Goal: Task Accomplishment & Management: Manage account settings

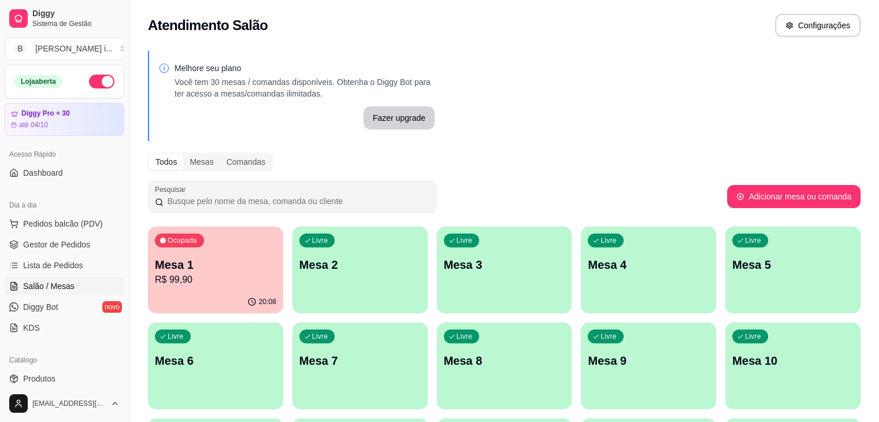
click at [237, 276] on p "R$ 99,90" at bounding box center [215, 280] width 121 height 14
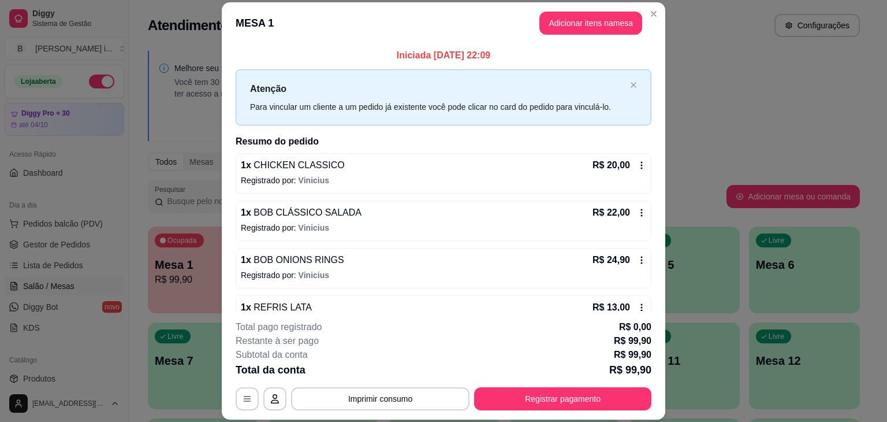
click at [628, 170] on div "R$ 20,00" at bounding box center [620, 165] width 54 height 14
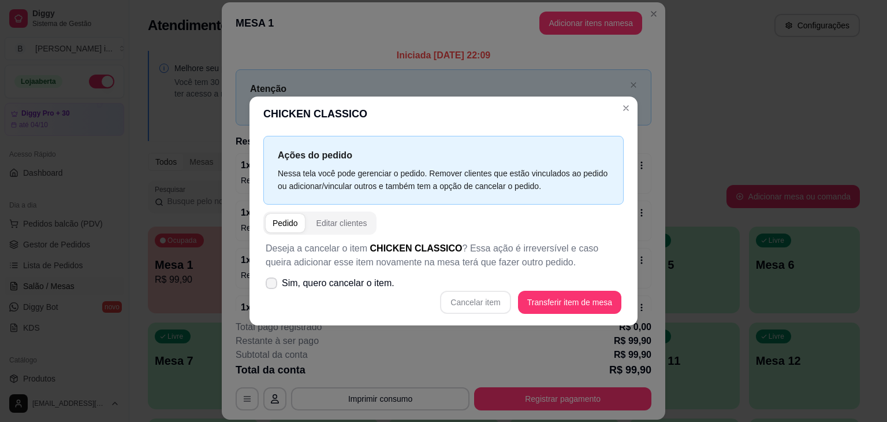
click at [323, 281] on span "Sim, quero cancelar o item." at bounding box center [338, 283] width 113 height 14
click at [273, 285] on input "Sim, quero cancelar o item." at bounding box center [269, 289] width 8 height 8
checkbox input "true"
click at [479, 302] on button "Cancelar item" at bounding box center [475, 302] width 70 height 23
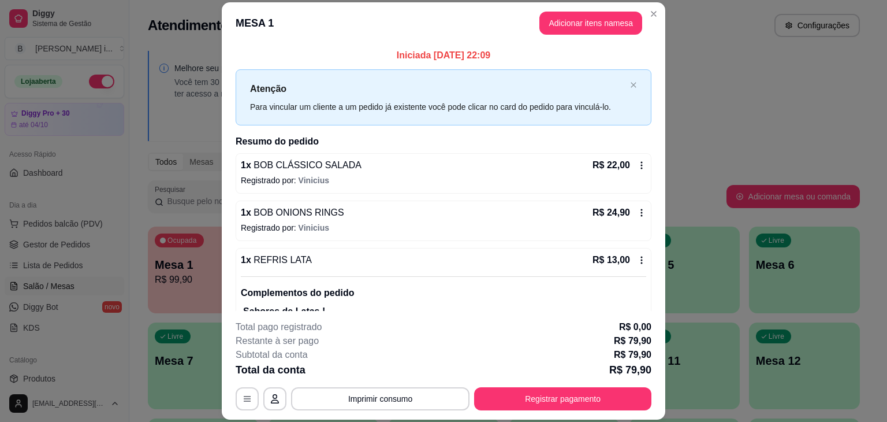
click at [623, 164] on div "R$ 22,00" at bounding box center [620, 165] width 54 height 14
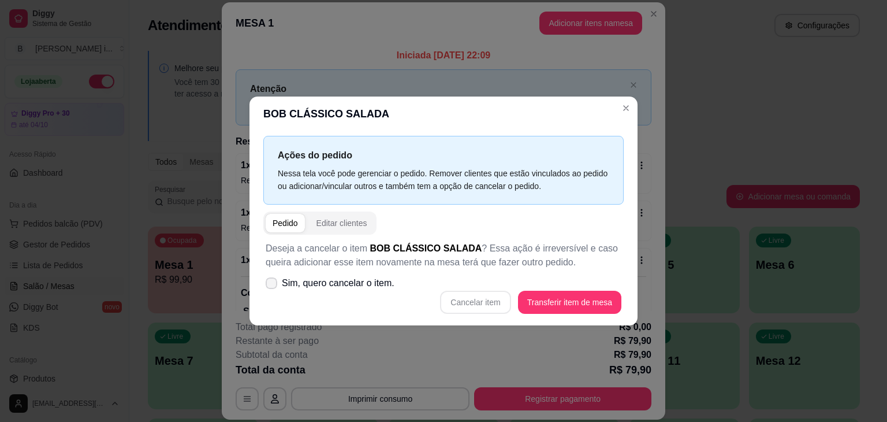
click at [275, 288] on label "Sim, quero cancelar o item." at bounding box center [330, 282] width 138 height 23
click at [273, 288] on input "Sim, quero cancelar o item." at bounding box center [269, 289] width 8 height 8
checkbox input "true"
click at [496, 308] on button "Cancelar item" at bounding box center [475, 302] width 70 height 23
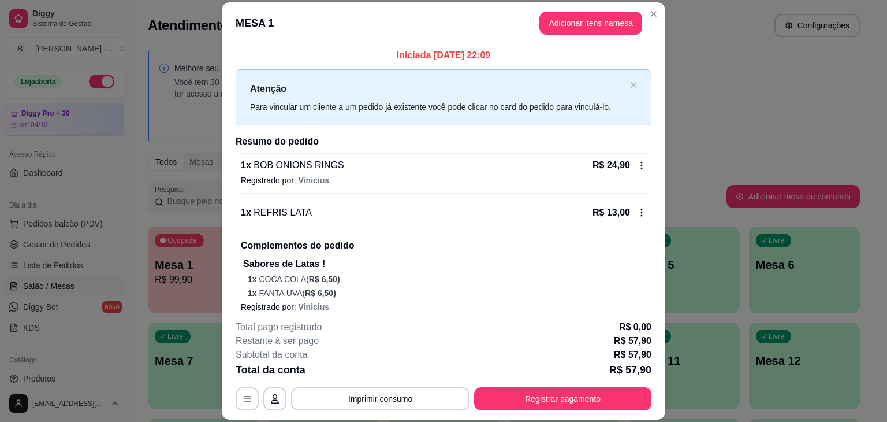
click at [637, 166] on icon at bounding box center [641, 165] width 9 height 9
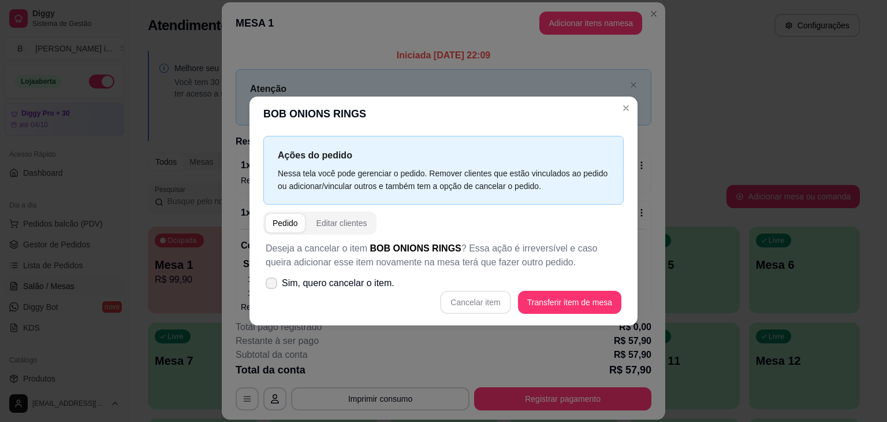
click at [381, 285] on span "Sim, quero cancelar o item." at bounding box center [338, 283] width 113 height 14
click at [273, 285] on input "Sim, quero cancelar o item." at bounding box center [269, 289] width 8 height 8
checkbox input "true"
click at [460, 303] on button "Cancelar item" at bounding box center [475, 302] width 70 height 23
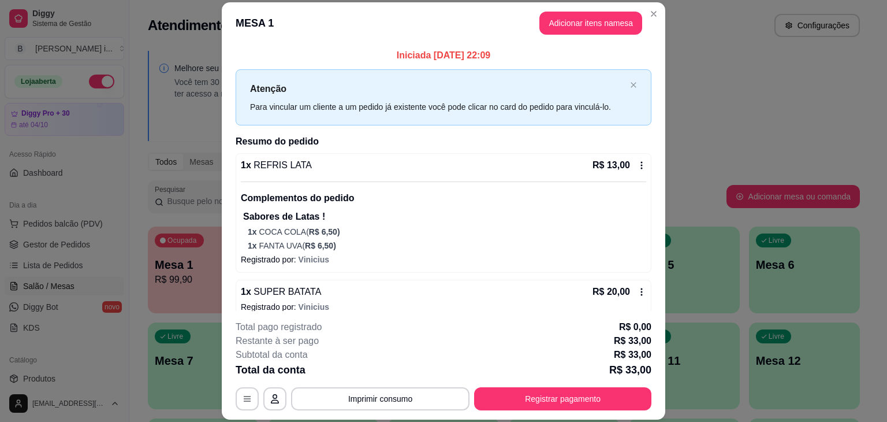
click at [637, 167] on icon at bounding box center [641, 165] width 9 height 9
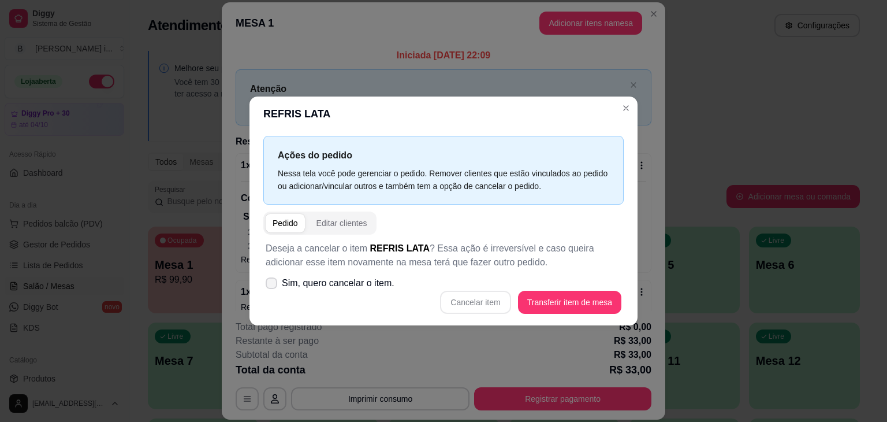
click at [358, 288] on span "Sim, quero cancelar o item." at bounding box center [338, 283] width 113 height 14
click at [273, 288] on input "Sim, quero cancelar o item." at bounding box center [269, 289] width 8 height 8
checkbox input "true"
click at [451, 300] on button "Cancelar item" at bounding box center [475, 302] width 70 height 23
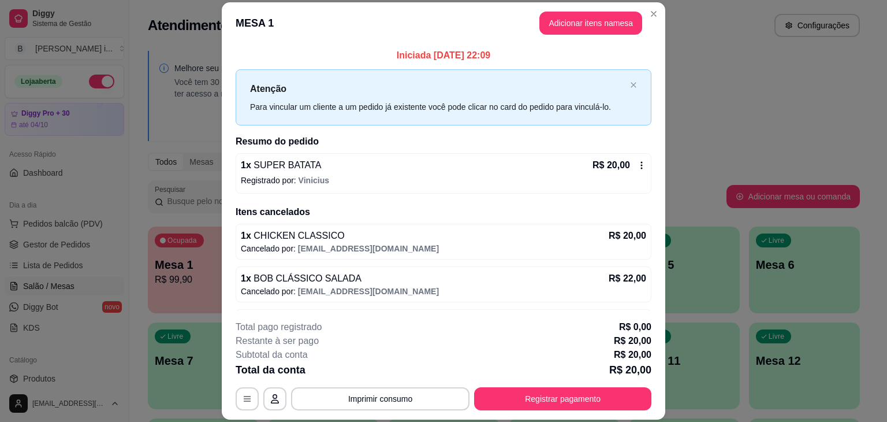
click at [637, 162] on icon at bounding box center [641, 165] width 9 height 9
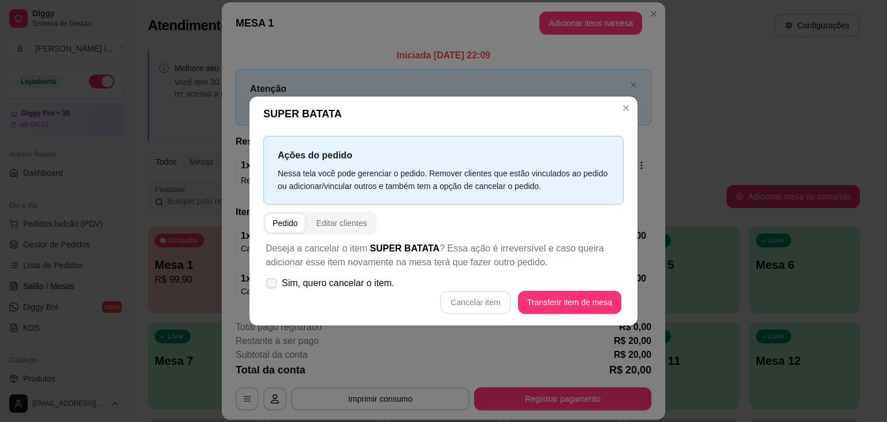
click at [297, 278] on span "Sim, quero cancelar o item." at bounding box center [338, 283] width 113 height 14
click at [273, 285] on input "Sim, quero cancelar o item." at bounding box center [269, 289] width 8 height 8
checkbox input "true"
click at [482, 300] on button "Cancelar item" at bounding box center [475, 302] width 70 height 23
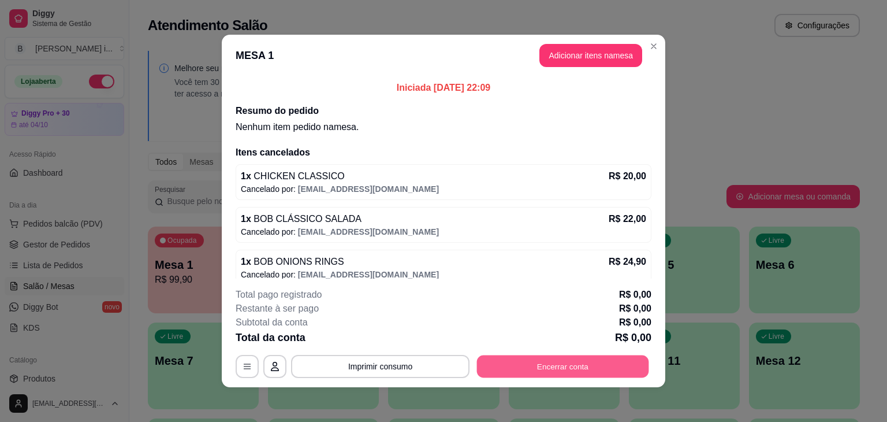
click at [508, 363] on button "Encerrar conta" at bounding box center [563, 366] width 172 height 23
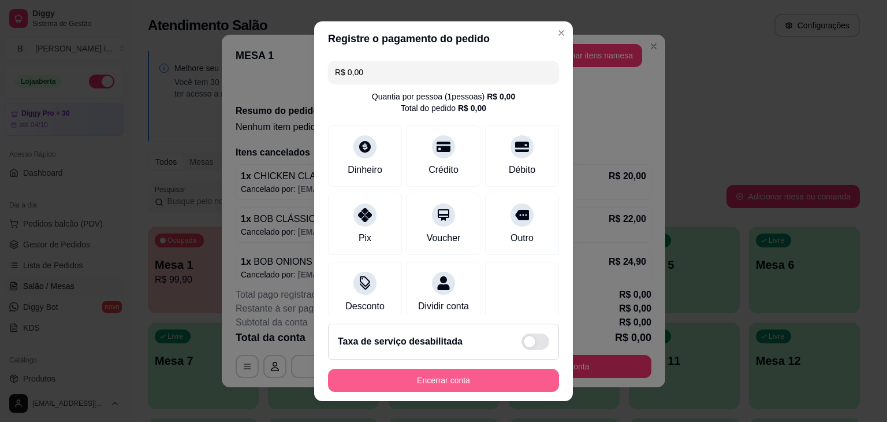
click at [447, 382] on button "Encerrar conta" at bounding box center [443, 380] width 231 height 23
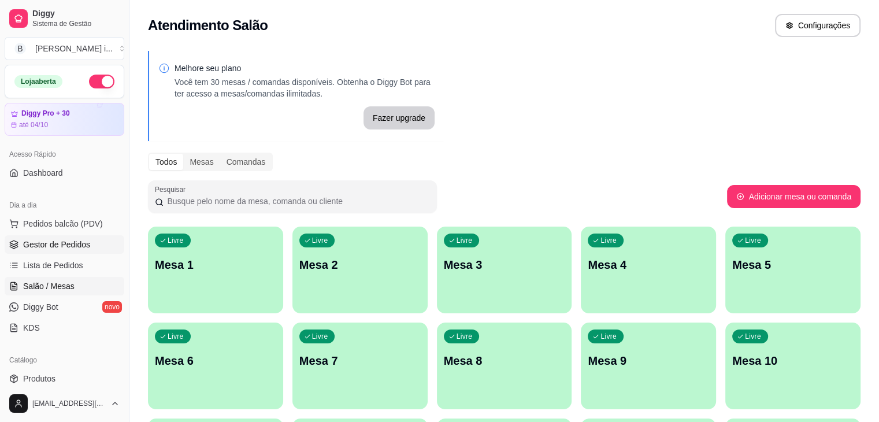
click at [74, 245] on span "Gestor de Pedidos" at bounding box center [56, 245] width 67 height 12
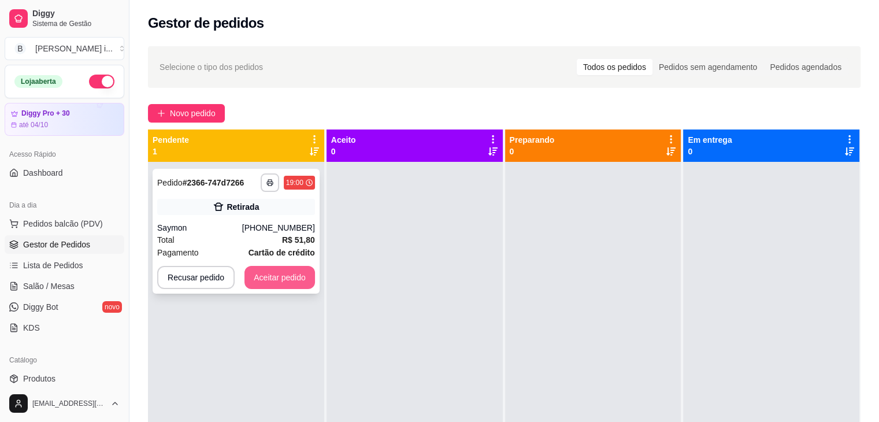
click at [291, 285] on button "Aceitar pedido" at bounding box center [279, 277] width 70 height 23
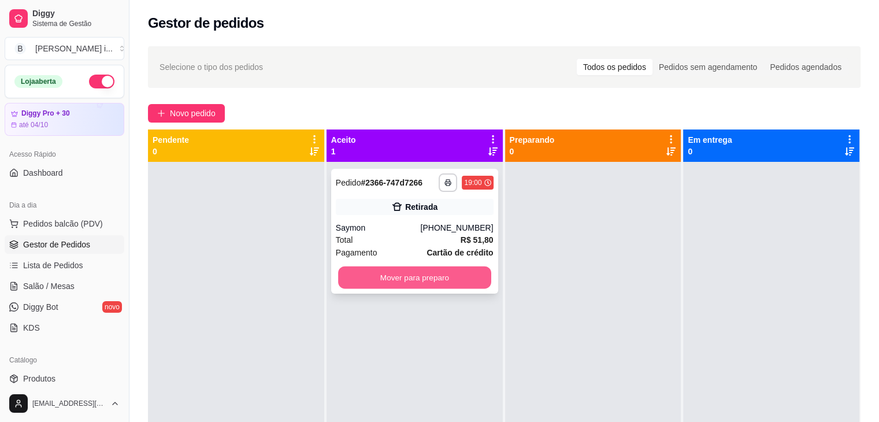
click at [386, 276] on button "Mover para preparo" at bounding box center [414, 277] width 153 height 23
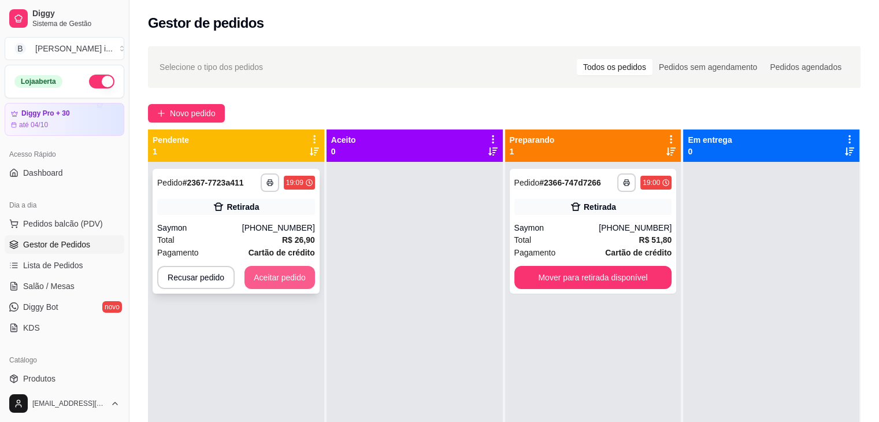
click at [282, 273] on button "Aceitar pedido" at bounding box center [279, 277] width 70 height 23
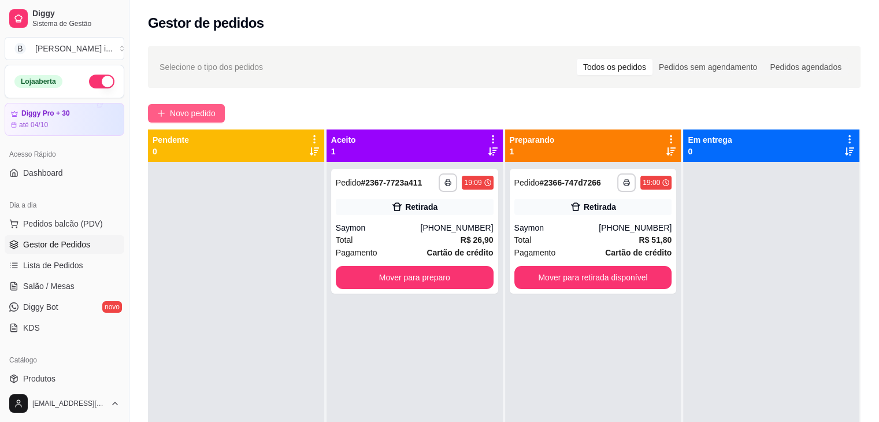
click at [166, 111] on button "Novo pedido" at bounding box center [186, 113] width 77 height 18
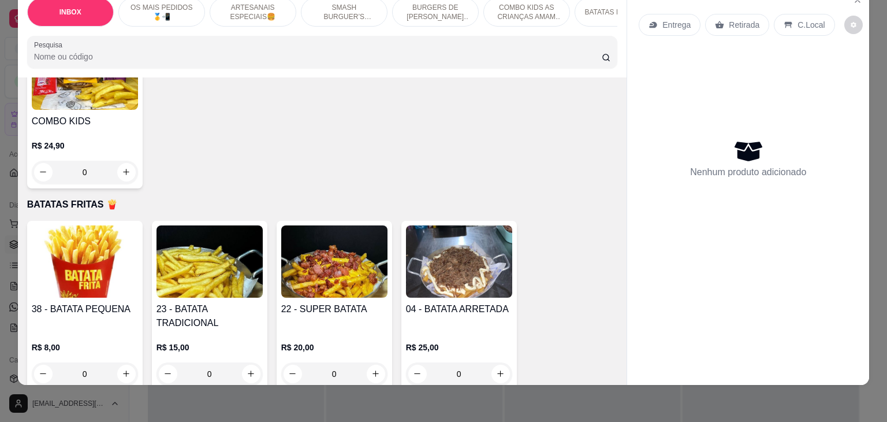
scroll to position [2079, 0]
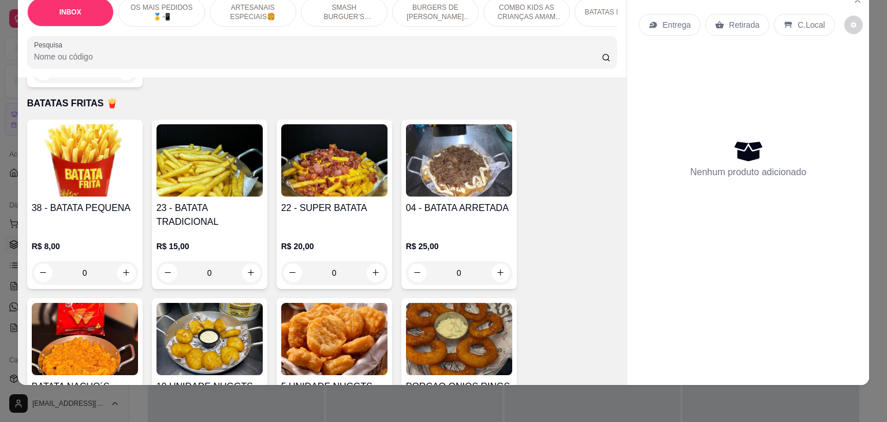
click at [483, 201] on h4 "04 - BATATA ARRETADA" at bounding box center [459, 208] width 106 height 14
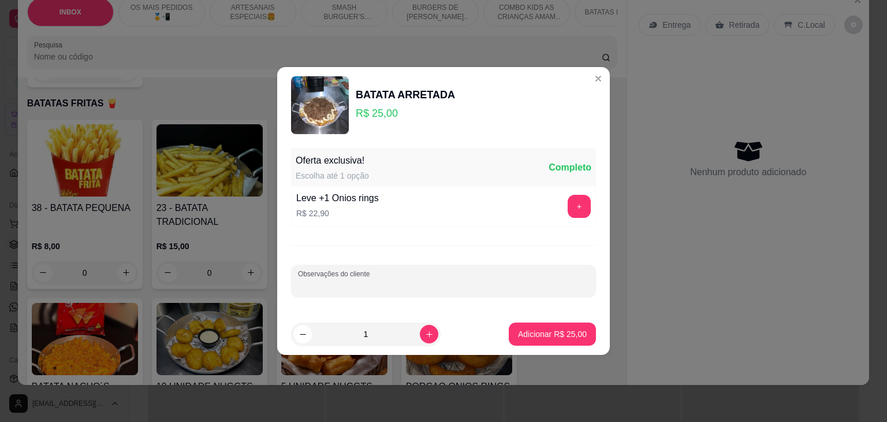
click at [436, 285] on input "Observações do cliente" at bounding box center [443, 286] width 291 height 12
type input "s"
type input "A"
type input "SEM CREAM CHESSE"
click at [569, 338] on p "Adicionar R$ 25,00" at bounding box center [552, 334] width 69 height 12
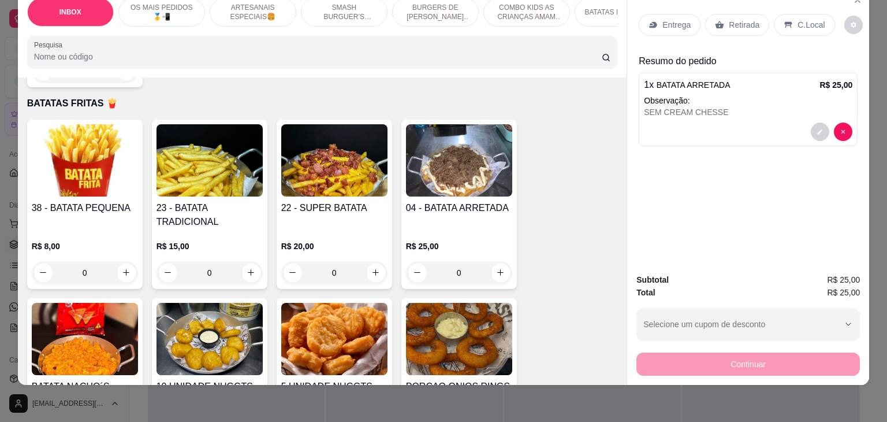
click at [729, 19] on p "Retirada" at bounding box center [744, 25] width 31 height 12
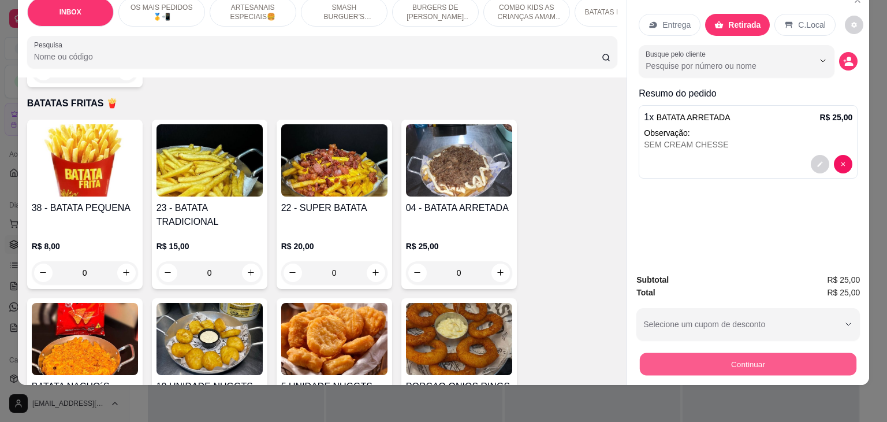
click at [736, 364] on button "Continuar" at bounding box center [748, 364] width 217 height 23
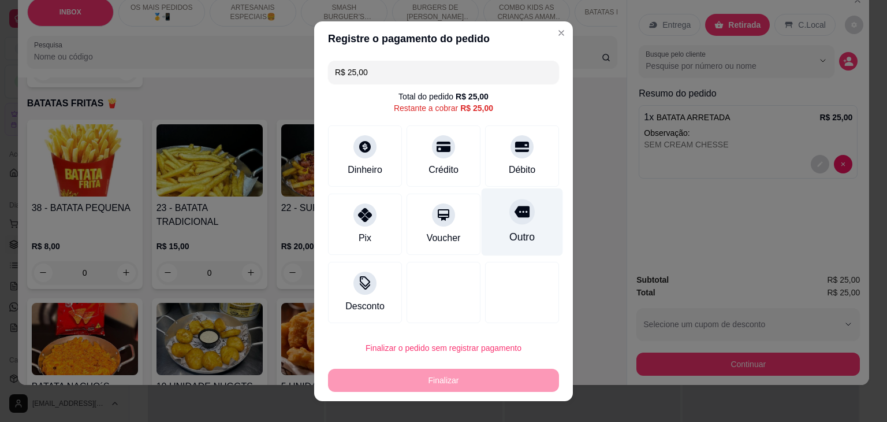
click at [511, 246] on div "Outro" at bounding box center [522, 222] width 81 height 68
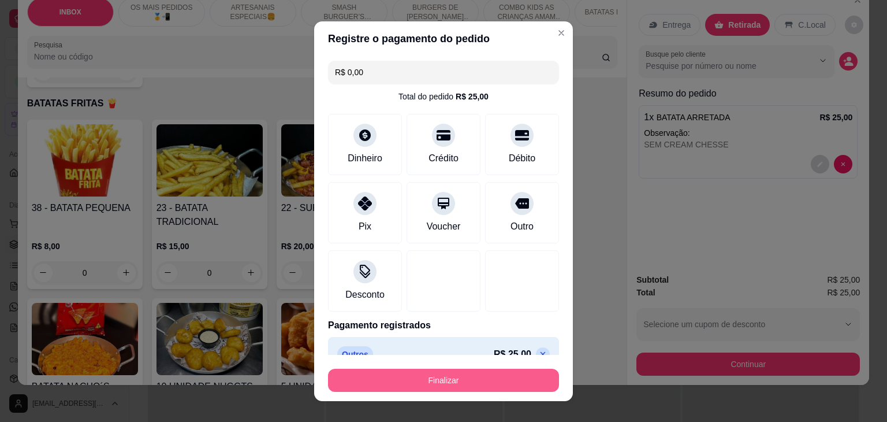
click at [494, 382] on button "Finalizar" at bounding box center [443, 380] width 231 height 23
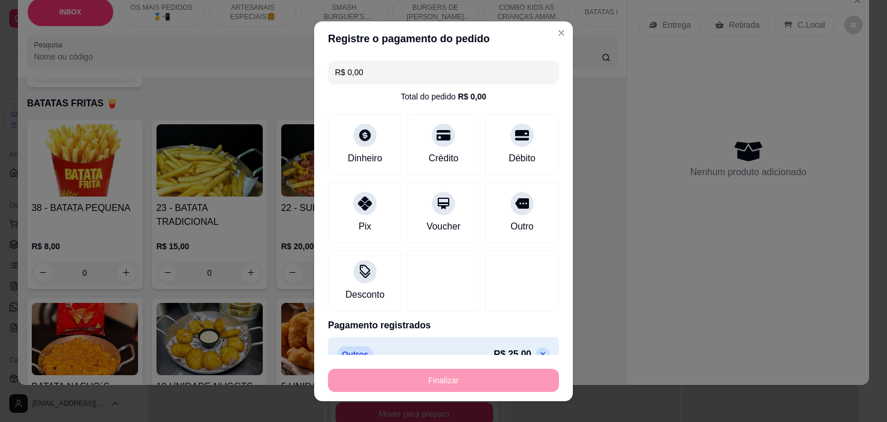
type input "-R$ 25,00"
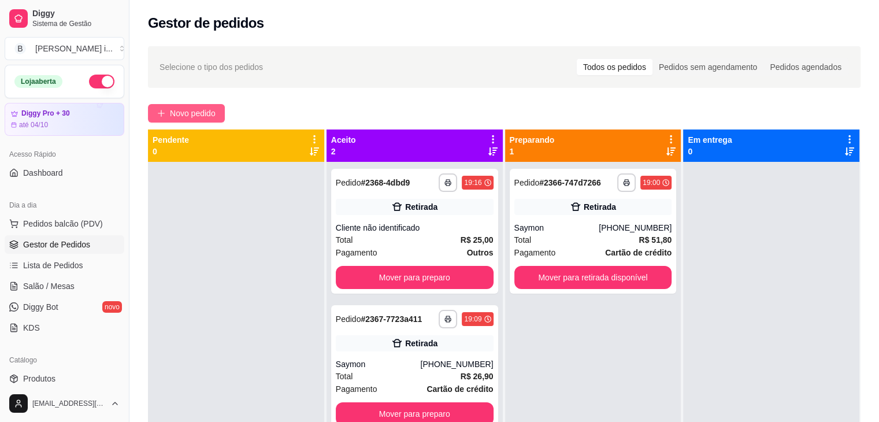
click at [217, 113] on button "Novo pedido" at bounding box center [186, 113] width 77 height 18
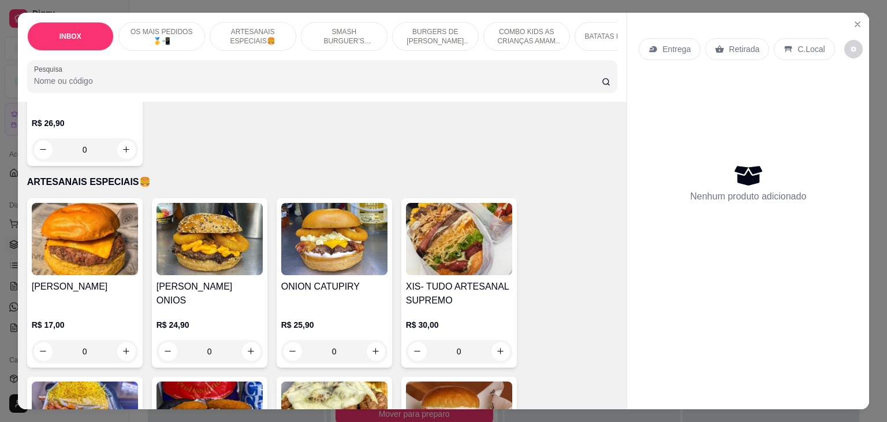
scroll to position [520, 0]
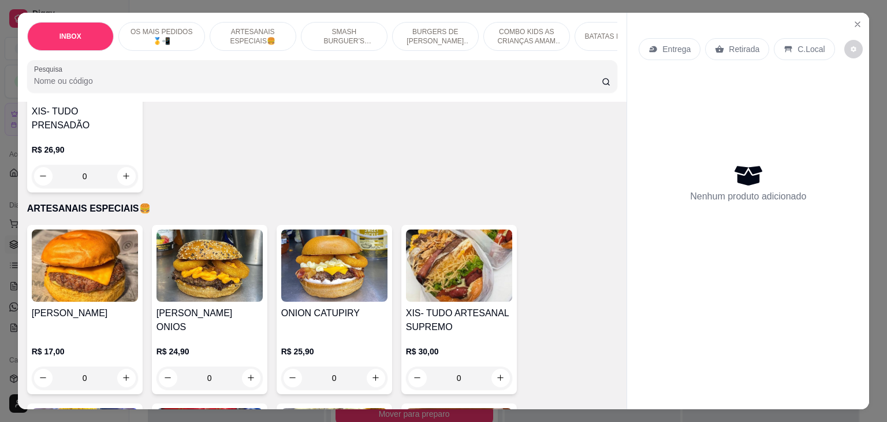
click at [472, 306] on h4 "XIS- TUDO ARTESANAL SUPREMO" at bounding box center [459, 320] width 106 height 28
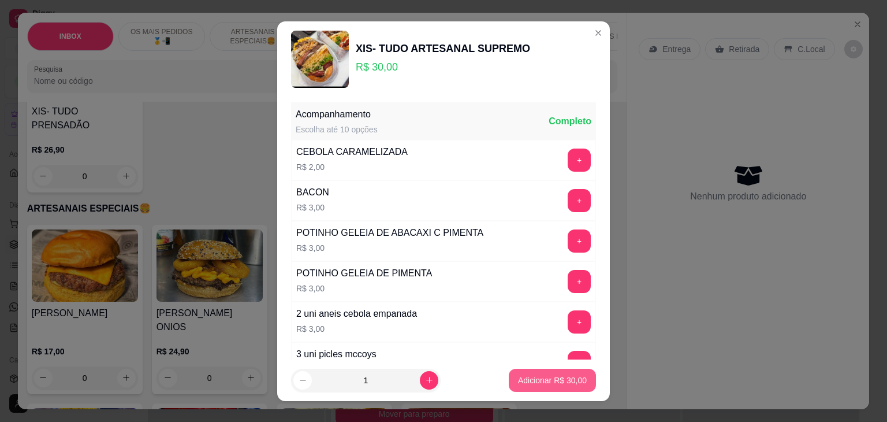
click at [545, 379] on p "Adicionar R$ 30,00" at bounding box center [552, 380] width 69 height 12
type input "1"
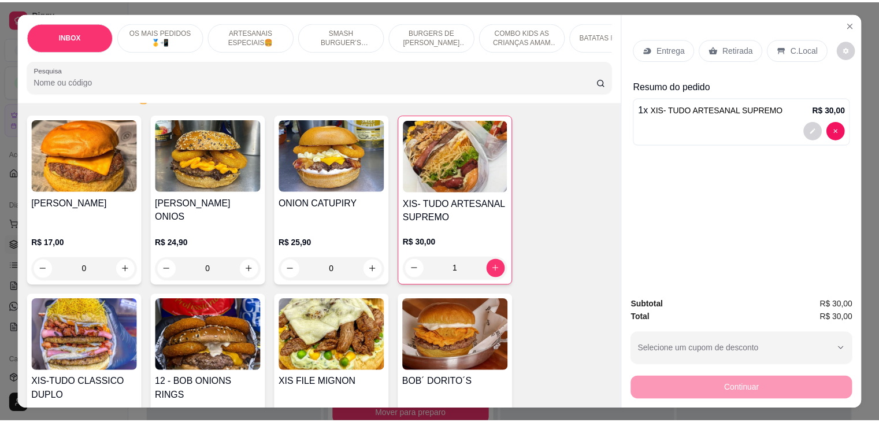
scroll to position [635, 0]
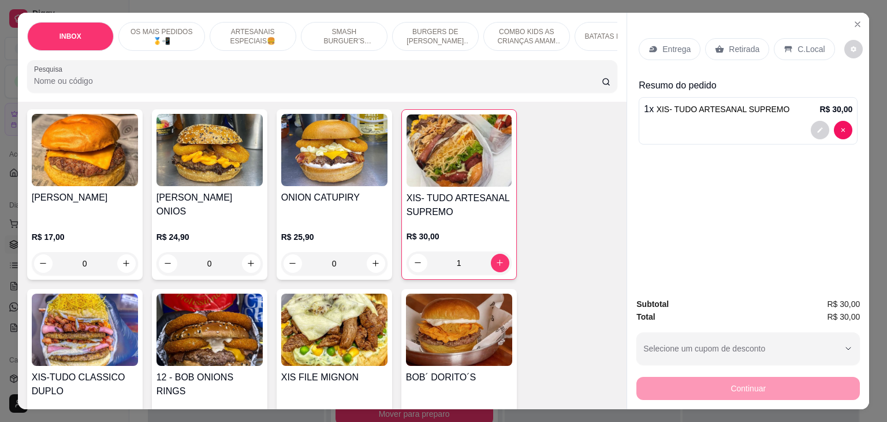
click at [74, 370] on h4 "XIS-TUDO CLASSICO DUPLO" at bounding box center [85, 384] width 106 height 28
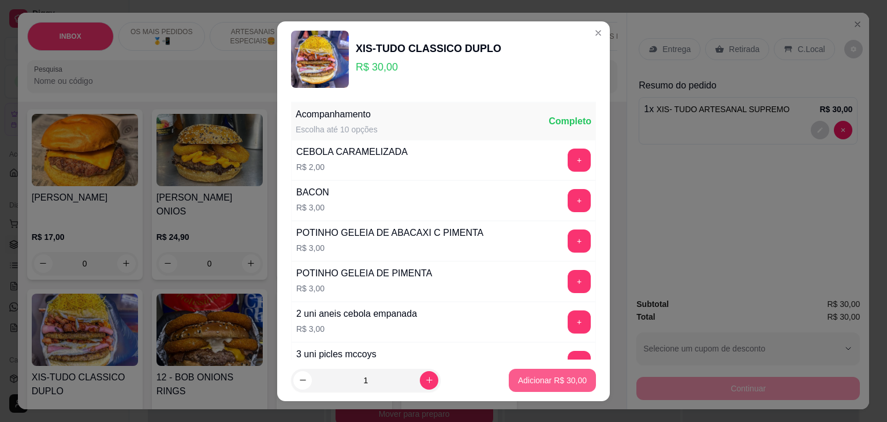
click at [519, 377] on p "Adicionar R$ 30,00" at bounding box center [552, 380] width 69 height 12
type input "1"
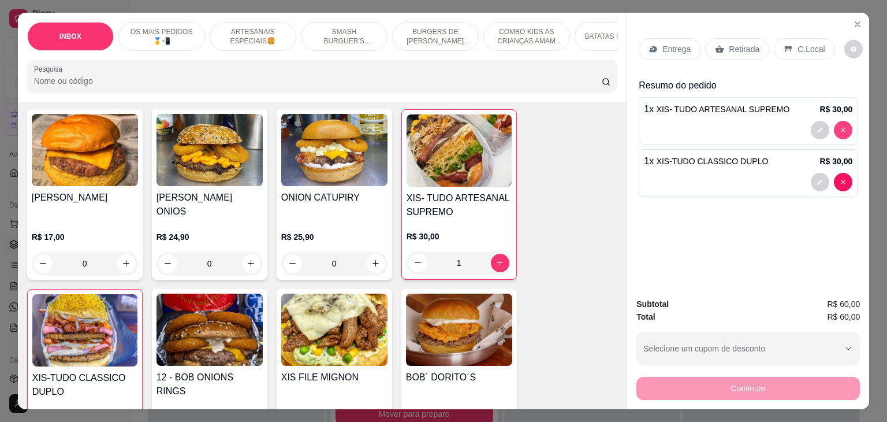
type input "0"
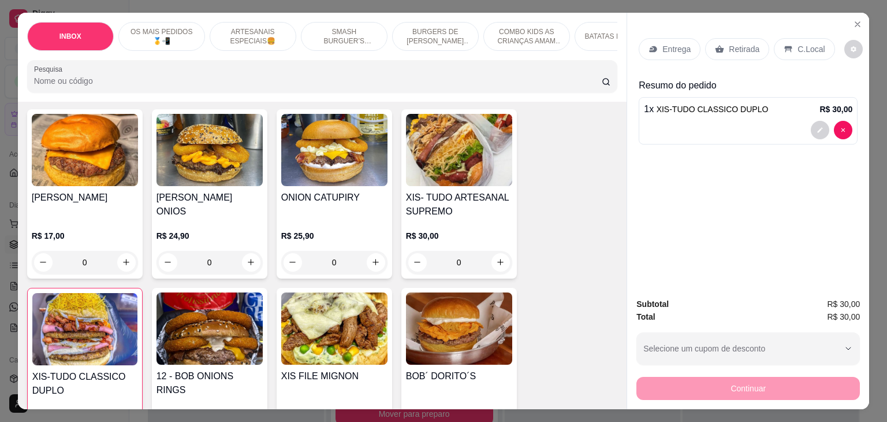
click at [722, 47] on div "Retirada" at bounding box center [737, 49] width 64 height 22
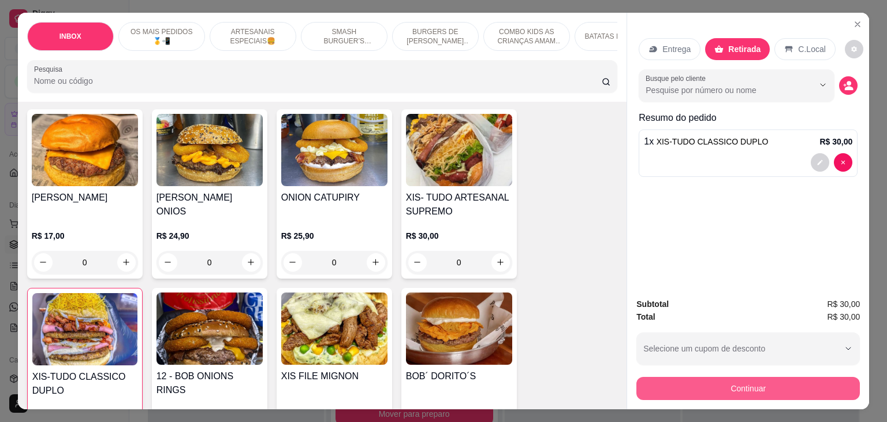
click at [751, 385] on button "Continuar" at bounding box center [749, 388] width 224 height 23
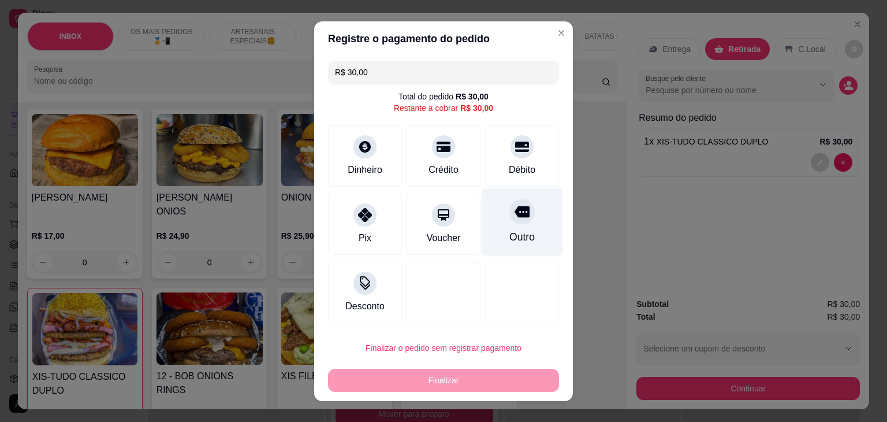
click at [523, 209] on div "Outro" at bounding box center [522, 222] width 81 height 68
type input "R$ 0,00"
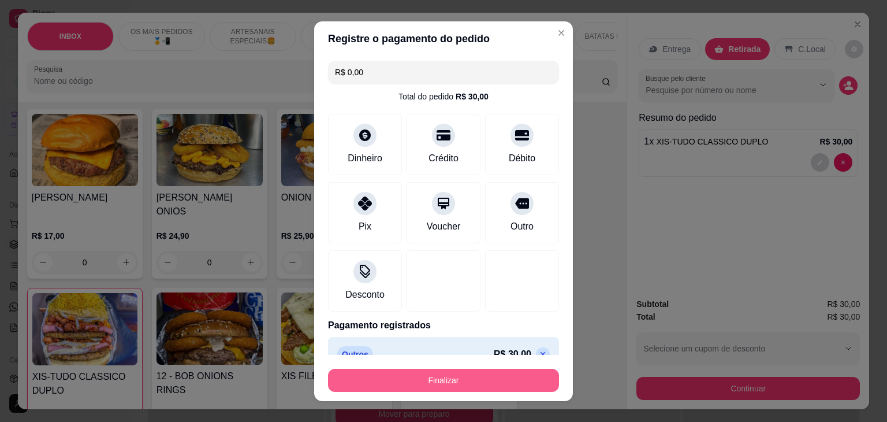
click at [500, 384] on button "Finalizar" at bounding box center [443, 380] width 231 height 23
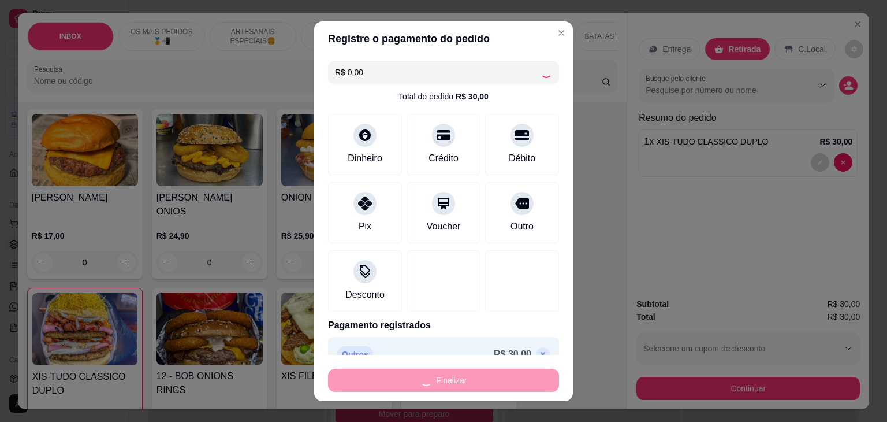
type input "0"
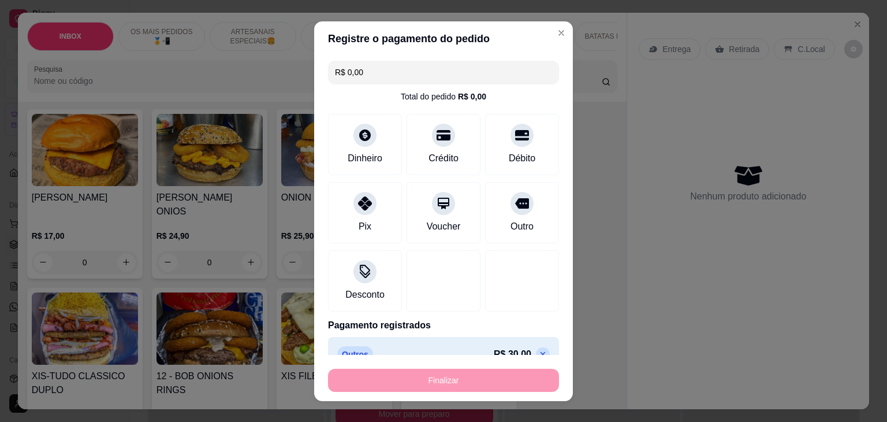
type input "-R$ 30,00"
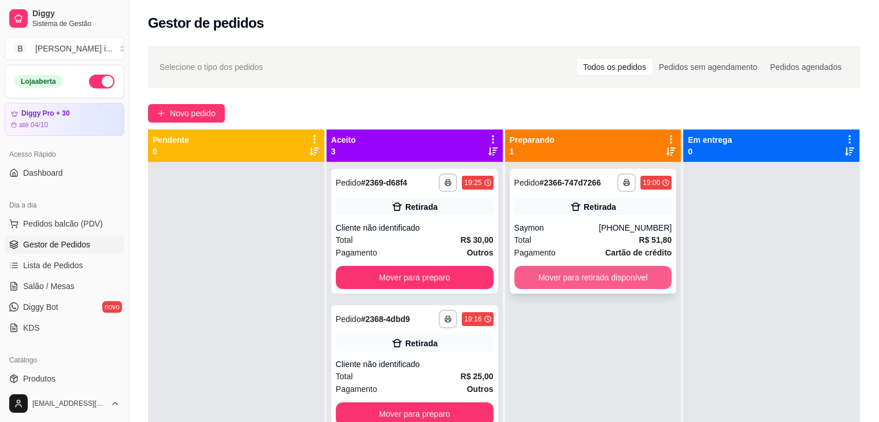
click at [649, 281] on button "Mover para retirada disponível" at bounding box center [593, 277] width 158 height 23
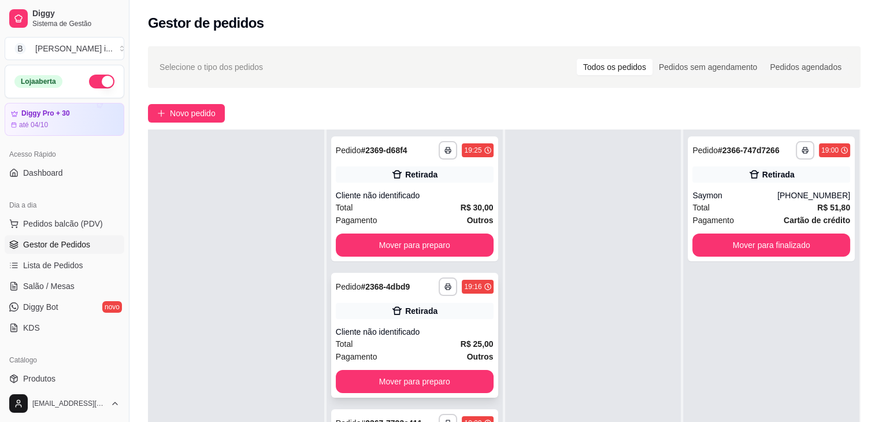
scroll to position [173, 0]
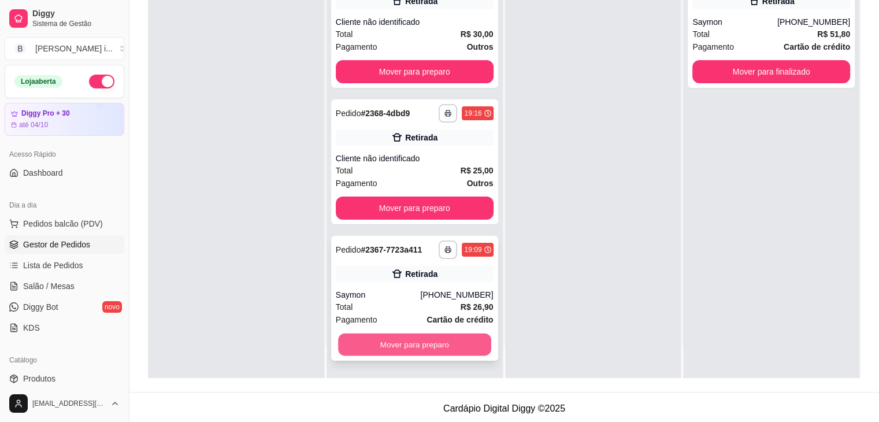
click at [448, 346] on button "Mover para preparo" at bounding box center [414, 344] width 153 height 23
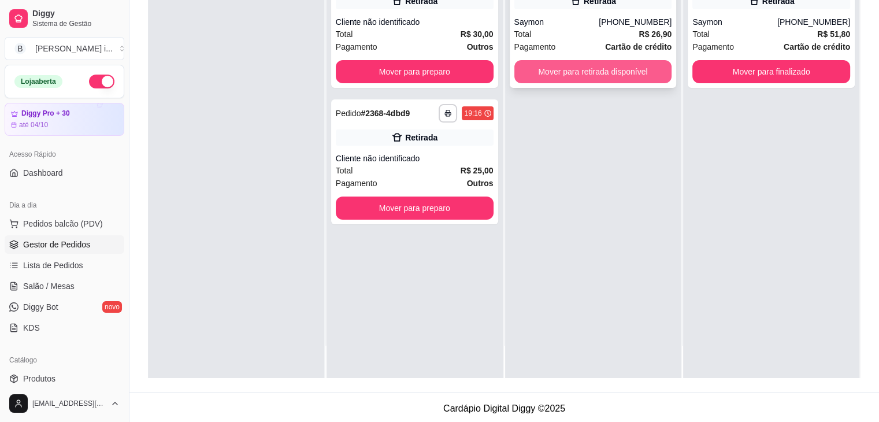
click at [630, 79] on button "Mover para retirada disponível" at bounding box center [593, 71] width 158 height 23
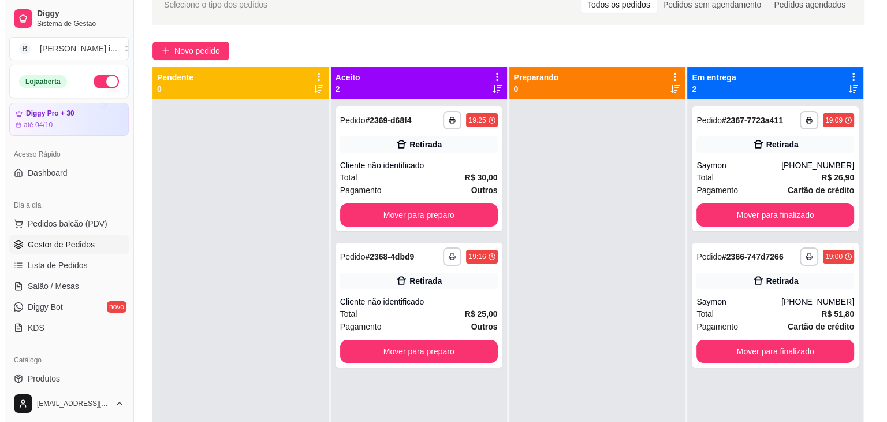
scroll to position [0, 0]
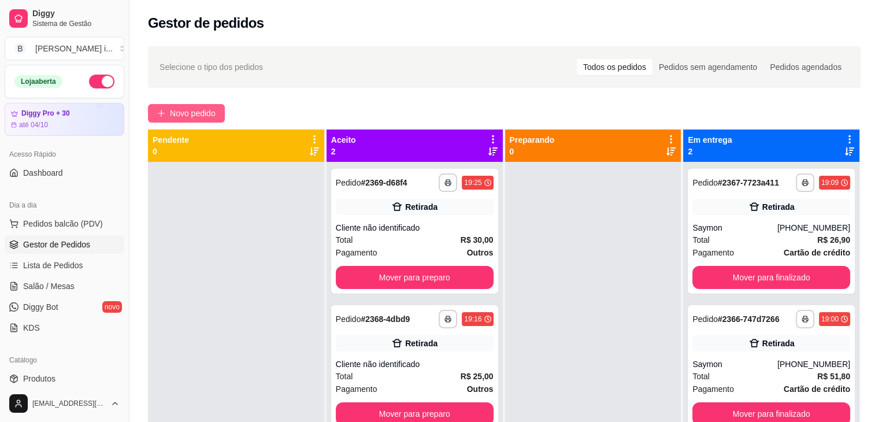
click at [200, 118] on span "Novo pedido" at bounding box center [193, 113] width 46 height 13
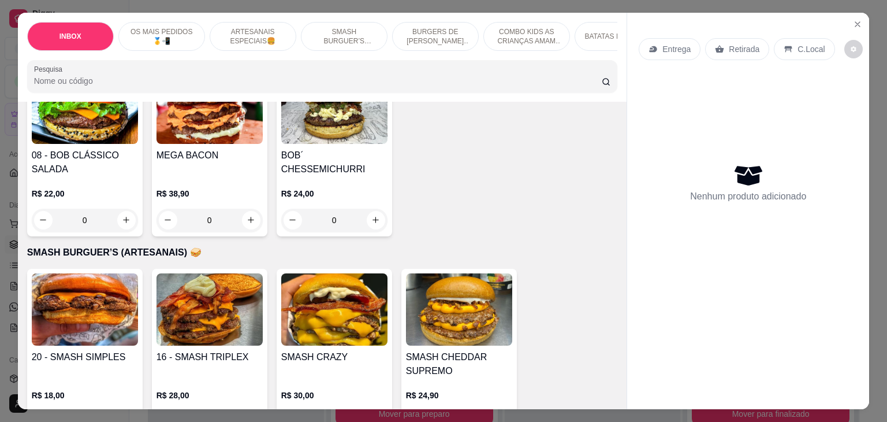
scroll to position [1329, 0]
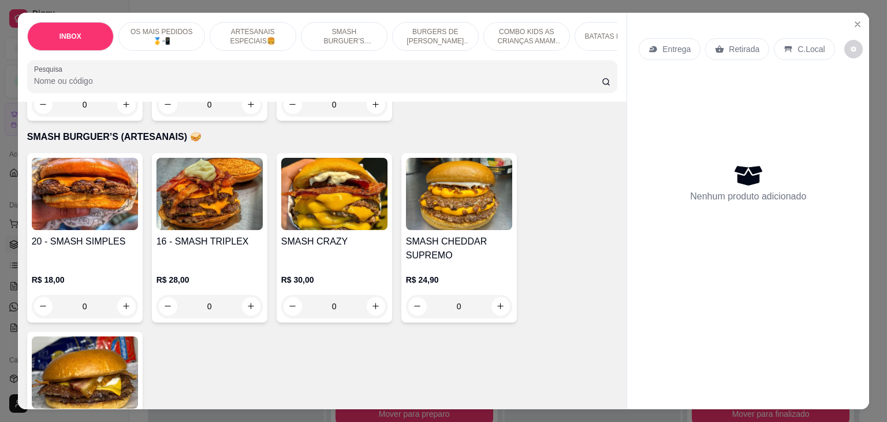
click at [189, 199] on img at bounding box center [210, 194] width 106 height 72
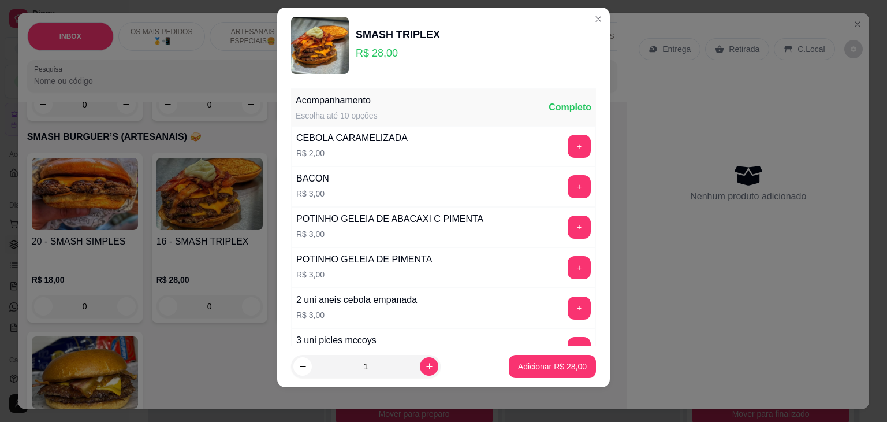
scroll to position [16, 0]
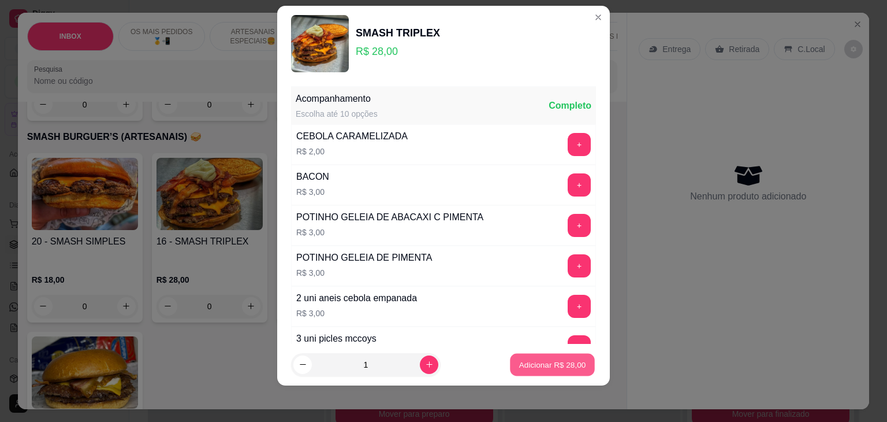
click at [549, 368] on p "Adicionar R$ 28,00" at bounding box center [552, 364] width 67 height 11
type input "1"
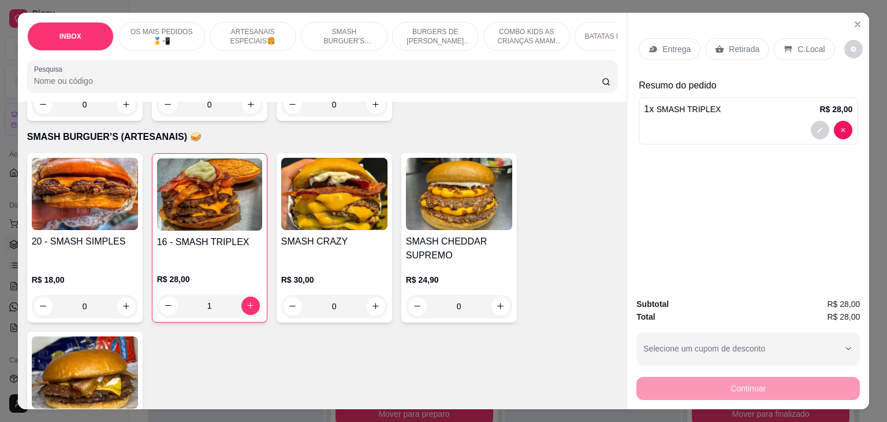
click at [729, 45] on p "Retirada" at bounding box center [744, 49] width 31 height 12
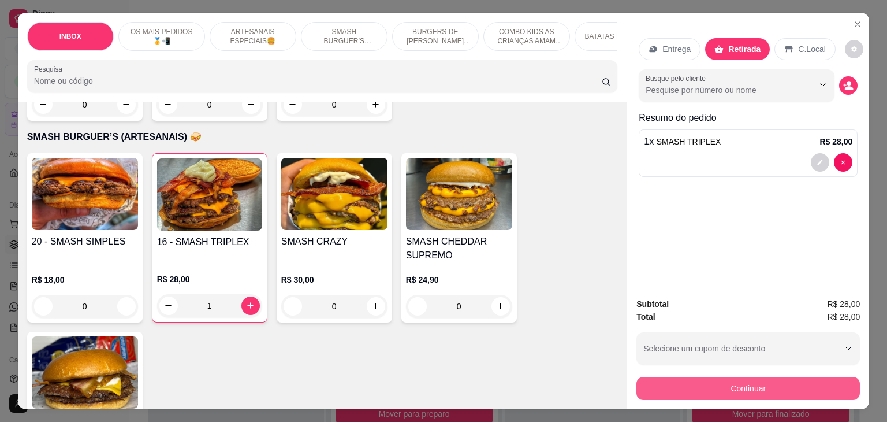
click at [744, 384] on button "Continuar" at bounding box center [749, 388] width 224 height 23
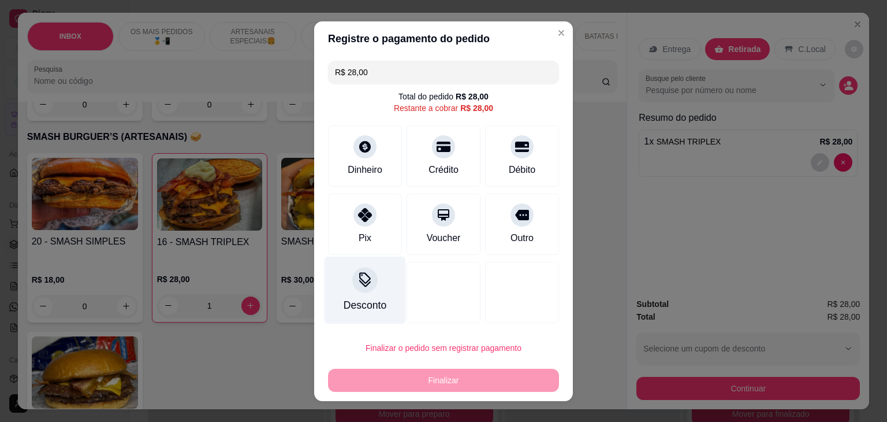
click at [352, 279] on div at bounding box center [364, 279] width 25 height 25
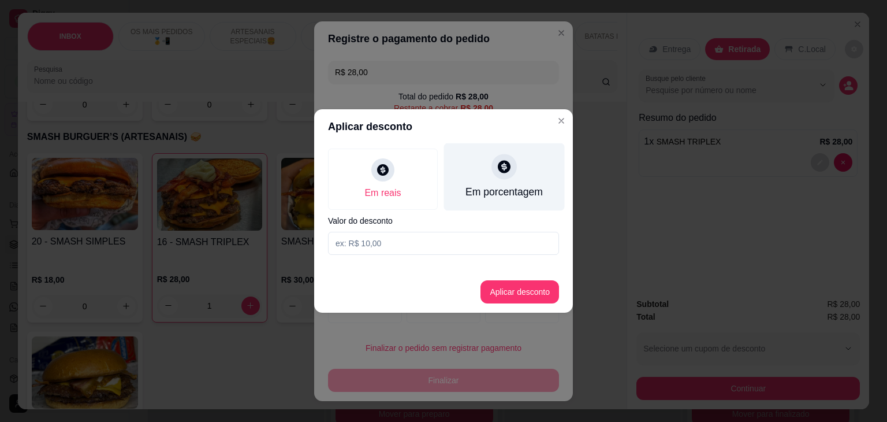
click at [520, 176] on div "Em porcentagem" at bounding box center [504, 177] width 121 height 68
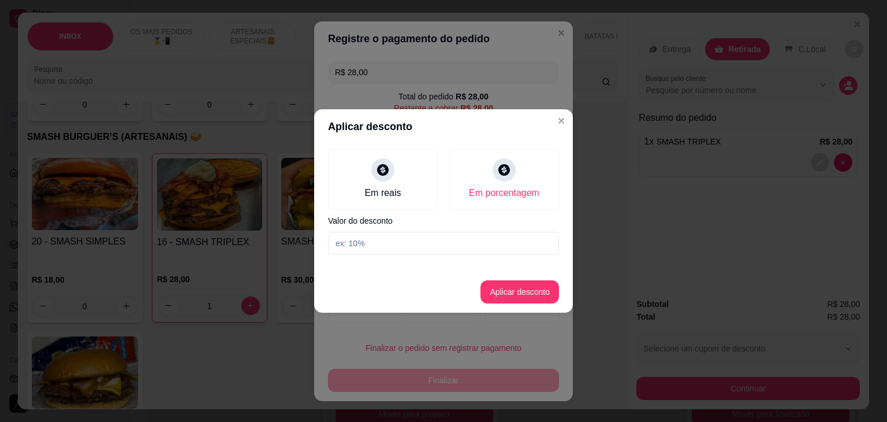
click at [373, 247] on input at bounding box center [443, 243] width 231 height 23
type input "10%"
click at [504, 298] on button "Aplicar desconto" at bounding box center [520, 291] width 79 height 23
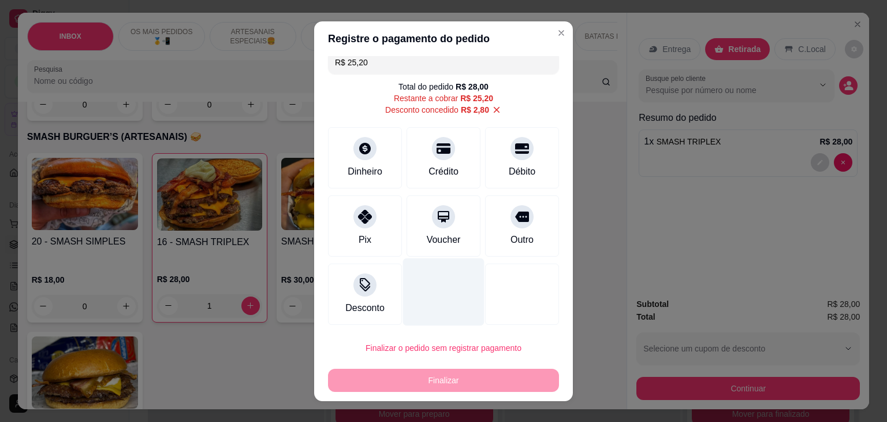
scroll to position [12, 0]
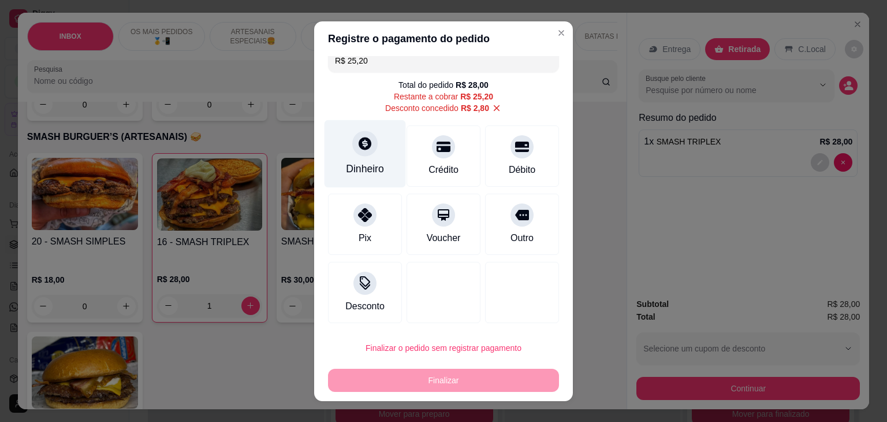
click at [384, 162] on div "Dinheiro" at bounding box center [365, 154] width 81 height 68
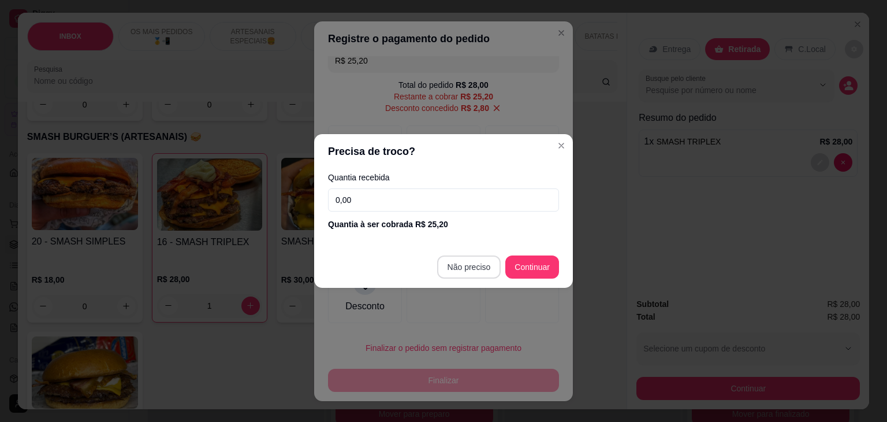
type input "R$ 0,00"
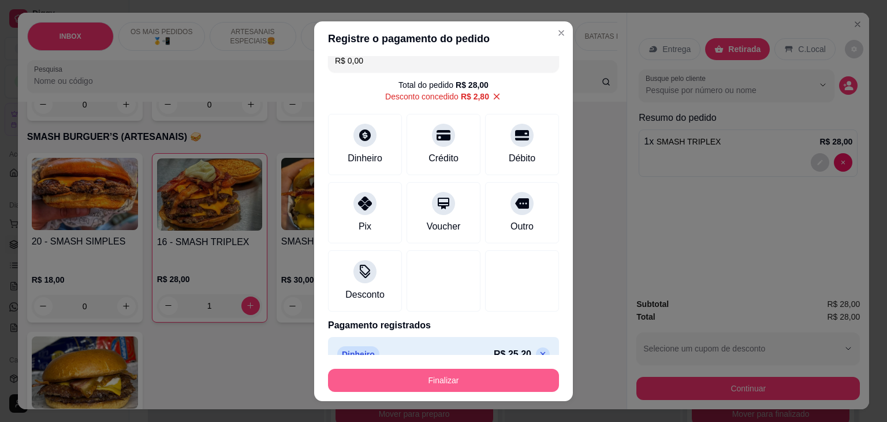
click at [449, 383] on button "Finalizar" at bounding box center [443, 380] width 231 height 23
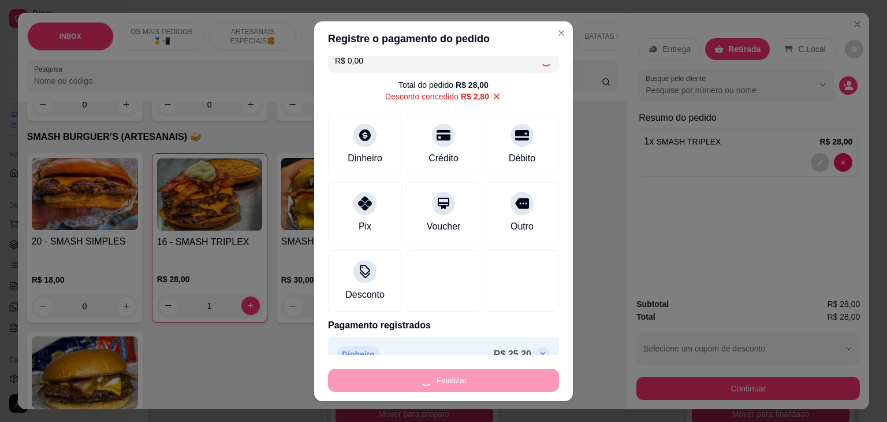
type input "0"
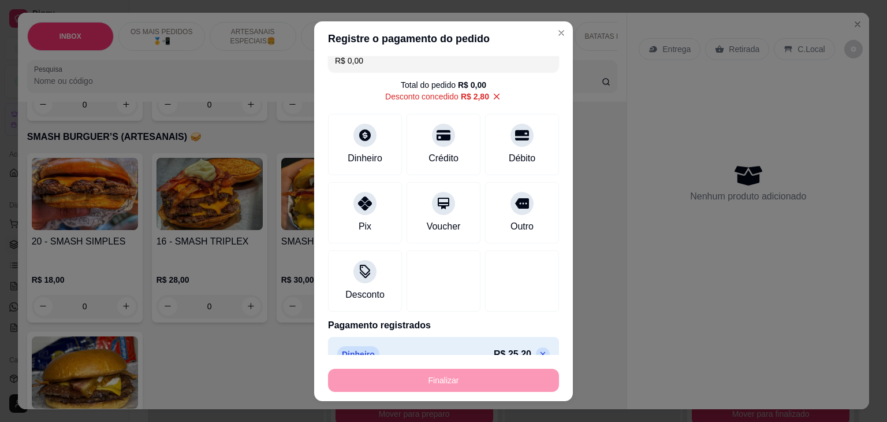
type input "-R$ 28,00"
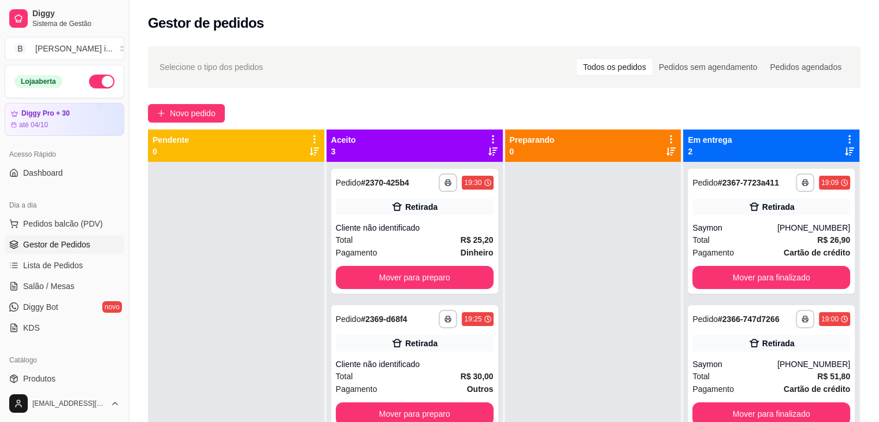
click at [196, 101] on div "**********" at bounding box center [503, 302] width 749 height 526
click at [196, 109] on span "Novo pedido" at bounding box center [193, 113] width 46 height 13
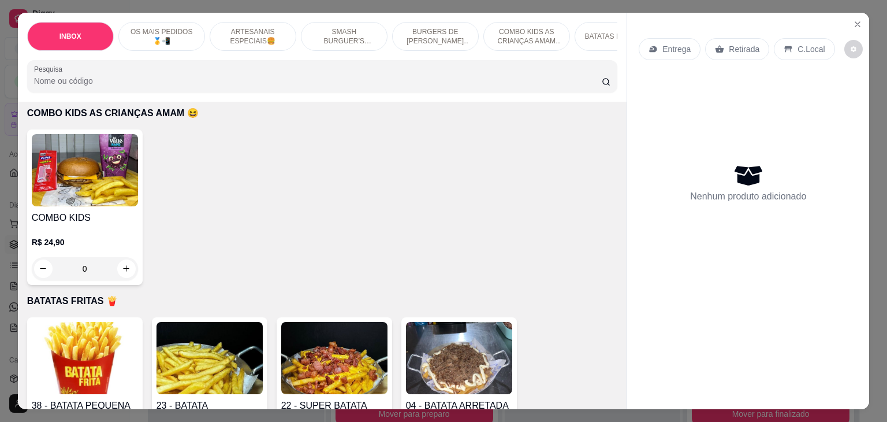
scroll to position [2137, 0]
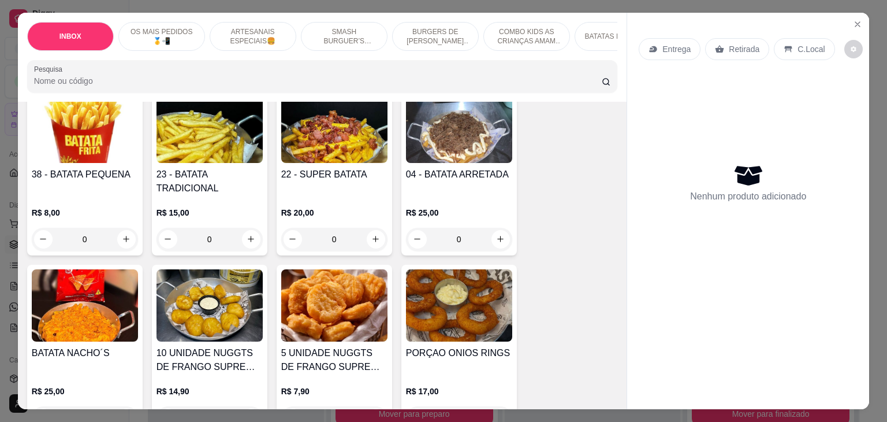
click at [187, 168] on h4 "23 - BATATA TRADICIONAL" at bounding box center [210, 182] width 106 height 28
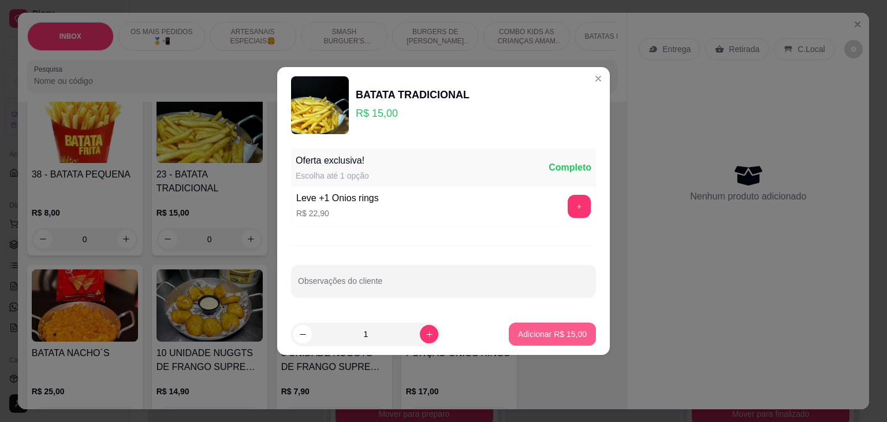
click at [540, 338] on p "Adicionar R$ 15,00" at bounding box center [552, 334] width 69 height 12
type input "1"
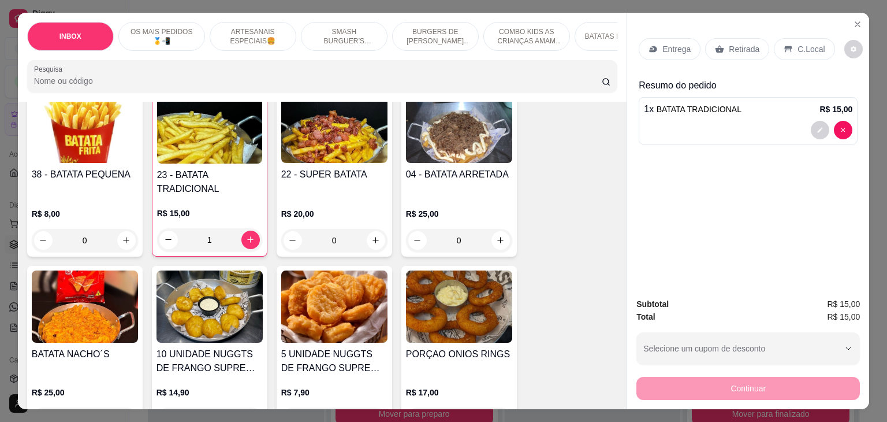
click at [719, 50] on div "Retirada" at bounding box center [737, 49] width 64 height 22
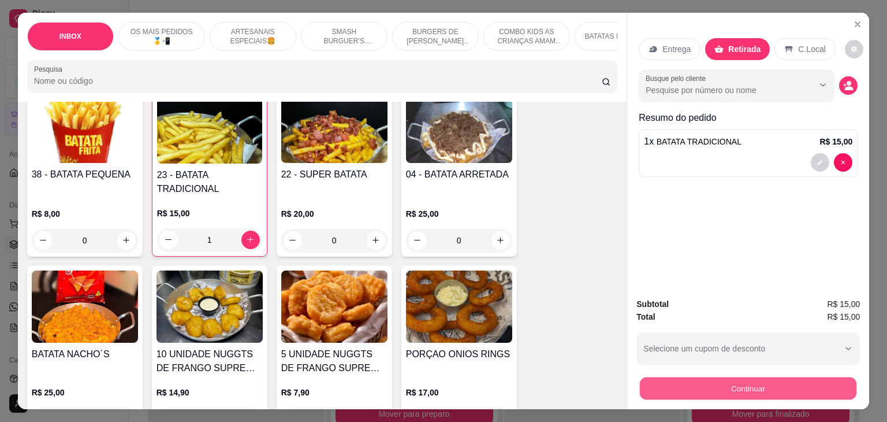
click at [718, 389] on button "Continuar" at bounding box center [748, 388] width 217 height 23
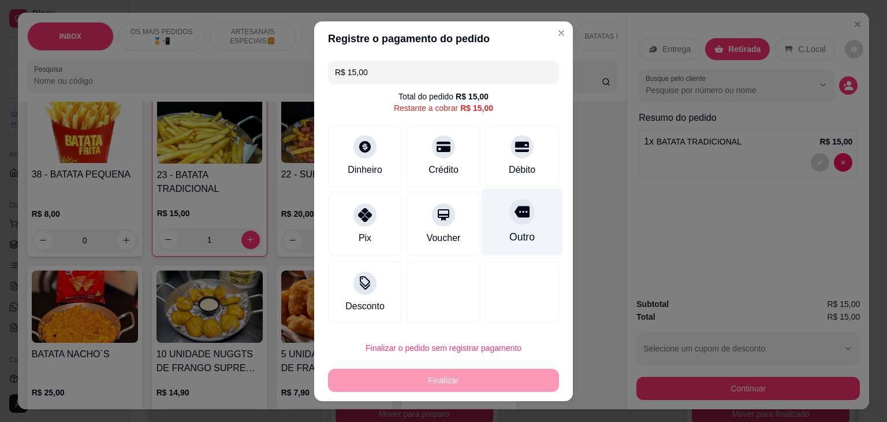
click at [521, 211] on div at bounding box center [521, 211] width 25 height 25
type input "R$ 0,00"
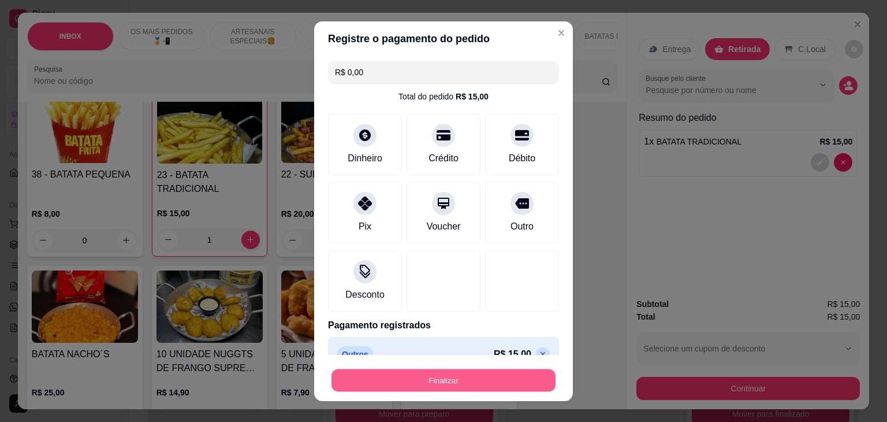
click at [414, 382] on button "Finalizar" at bounding box center [444, 380] width 224 height 23
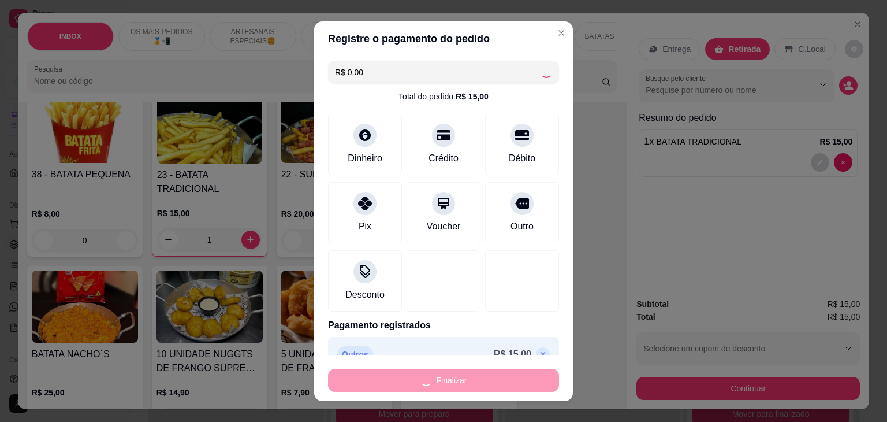
type input "0"
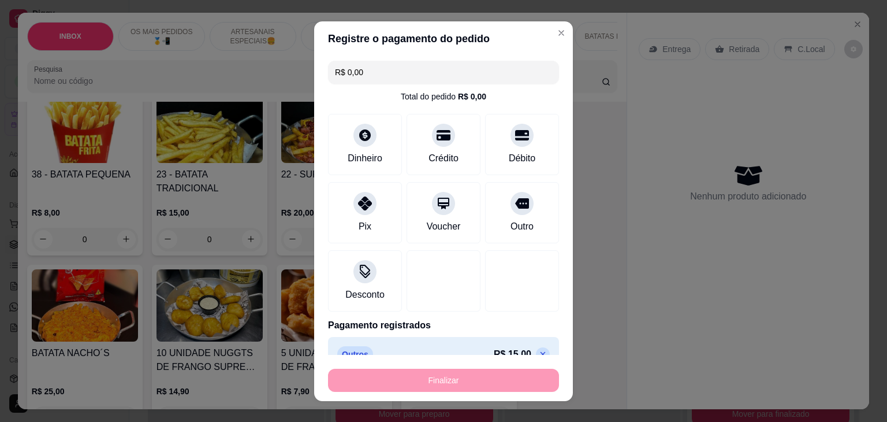
type input "-R$ 15,00"
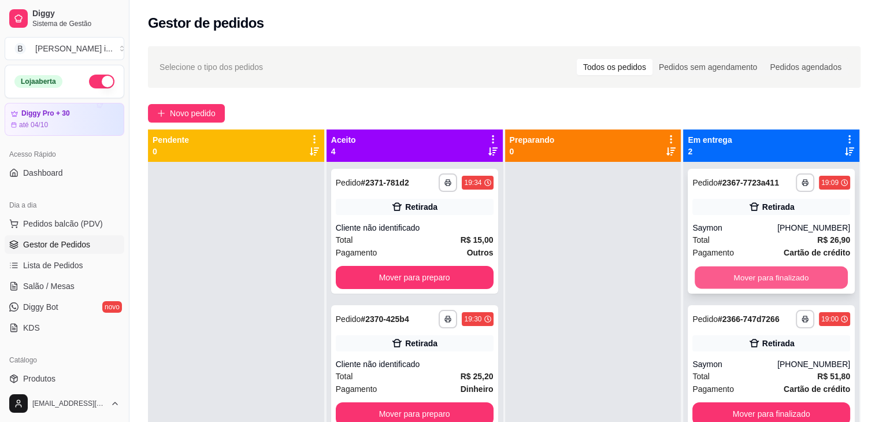
click at [797, 280] on button "Mover para finalizado" at bounding box center [770, 277] width 153 height 23
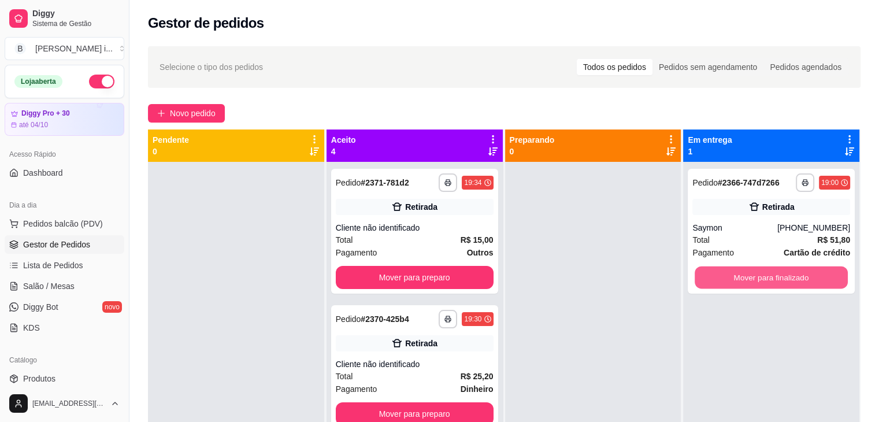
click at [797, 280] on button "Mover para finalizado" at bounding box center [770, 277] width 153 height 23
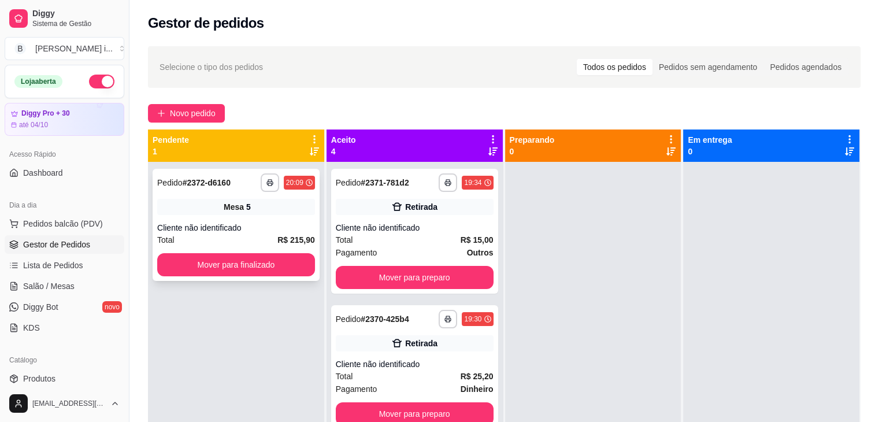
click at [281, 211] on div "Mesa 5" at bounding box center [236, 207] width 158 height 16
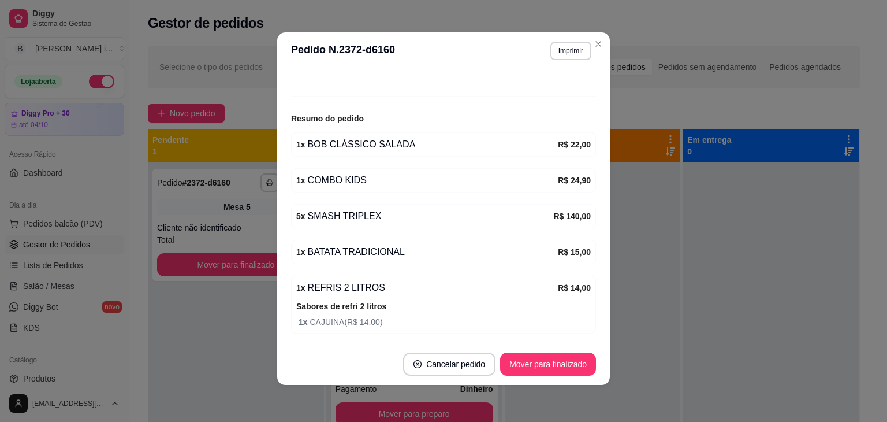
scroll to position [147, 0]
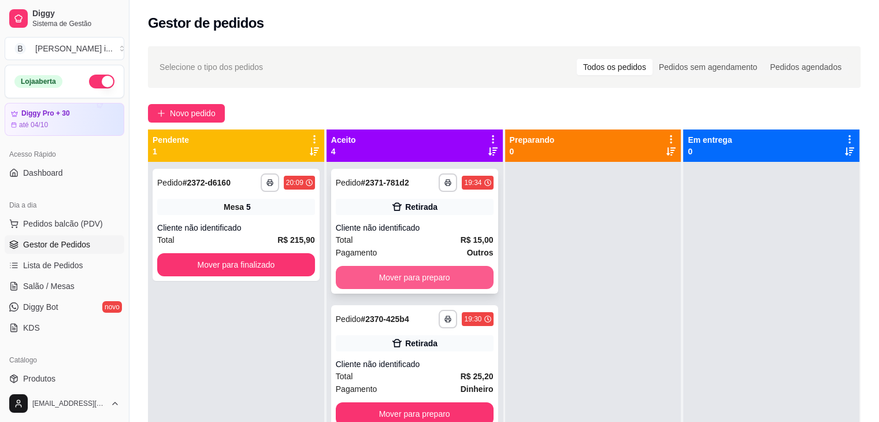
click at [444, 282] on button "Mover para preparo" at bounding box center [415, 277] width 158 height 23
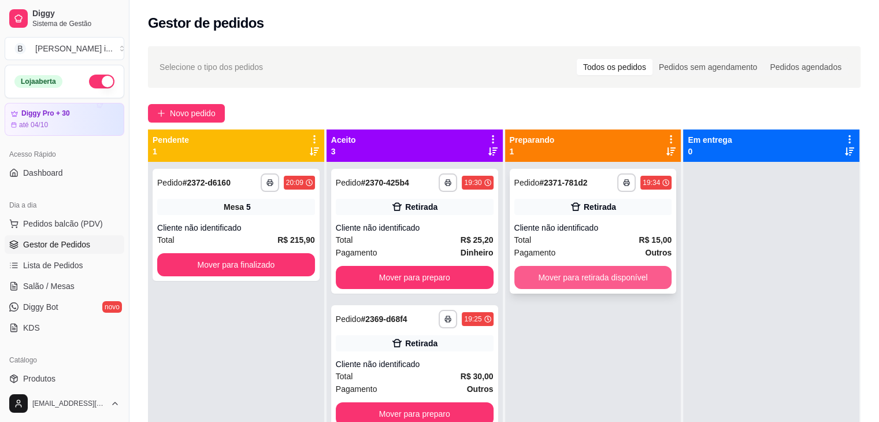
click at [575, 276] on button "Mover para retirada disponível" at bounding box center [593, 277] width 158 height 23
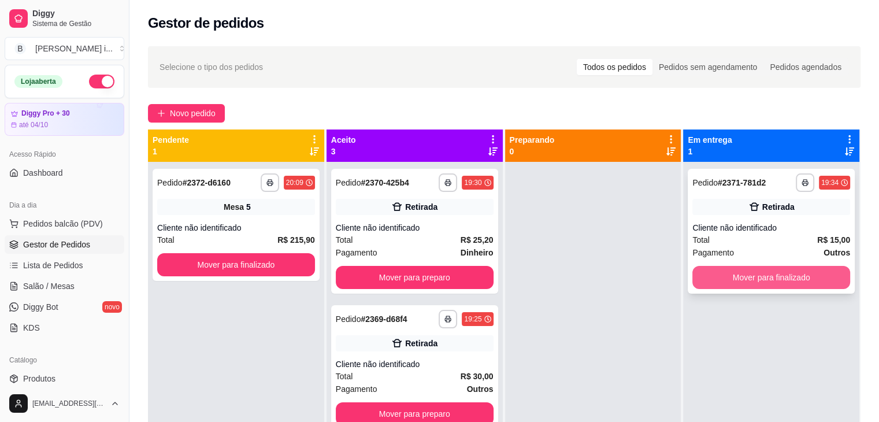
click at [775, 284] on button "Mover para finalizado" at bounding box center [771, 277] width 158 height 23
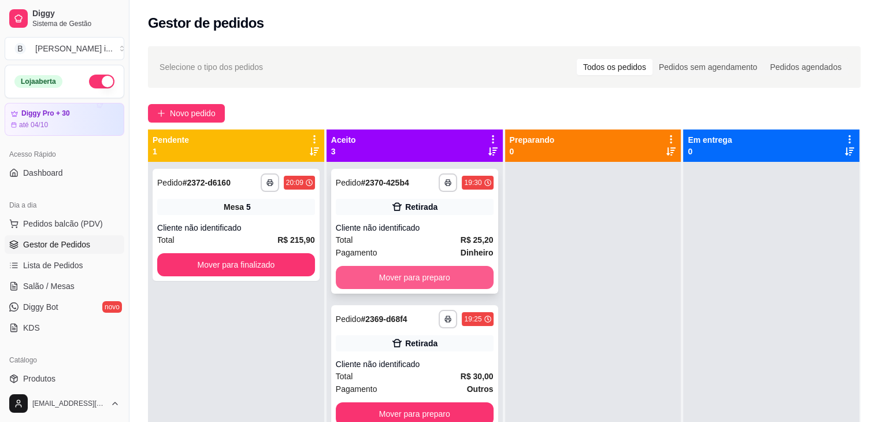
click at [467, 271] on button "Mover para preparo" at bounding box center [415, 277] width 158 height 23
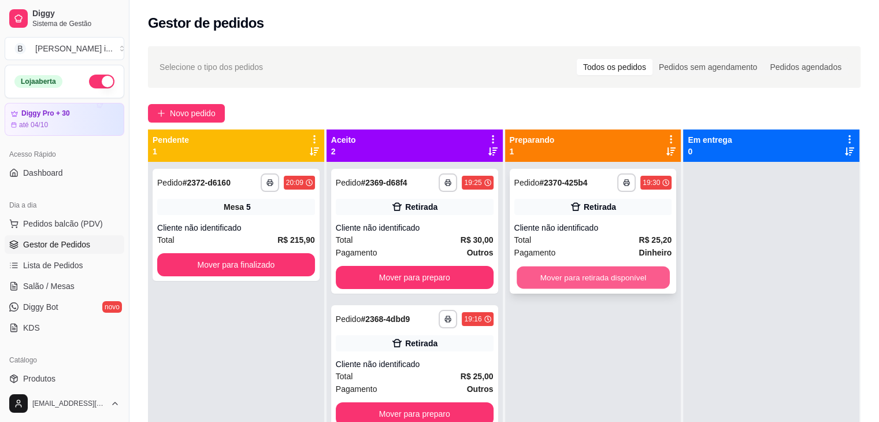
click at [612, 280] on button "Mover para retirada disponível" at bounding box center [592, 277] width 153 height 23
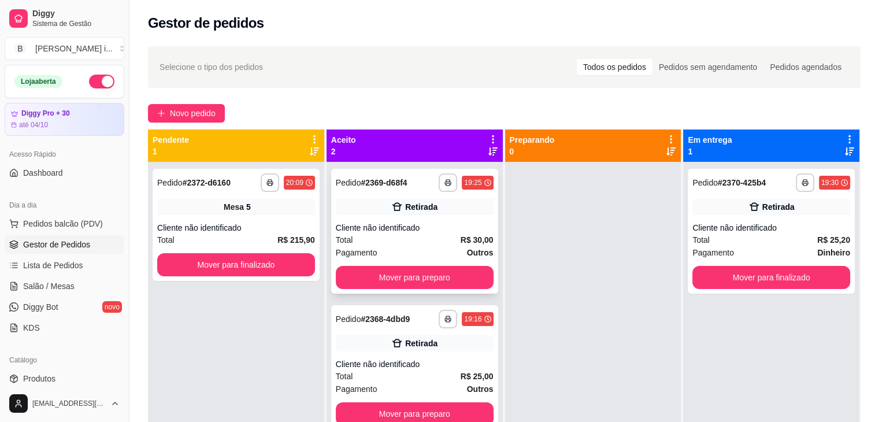
click at [425, 239] on div "Total R$ 30,00" at bounding box center [415, 239] width 158 height 13
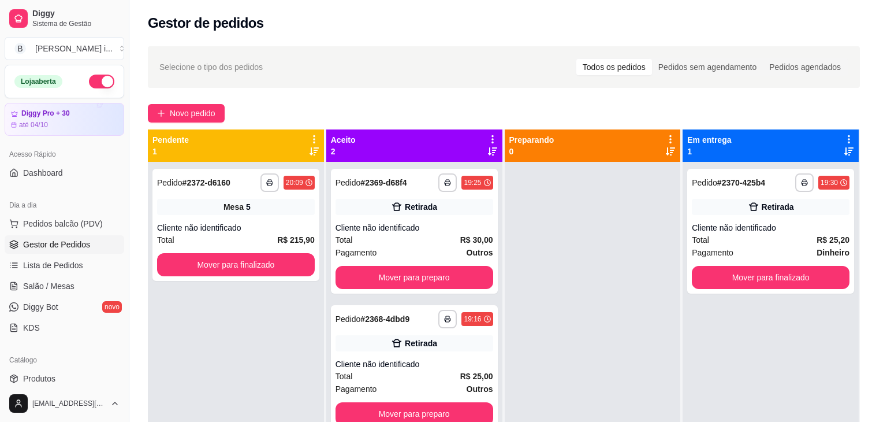
scroll to position [32, 0]
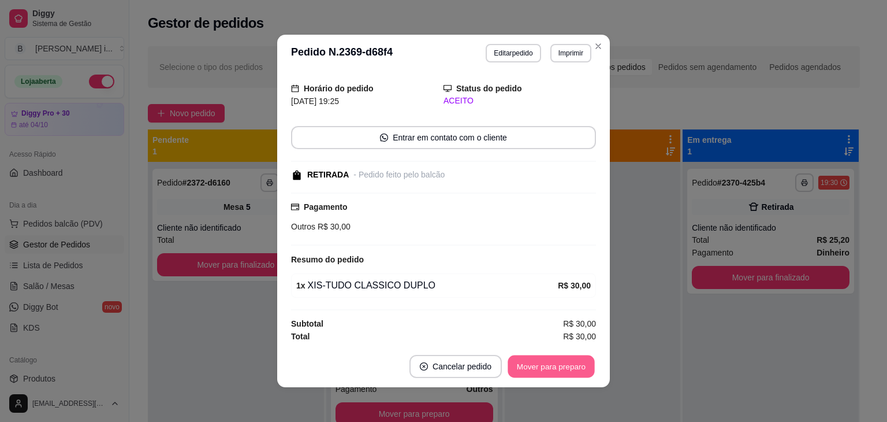
click at [557, 367] on button "Mover para preparo" at bounding box center [551, 366] width 87 height 23
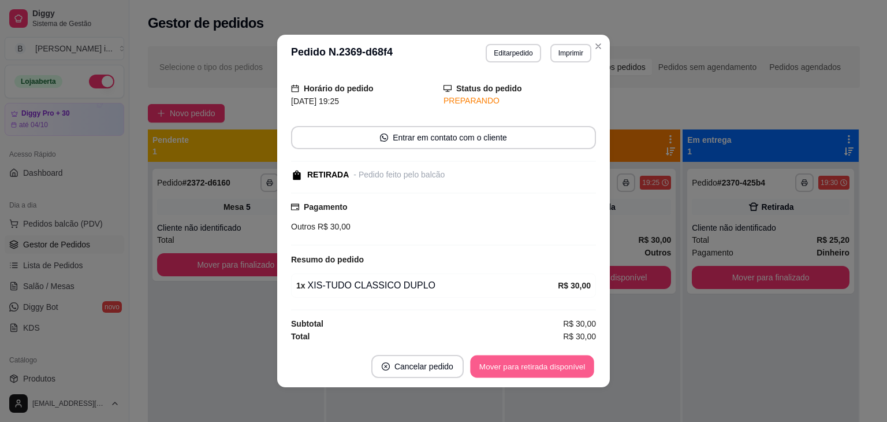
click at [557, 367] on button "Mover para retirada disponível" at bounding box center [532, 366] width 124 height 23
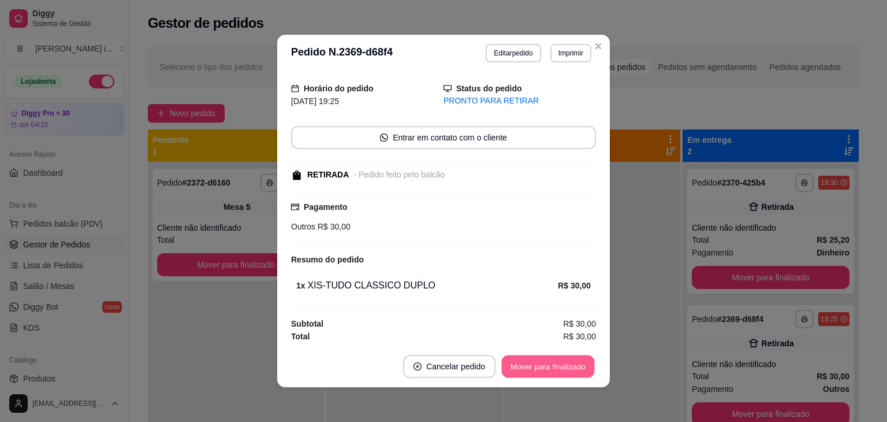
click at [557, 367] on button "Mover para finalizado" at bounding box center [548, 366] width 93 height 23
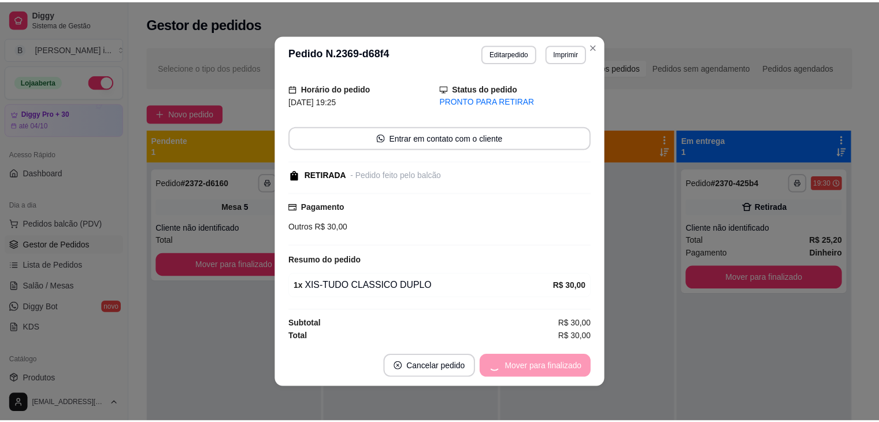
scroll to position [0, 0]
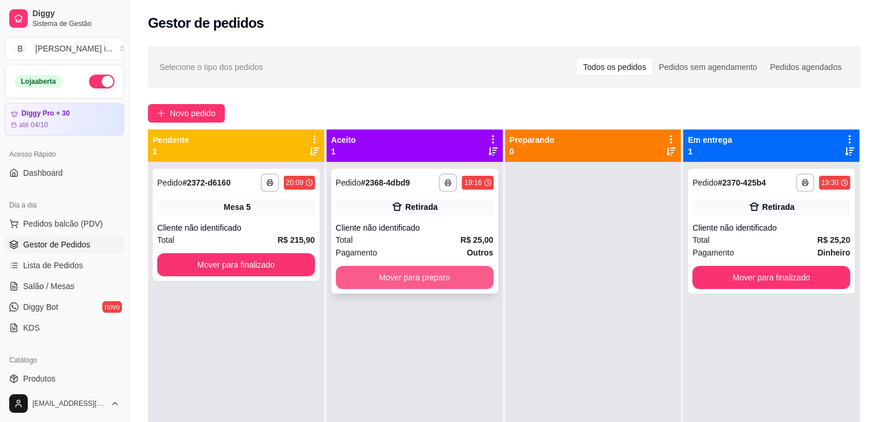
click at [452, 274] on button "Mover para preparo" at bounding box center [415, 277] width 158 height 23
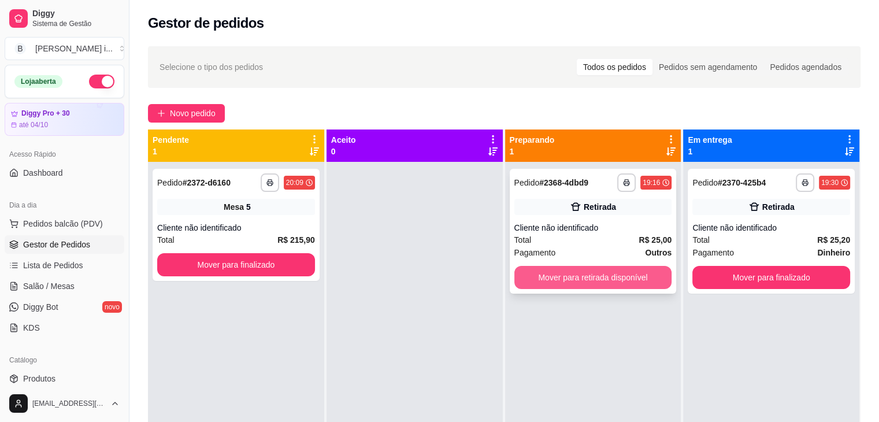
click at [614, 280] on button "Mover para retirada disponível" at bounding box center [593, 277] width 158 height 23
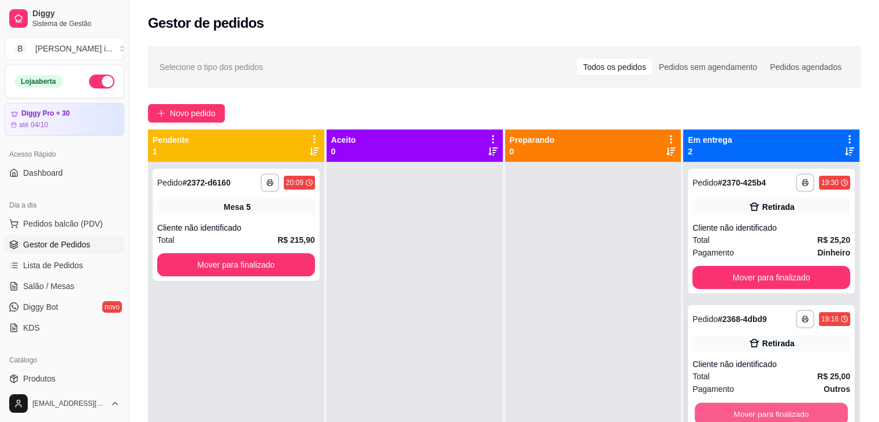
click at [780, 414] on button "Mover para finalizado" at bounding box center [770, 414] width 153 height 23
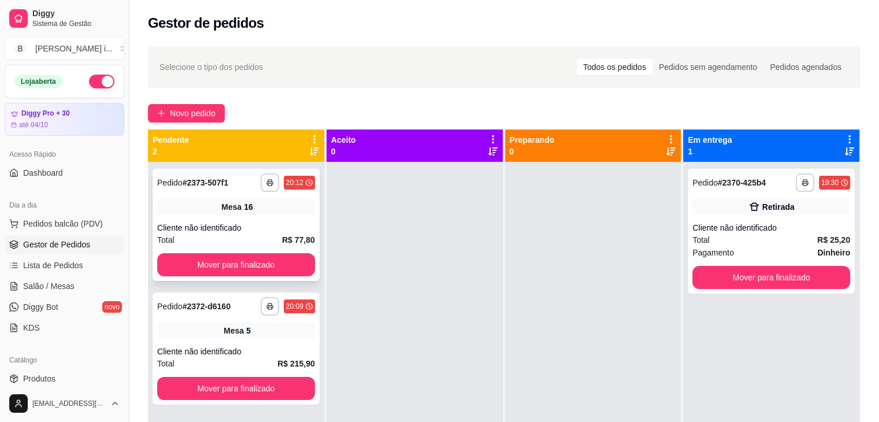
click at [241, 217] on div "**********" at bounding box center [235, 225] width 167 height 112
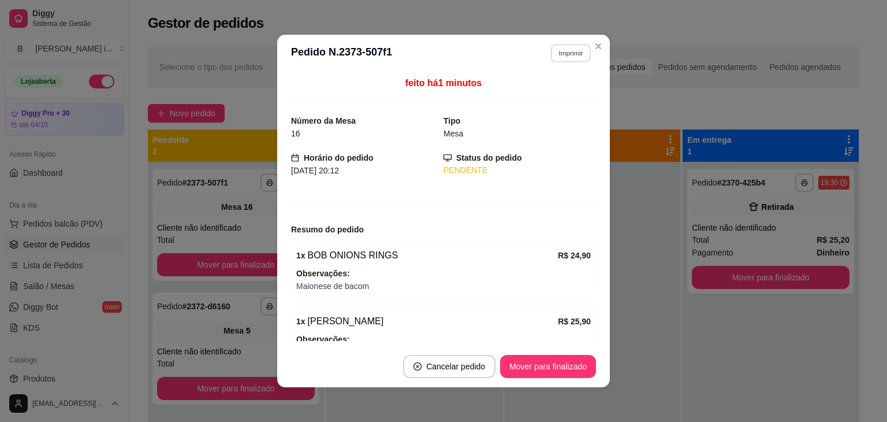
click at [565, 46] on button "Imprimir" at bounding box center [571, 53] width 40 height 18
click at [589, 51] on button "Close" at bounding box center [598, 46] width 18 height 18
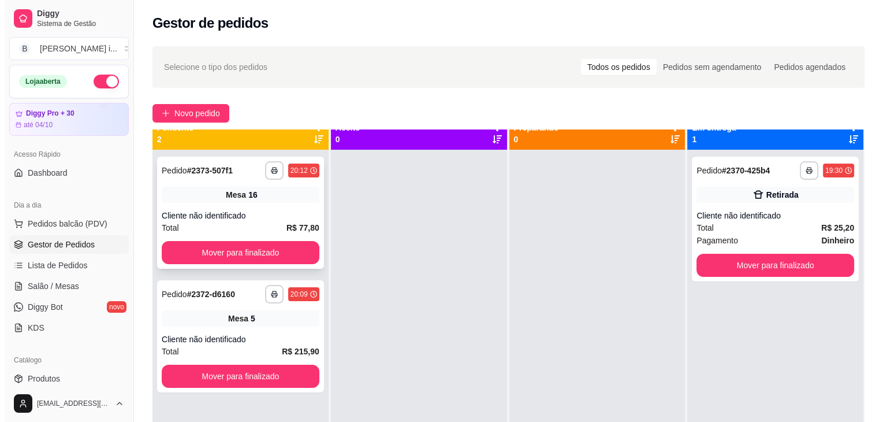
scroll to position [32, 0]
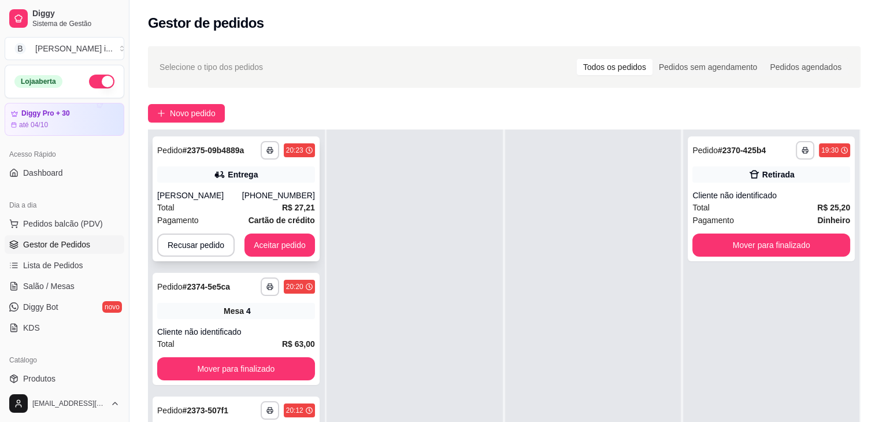
click at [298, 256] on div "**********" at bounding box center [235, 198] width 167 height 125
click at [280, 251] on button "Aceitar pedido" at bounding box center [279, 244] width 70 height 23
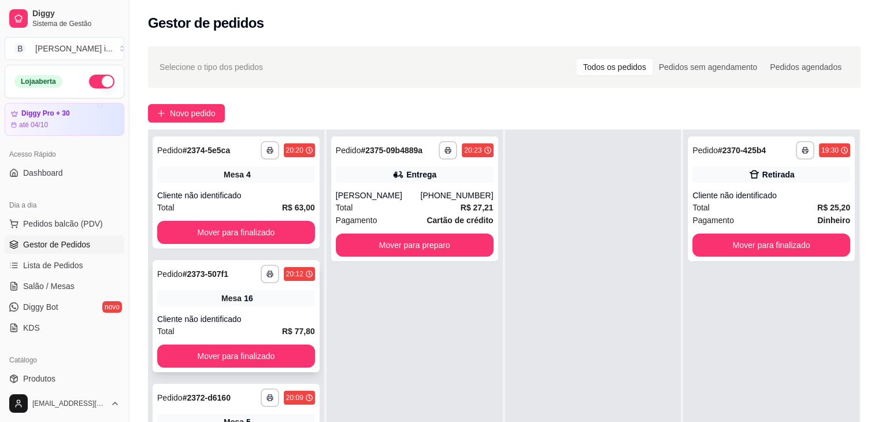
click at [237, 296] on span "Mesa" at bounding box center [231, 298] width 20 height 12
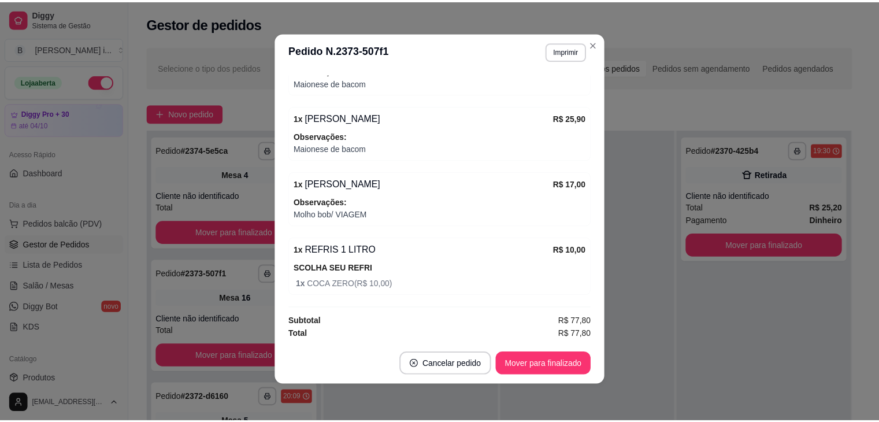
scroll to position [201, 0]
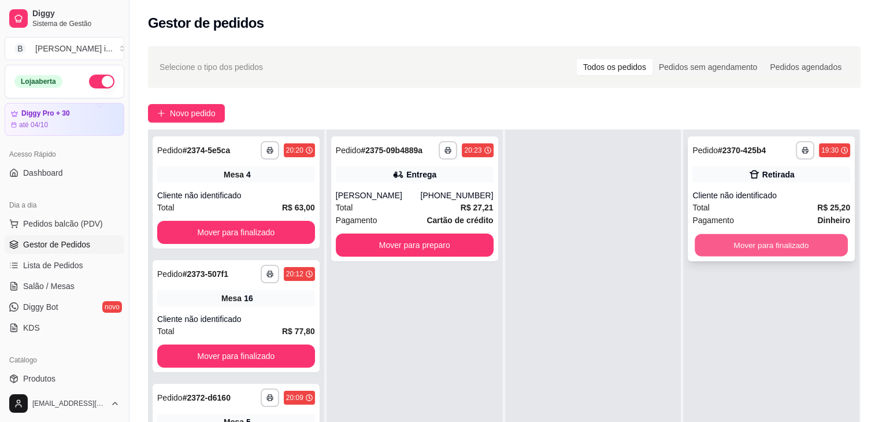
click at [716, 243] on button "Mover para finalizado" at bounding box center [770, 245] width 153 height 23
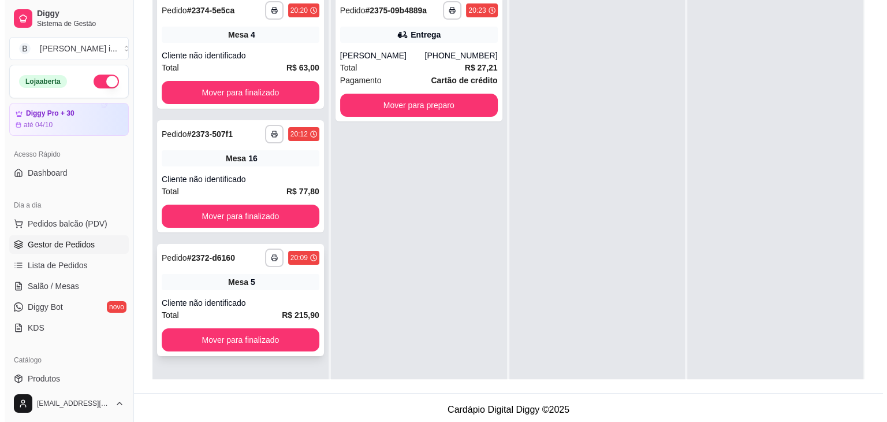
scroll to position [0, 0]
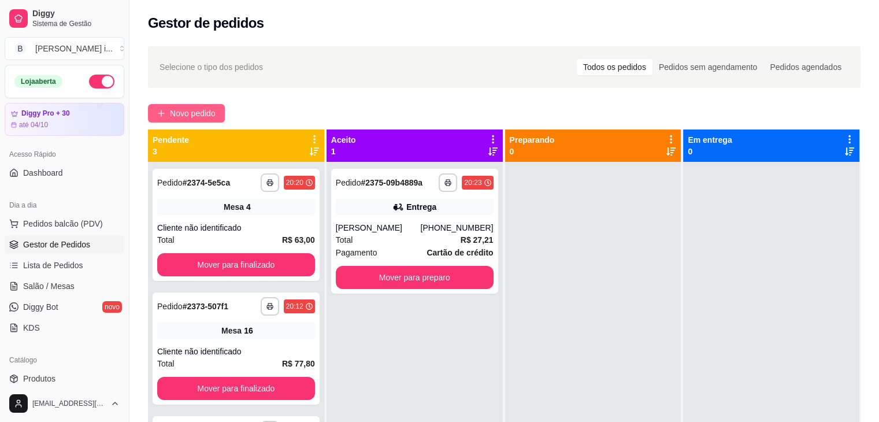
click at [189, 104] on button "Novo pedido" at bounding box center [186, 113] width 77 height 18
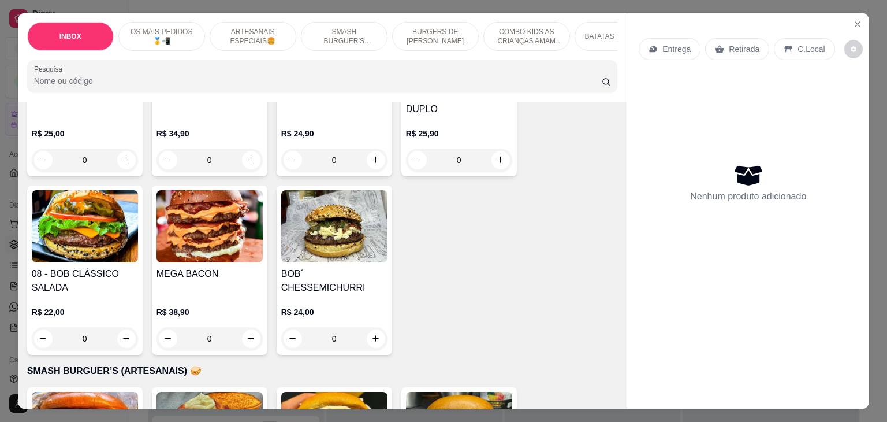
scroll to position [1097, 0]
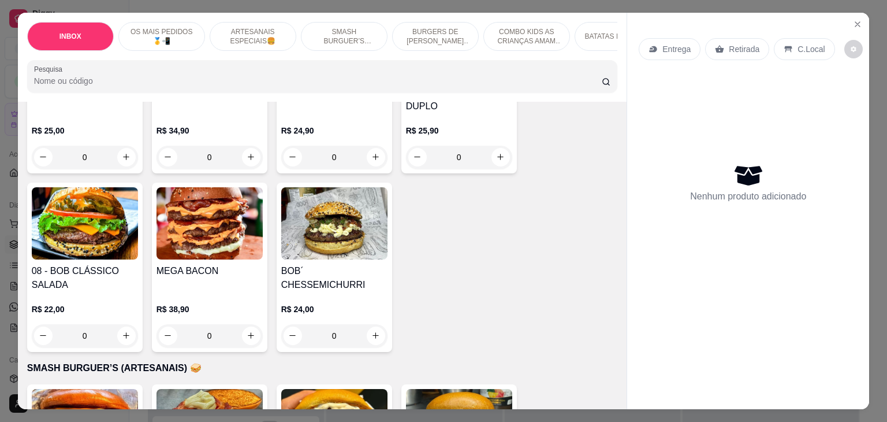
click at [98, 264] on h4 "08 - BOB CLÁSSICO SALADA" at bounding box center [85, 278] width 106 height 28
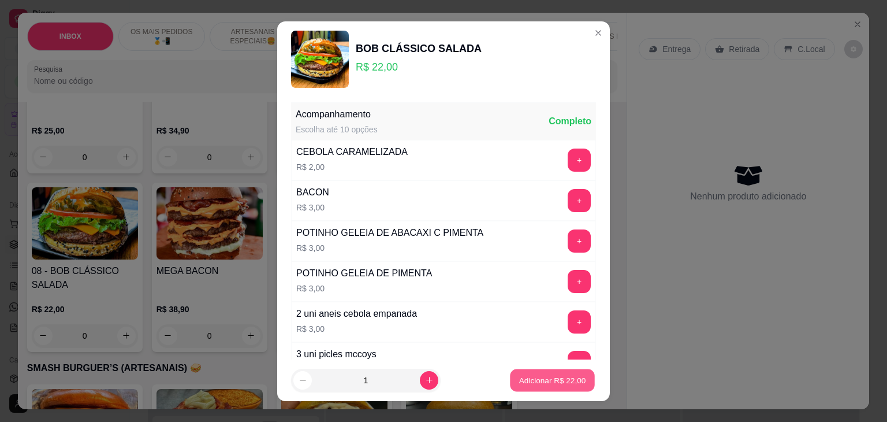
click at [538, 381] on p "Adicionar R$ 22,00" at bounding box center [552, 379] width 67 height 11
type input "1"
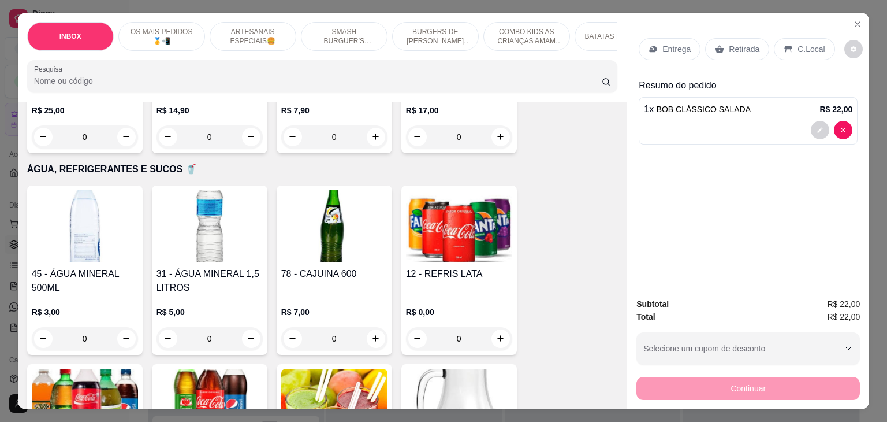
scroll to position [2426, 0]
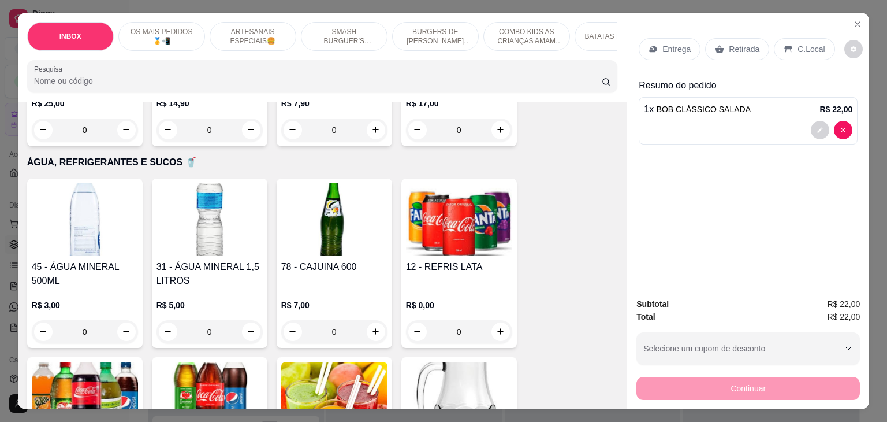
click at [347, 260] on h4 "78 - CAJUINA 600" at bounding box center [334, 267] width 106 height 14
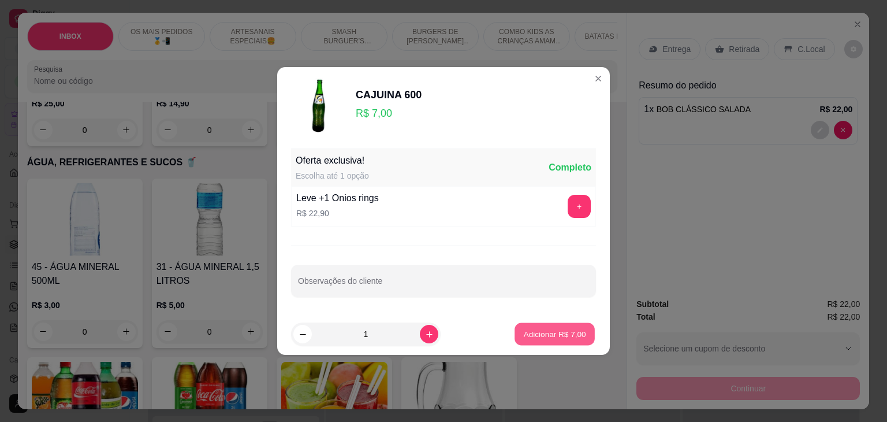
click at [550, 338] on p "Adicionar R$ 7,00" at bounding box center [554, 333] width 62 height 11
type input "1"
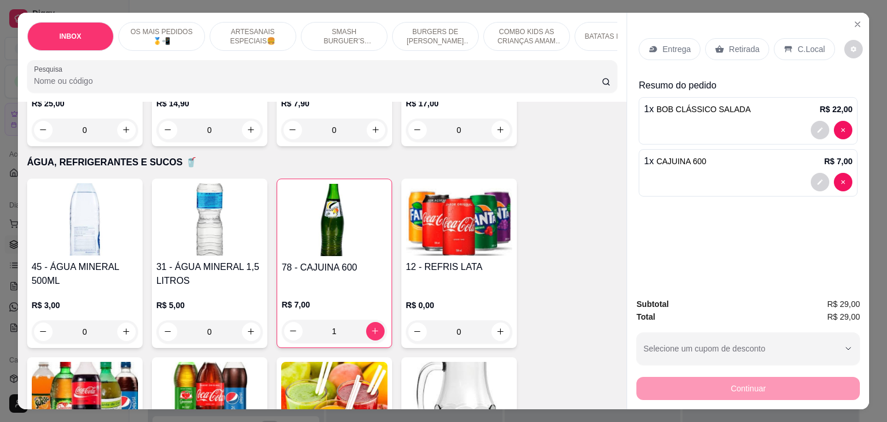
click at [789, 38] on div "C.Local" at bounding box center [804, 49] width 61 height 22
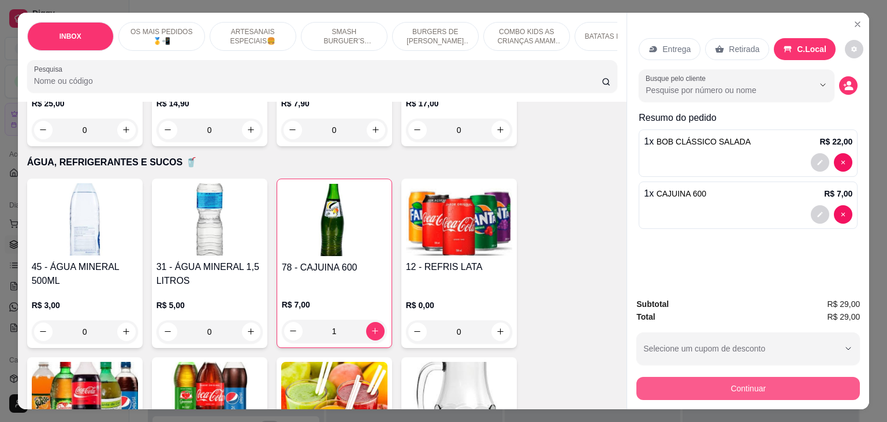
click at [690, 389] on button "Continuar" at bounding box center [749, 388] width 224 height 23
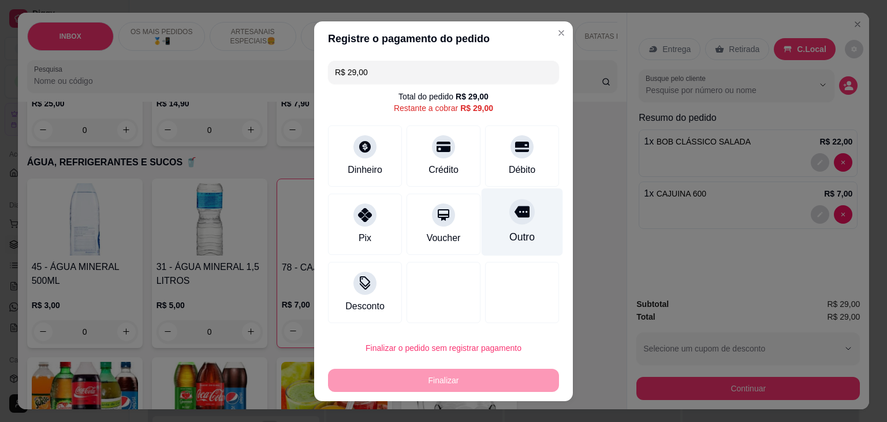
click at [515, 207] on icon at bounding box center [522, 212] width 15 height 12
type input "R$ 0,00"
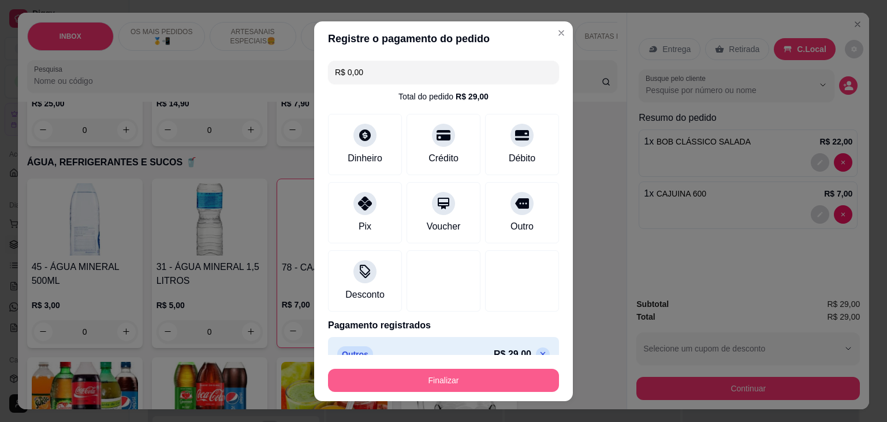
click at [474, 377] on button "Finalizar" at bounding box center [443, 380] width 231 height 23
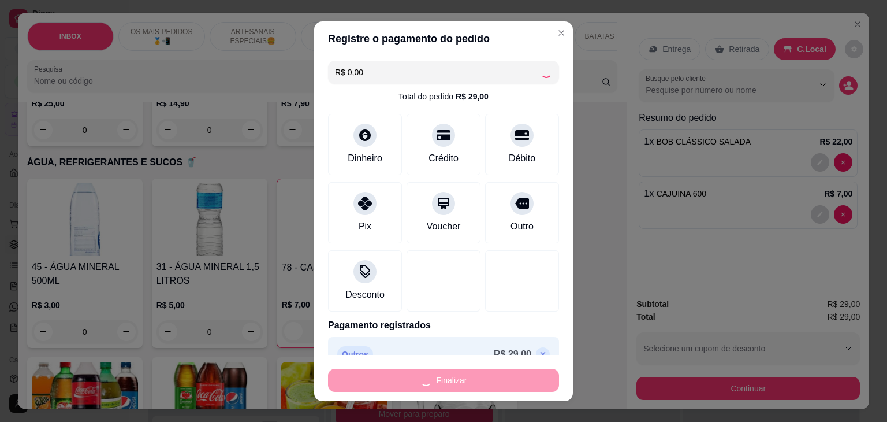
type input "0"
type input "-R$ 29,00"
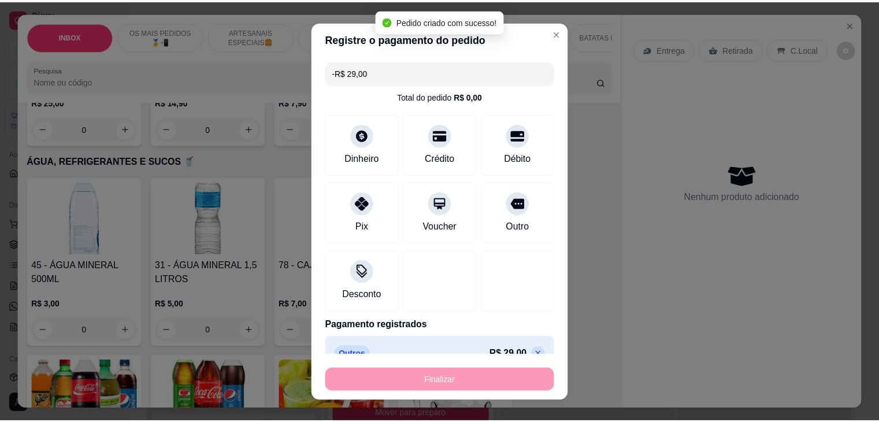
scroll to position [2425, 0]
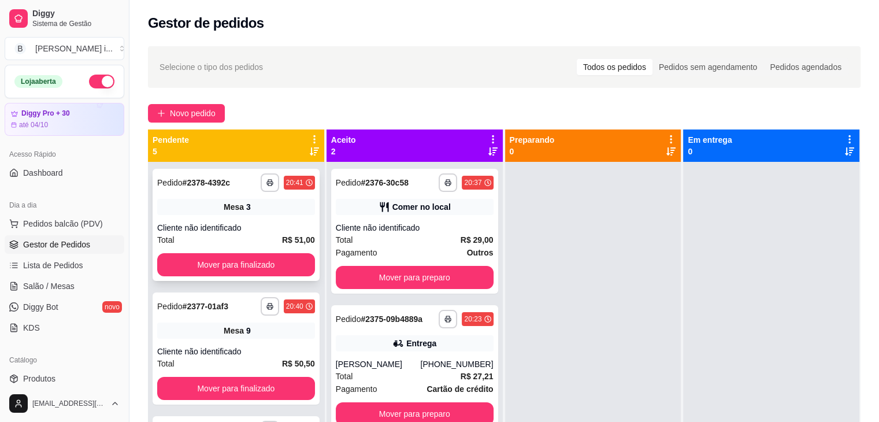
click at [237, 214] on div "Mesa 3" at bounding box center [236, 207] width 158 height 16
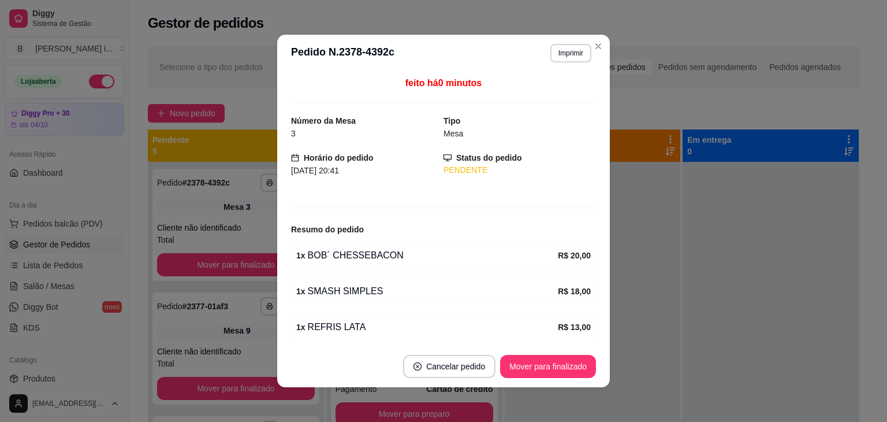
scroll to position [76, 0]
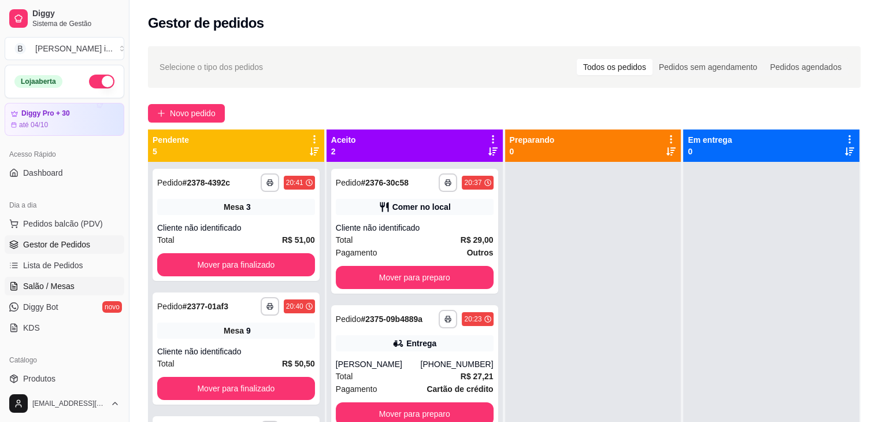
click at [21, 287] on link "Salão / Mesas" at bounding box center [65, 286] width 120 height 18
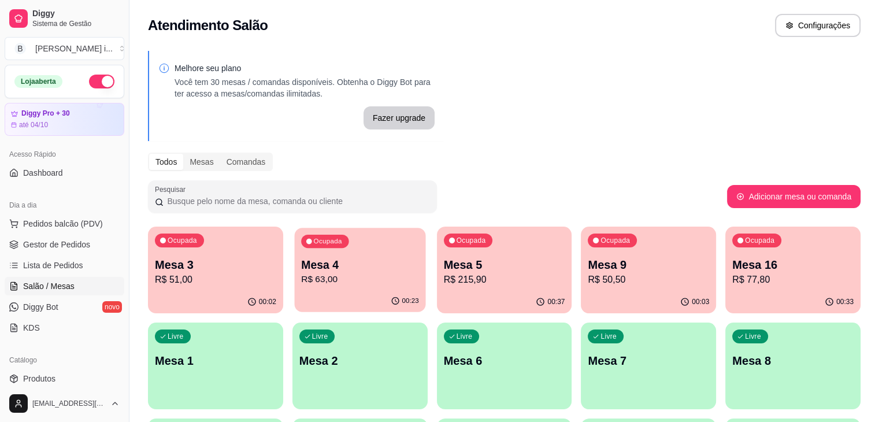
click at [345, 264] on p "Mesa 4" at bounding box center [360, 265] width 118 height 16
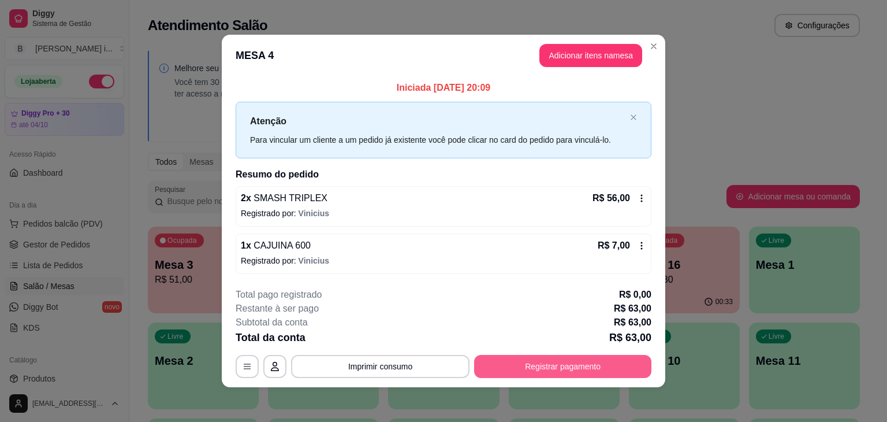
click at [564, 363] on button "Registrar pagamento" at bounding box center [562, 366] width 177 height 23
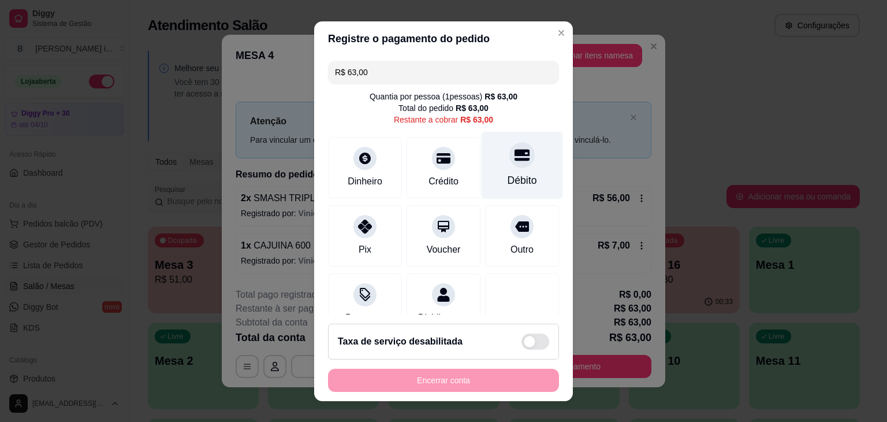
click at [509, 167] on div at bounding box center [521, 154] width 25 height 25
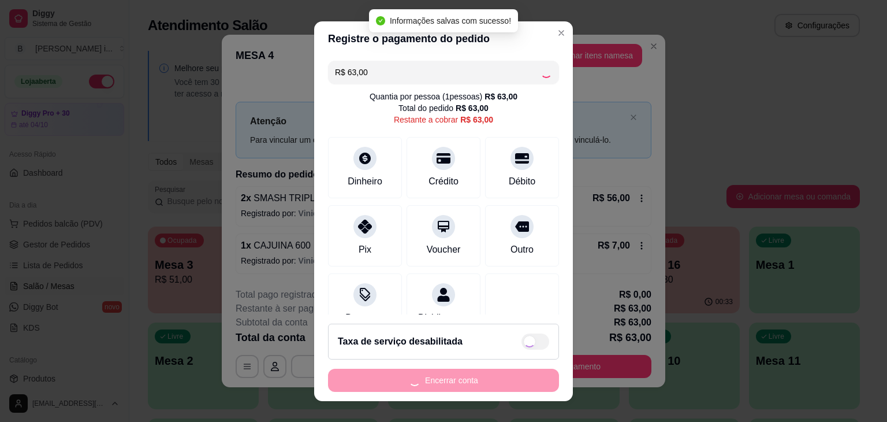
type input "R$ 0,00"
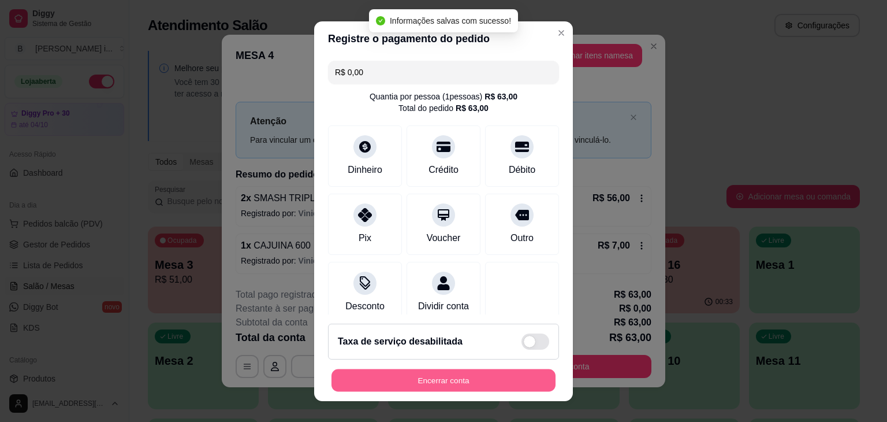
click at [439, 377] on button "Encerrar conta" at bounding box center [444, 380] width 224 height 23
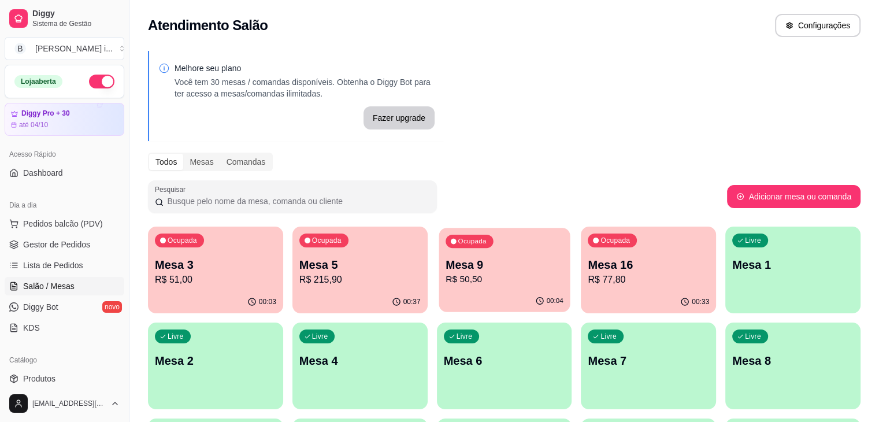
click at [444, 296] on div "00:04" at bounding box center [503, 301] width 131 height 22
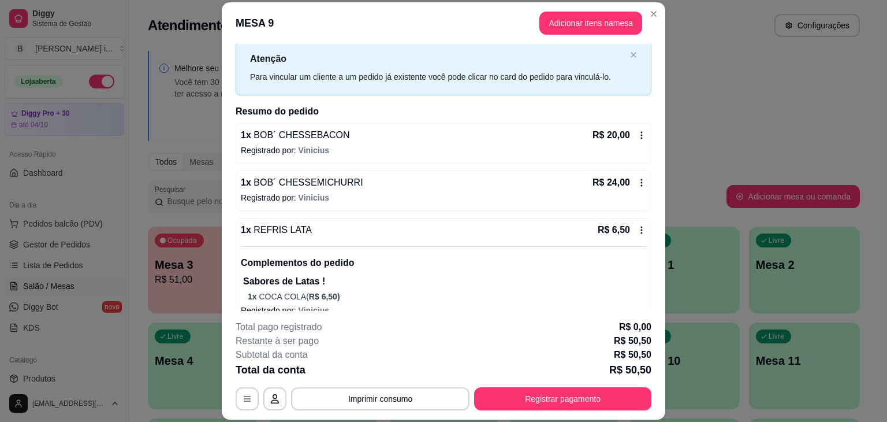
scroll to position [46, 0]
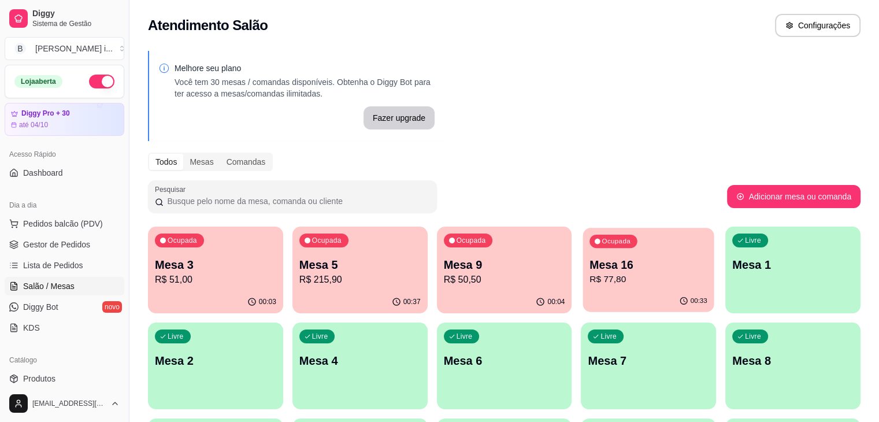
click at [590, 278] on p "R$ 77,80" at bounding box center [649, 279] width 118 height 13
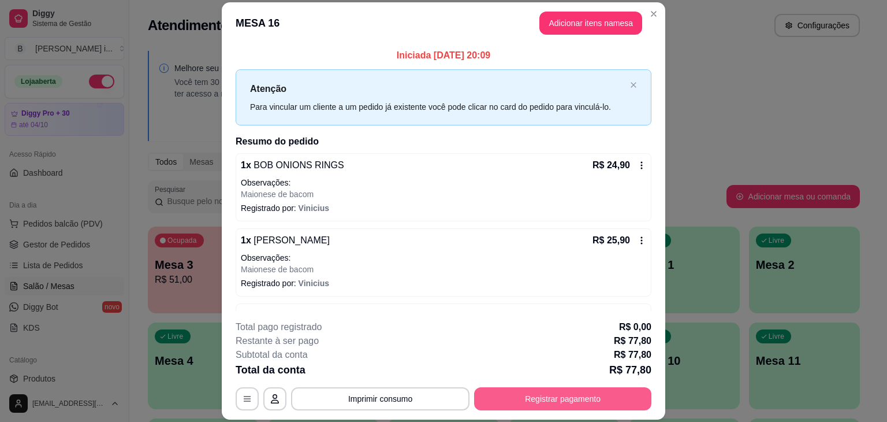
click at [535, 400] on button "Registrar pagamento" at bounding box center [562, 398] width 177 height 23
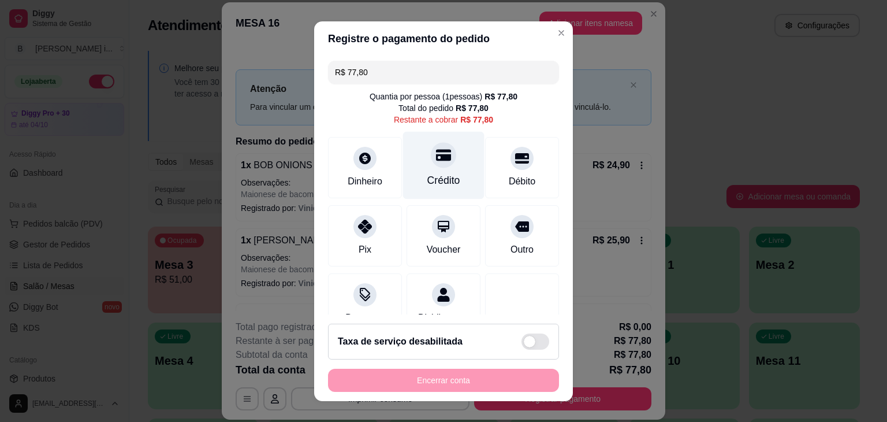
click at [448, 163] on div "Crédito" at bounding box center [443, 165] width 81 height 68
type input "R$ 0,00"
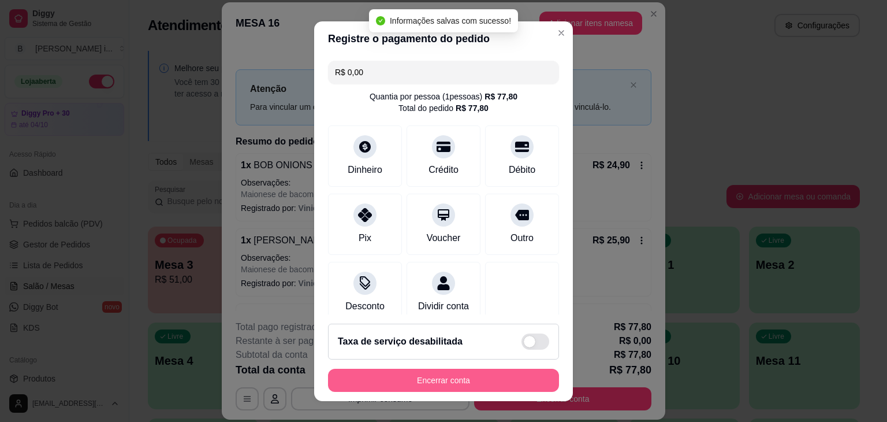
click at [464, 384] on button "Encerrar conta" at bounding box center [443, 380] width 231 height 23
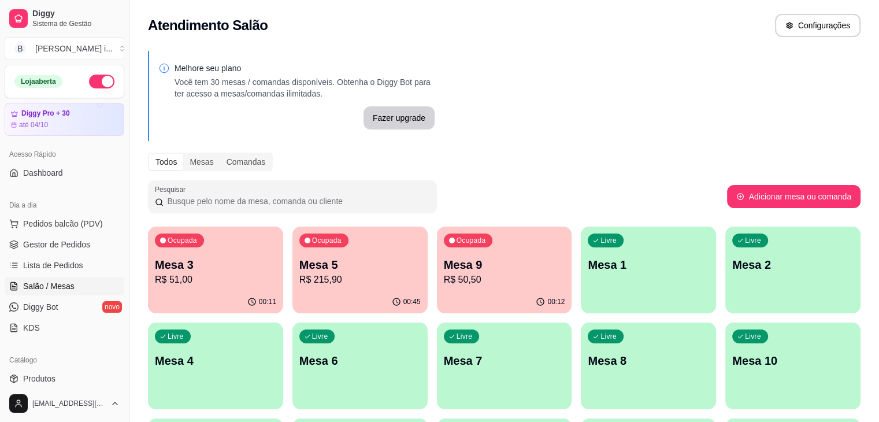
click at [345, 288] on div "Ocupada Mesa 5 R$ 215,90" at bounding box center [359, 258] width 135 height 64
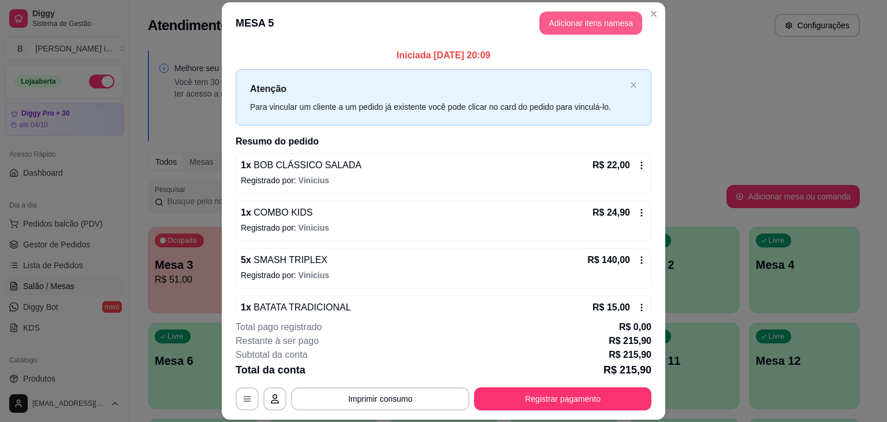
click at [585, 26] on button "Adicionar itens na mesa" at bounding box center [591, 23] width 103 height 23
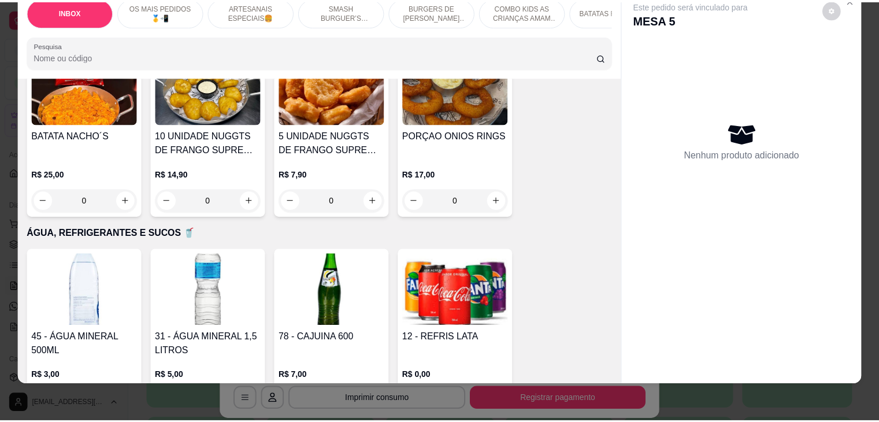
scroll to position [2350, 0]
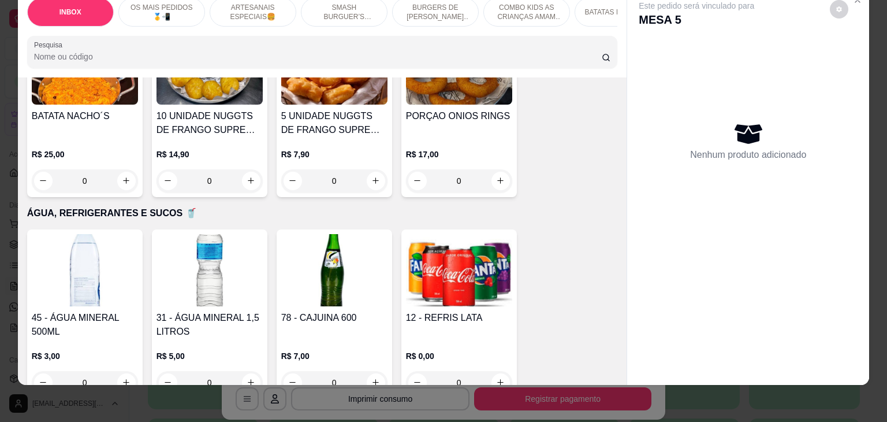
click at [425, 311] on h4 "12 - REFRIS LATA" at bounding box center [459, 318] width 106 height 14
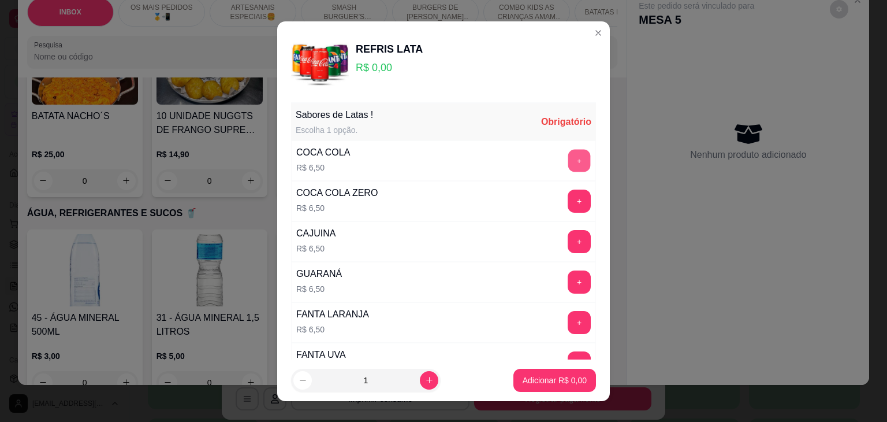
click at [568, 161] on button "+" at bounding box center [579, 160] width 23 height 23
click at [559, 370] on button "Adicionar R$ 6,50" at bounding box center [555, 380] width 83 height 23
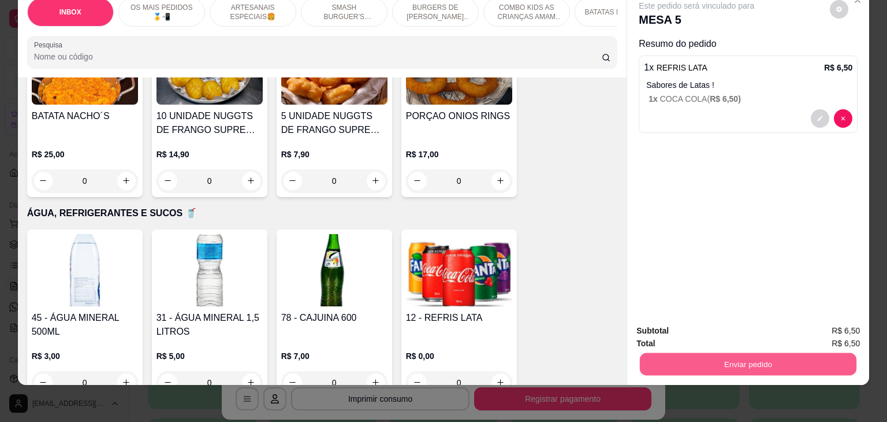
click at [728, 353] on button "Enviar pedido" at bounding box center [748, 364] width 217 height 23
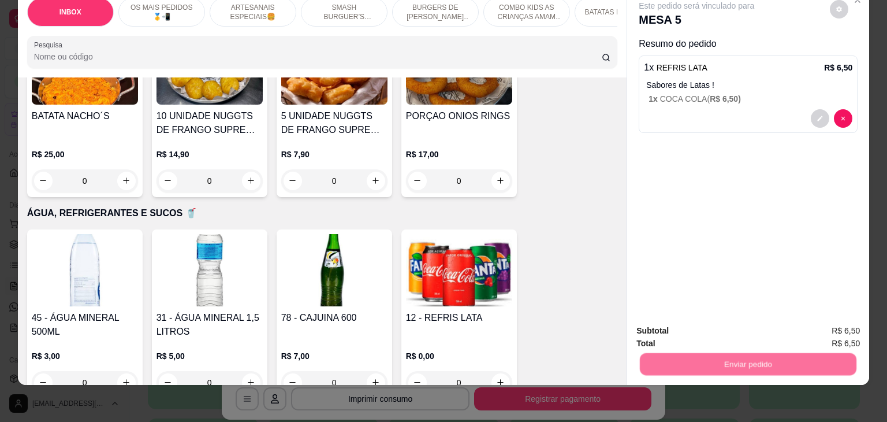
click at [716, 325] on button "Não registrar e enviar pedido" at bounding box center [710, 325] width 117 height 21
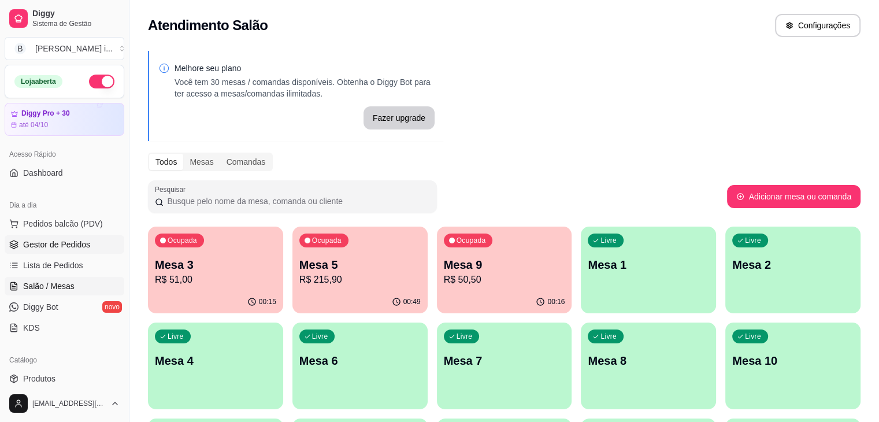
click at [33, 246] on span "Gestor de Pedidos" at bounding box center [56, 245] width 67 height 12
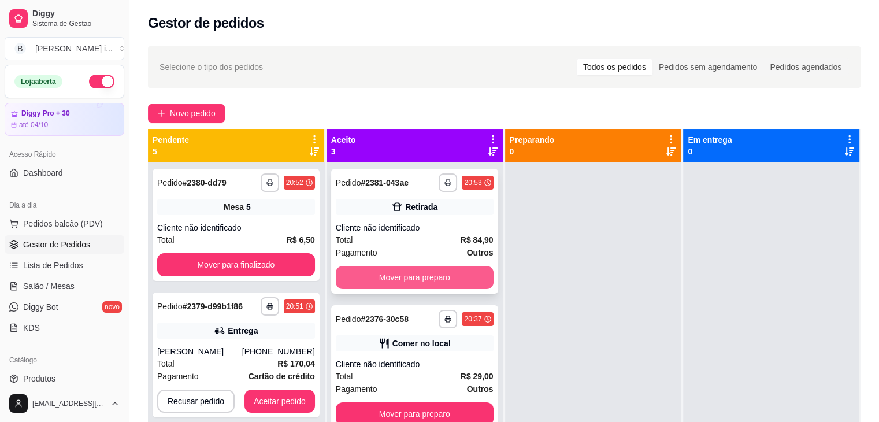
scroll to position [32, 0]
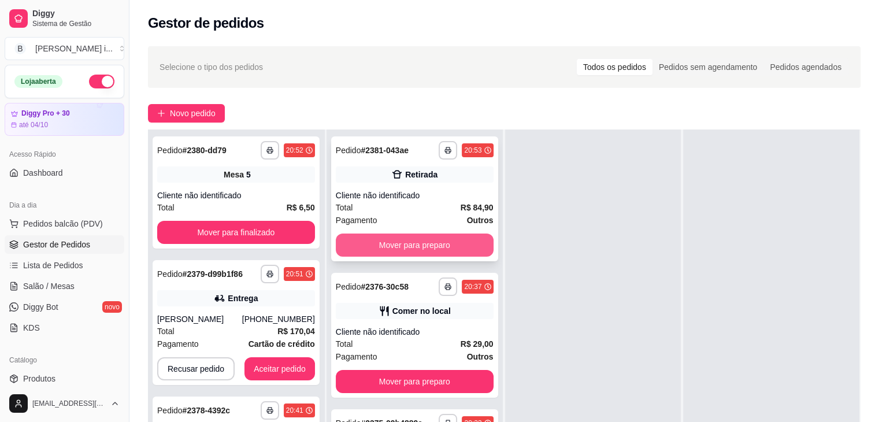
click at [438, 243] on button "Mover para preparo" at bounding box center [415, 244] width 158 height 23
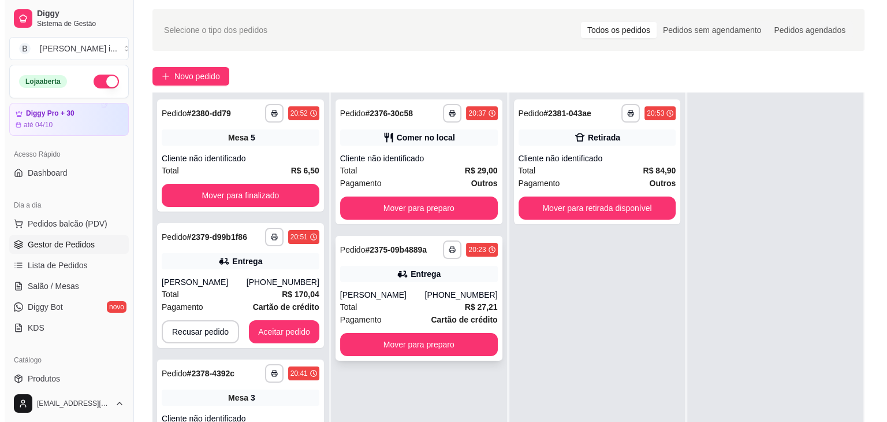
scroll to position [58, 0]
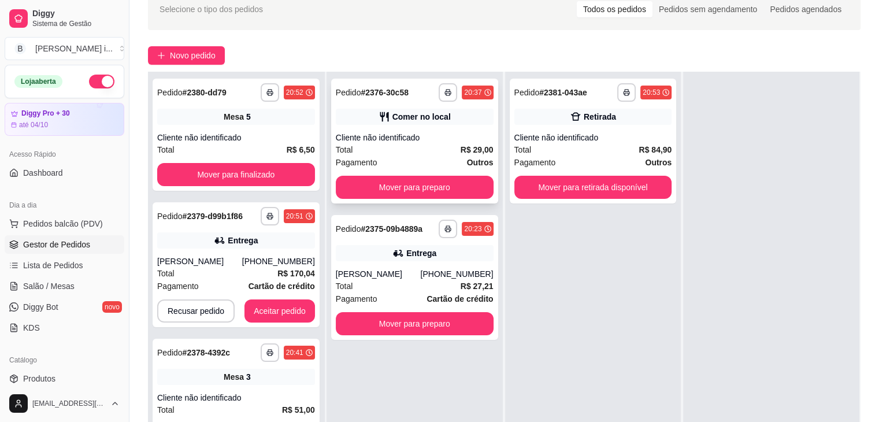
click at [439, 109] on div "Comer no local" at bounding box center [415, 117] width 158 height 16
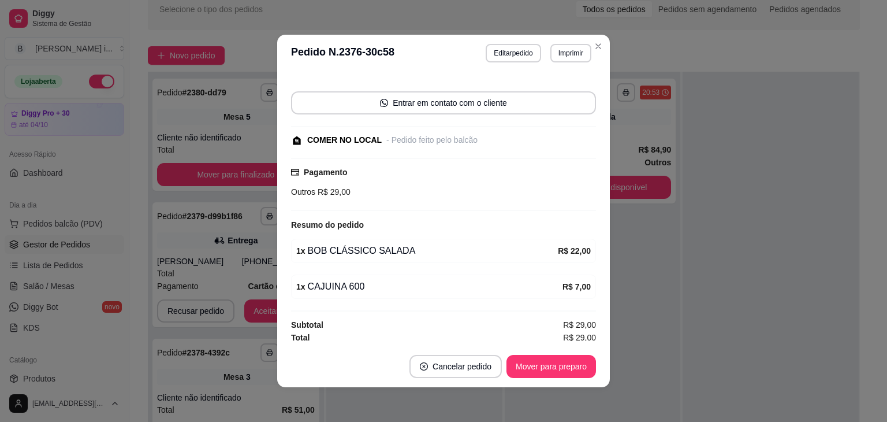
scroll to position [68, 0]
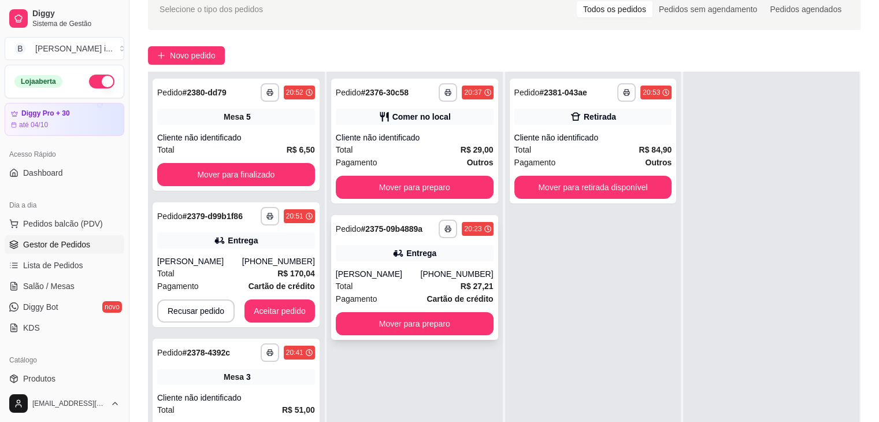
click at [462, 269] on div "(88) 99713-9554" at bounding box center [456, 274] width 73 height 12
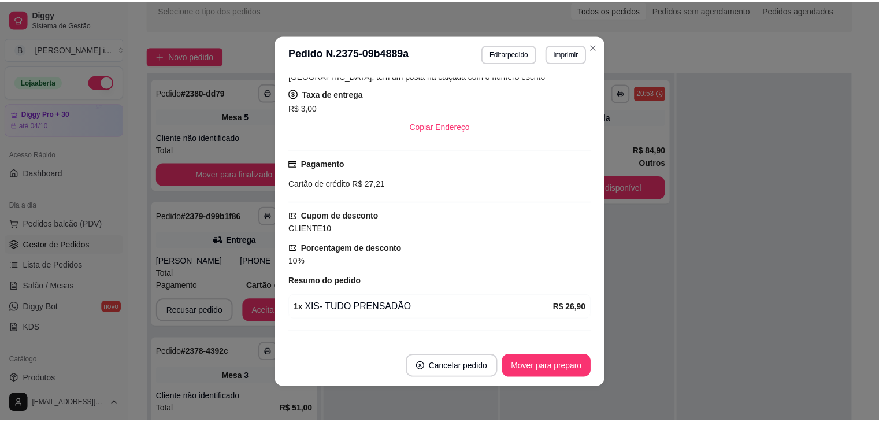
scroll to position [287, 0]
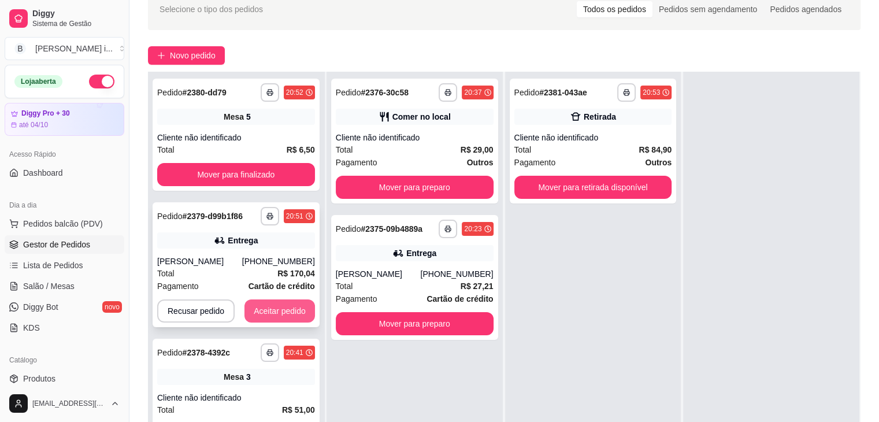
click at [275, 315] on button "Aceitar pedido" at bounding box center [279, 310] width 70 height 23
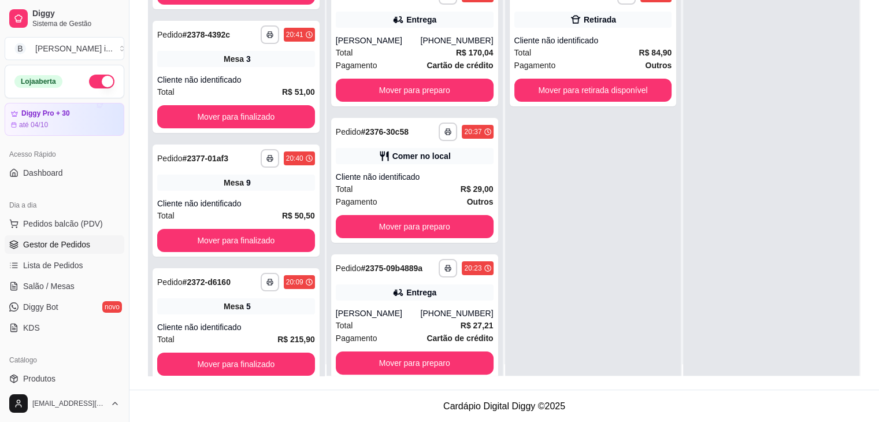
scroll to position [0, 0]
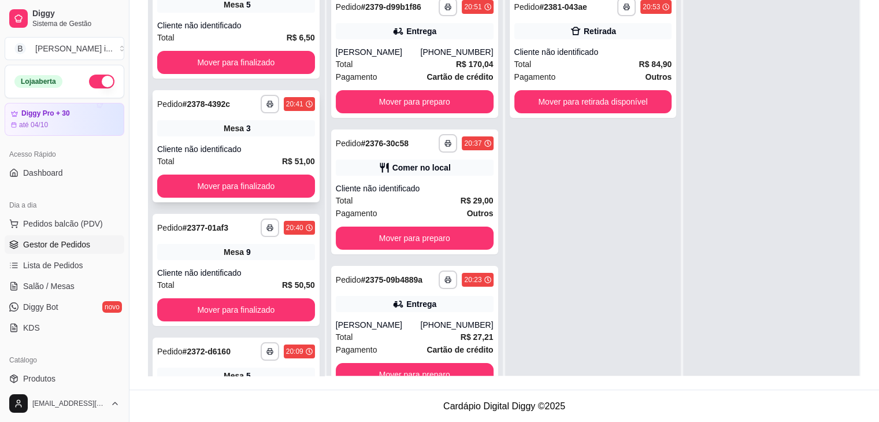
click at [248, 143] on div "Cliente não identificado" at bounding box center [236, 149] width 158 height 12
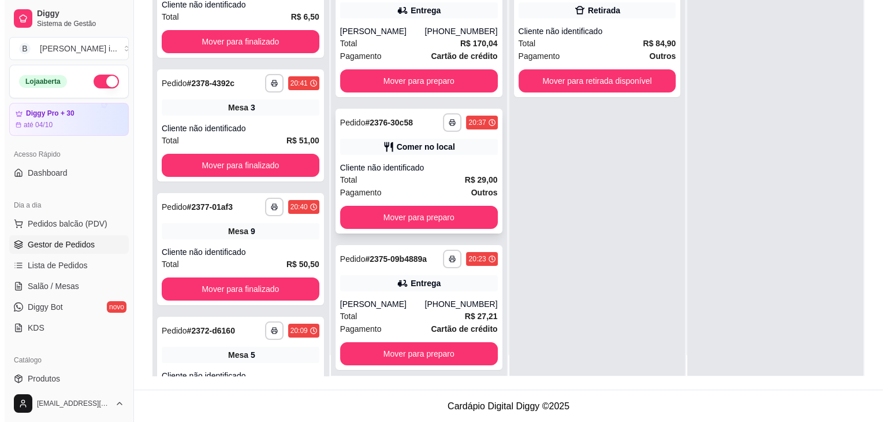
scroll to position [32, 0]
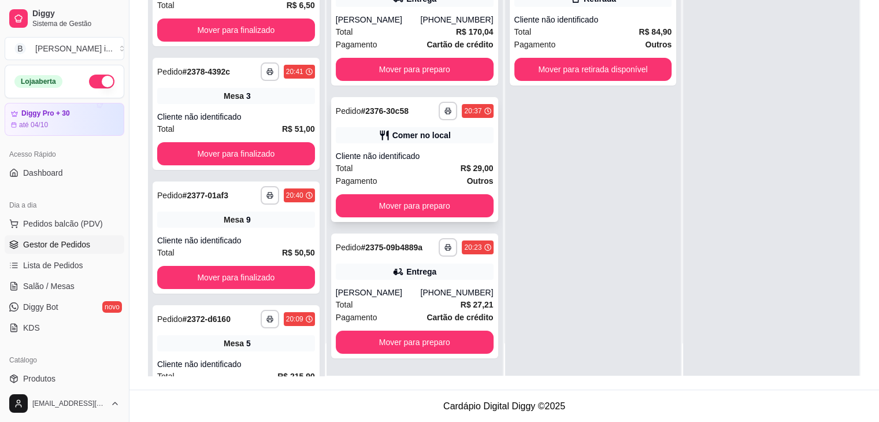
click at [463, 153] on div "Cliente não identificado" at bounding box center [415, 156] width 158 height 12
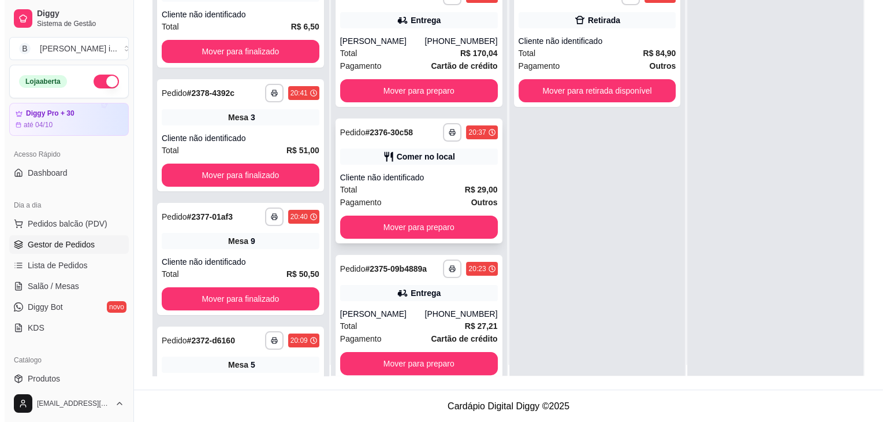
scroll to position [0, 0]
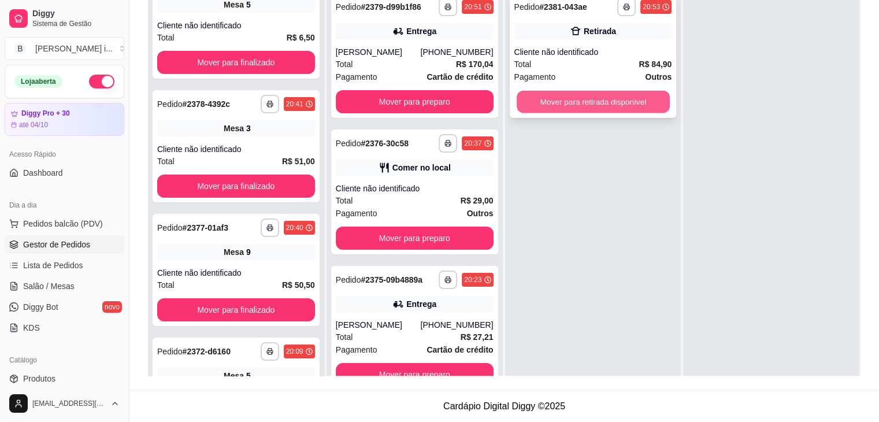
click at [638, 109] on button "Mover para retirada disponível" at bounding box center [592, 102] width 153 height 23
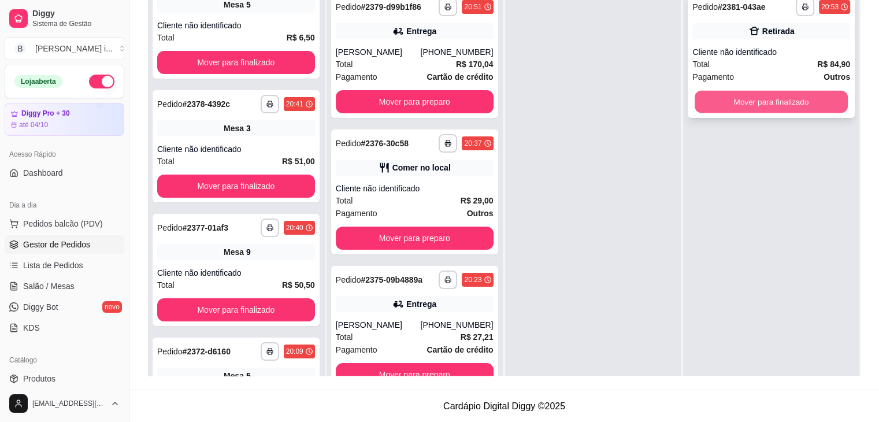
click at [780, 103] on button "Mover para finalizado" at bounding box center [770, 102] width 153 height 23
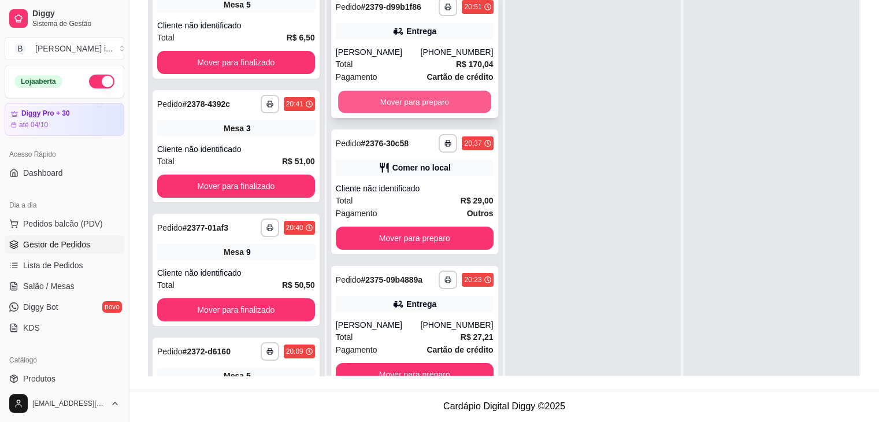
click at [472, 93] on button "Mover para preparo" at bounding box center [414, 102] width 153 height 23
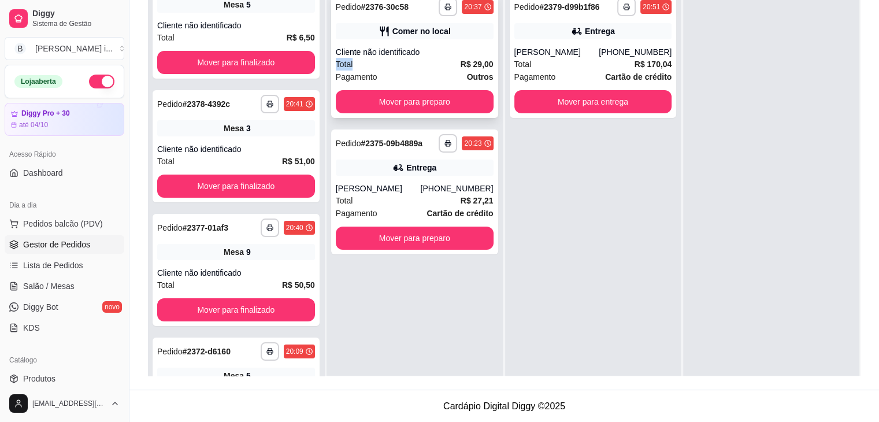
click at [457, 58] on div "**********" at bounding box center [414, 55] width 167 height 125
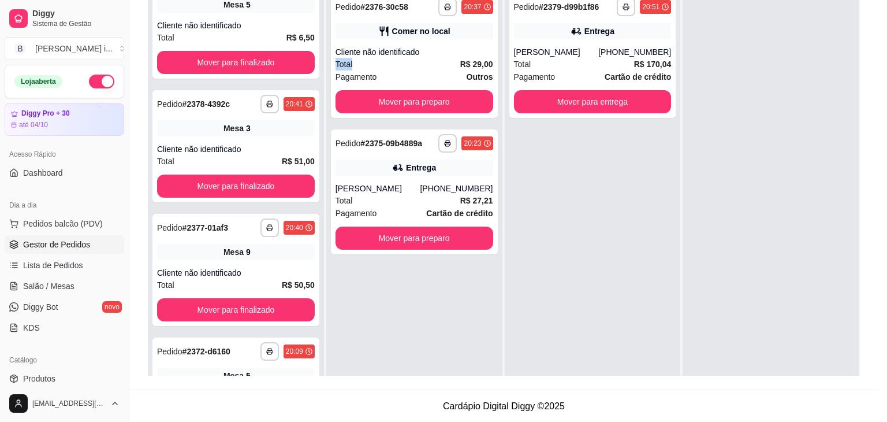
scroll to position [68, 0]
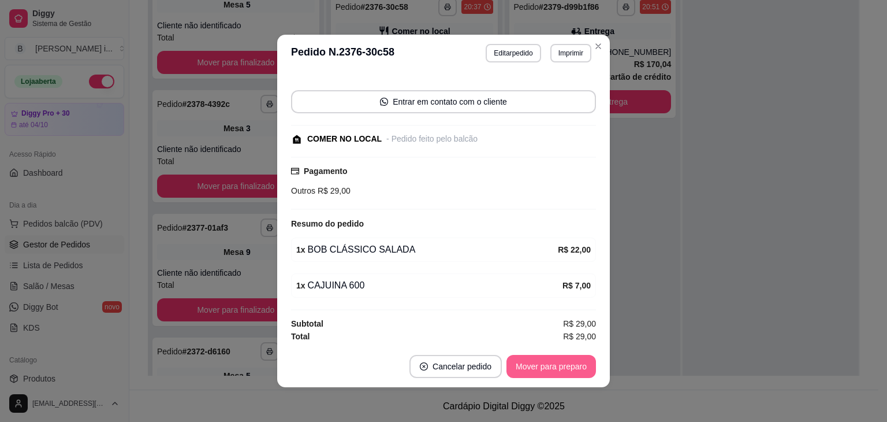
click at [551, 374] on button "Mover para preparo" at bounding box center [552, 366] width 90 height 23
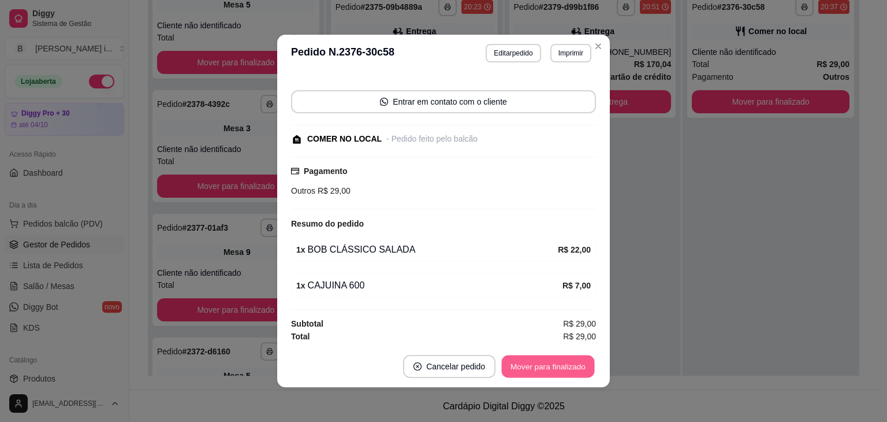
click at [551, 374] on button "Mover para finalizado" at bounding box center [548, 366] width 93 height 23
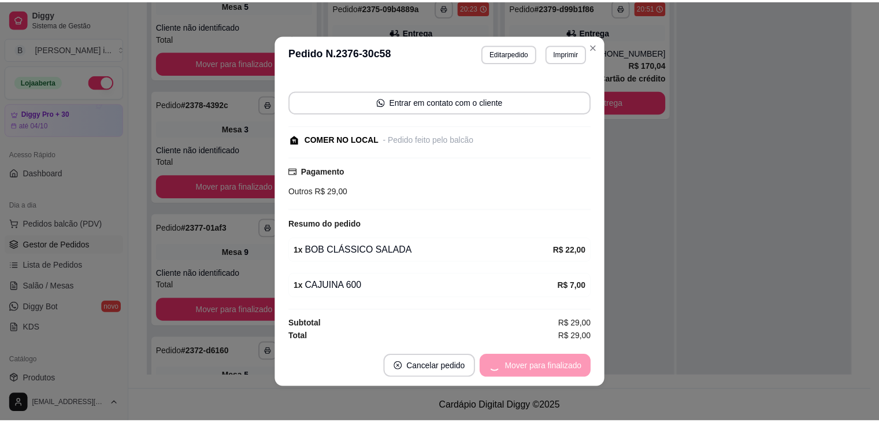
scroll to position [18, 0]
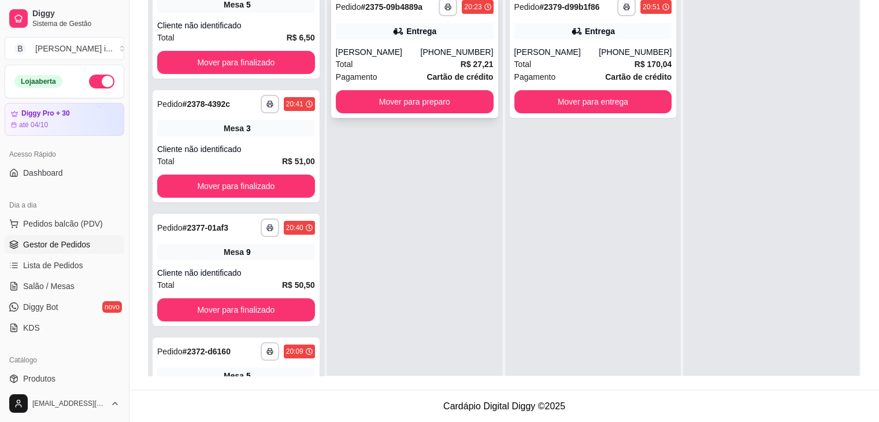
click at [451, 68] on div "Total R$ 27,21" at bounding box center [415, 64] width 158 height 13
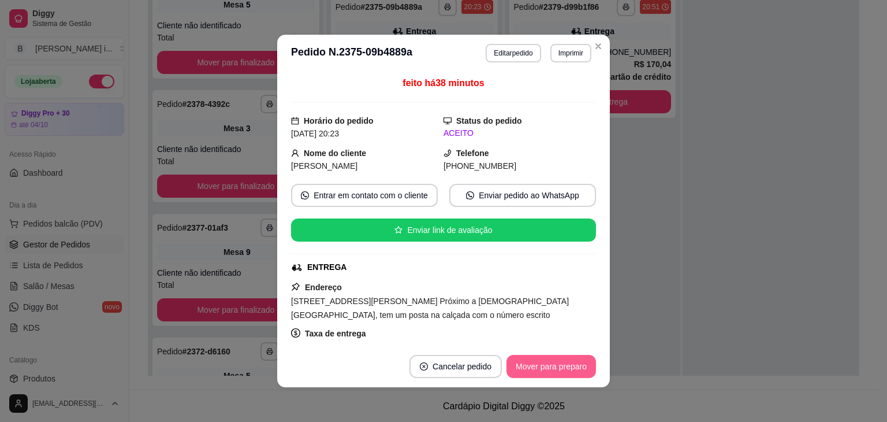
click at [545, 370] on button "Mover para preparo" at bounding box center [552, 366] width 90 height 23
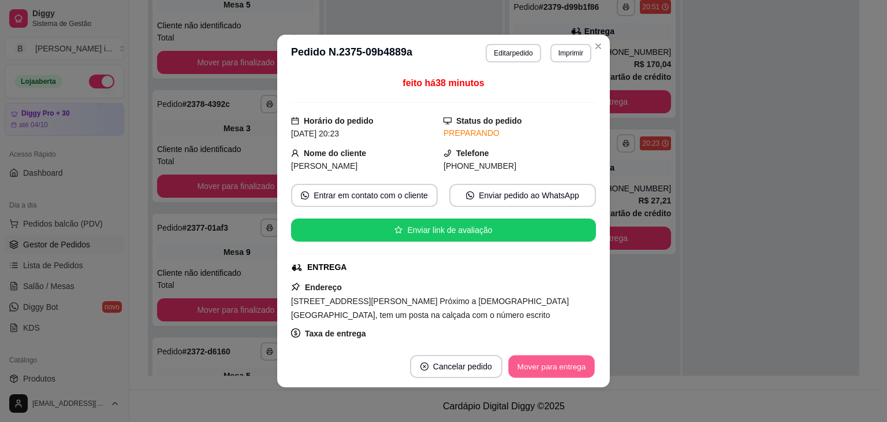
click at [545, 370] on button "Mover para entrega" at bounding box center [551, 366] width 87 height 23
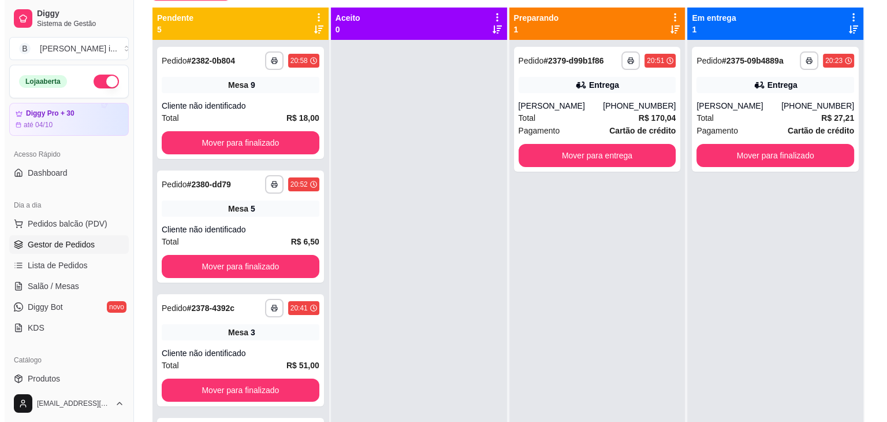
scroll to position [60, 0]
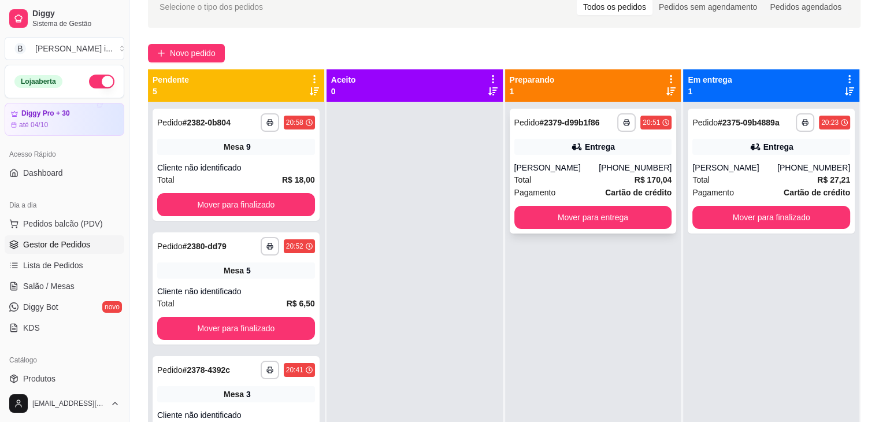
click at [644, 159] on div "**********" at bounding box center [592, 171] width 167 height 125
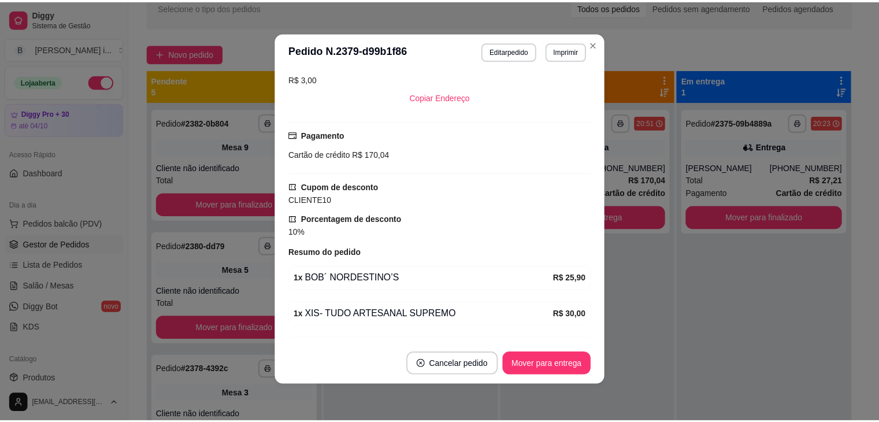
scroll to position [289, 0]
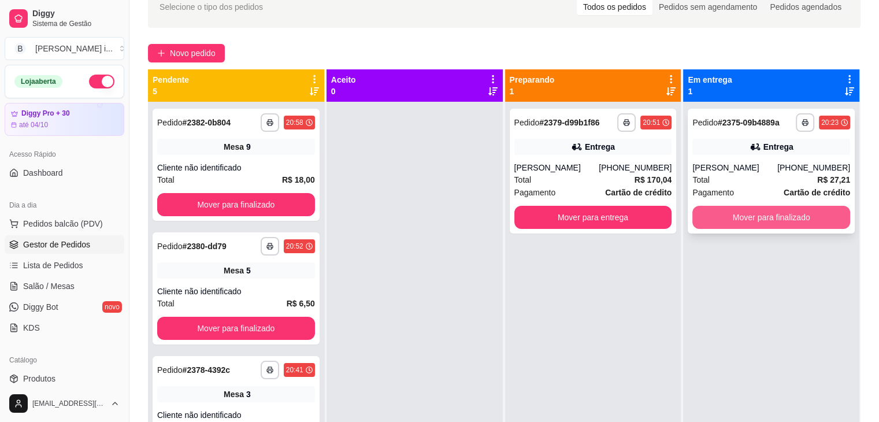
click at [806, 213] on button "Mover para finalizado" at bounding box center [771, 217] width 158 height 23
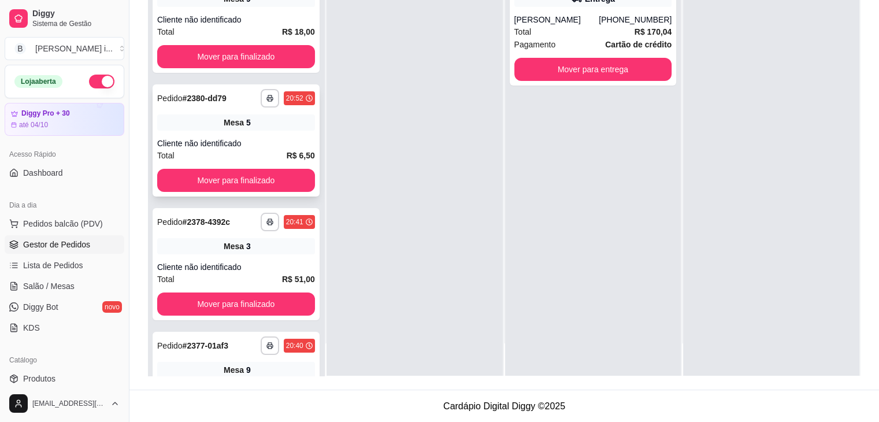
scroll to position [0, 0]
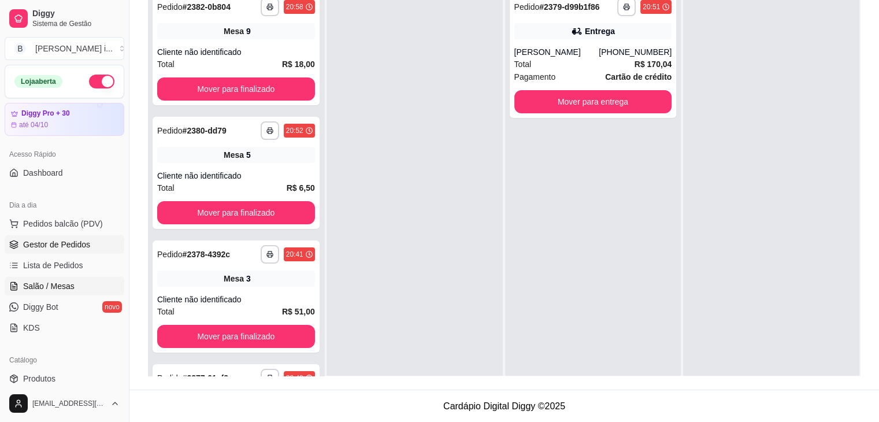
click at [65, 288] on span "Salão / Mesas" at bounding box center [48, 286] width 51 height 12
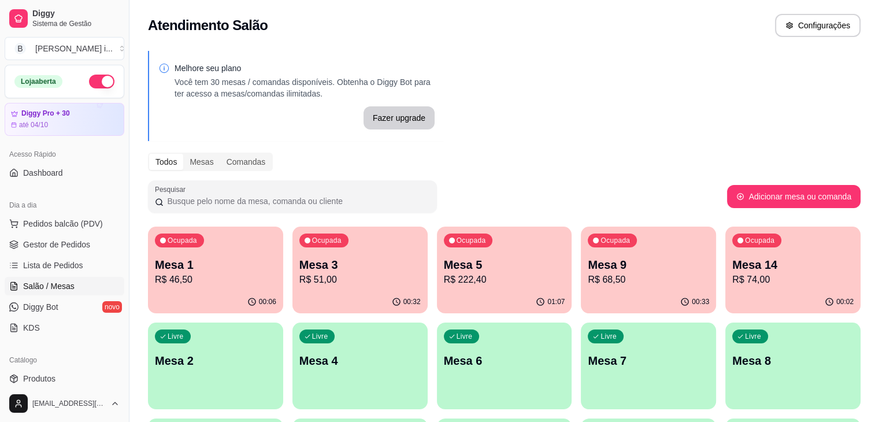
click at [444, 263] on p "Mesa 5" at bounding box center [504, 264] width 121 height 16
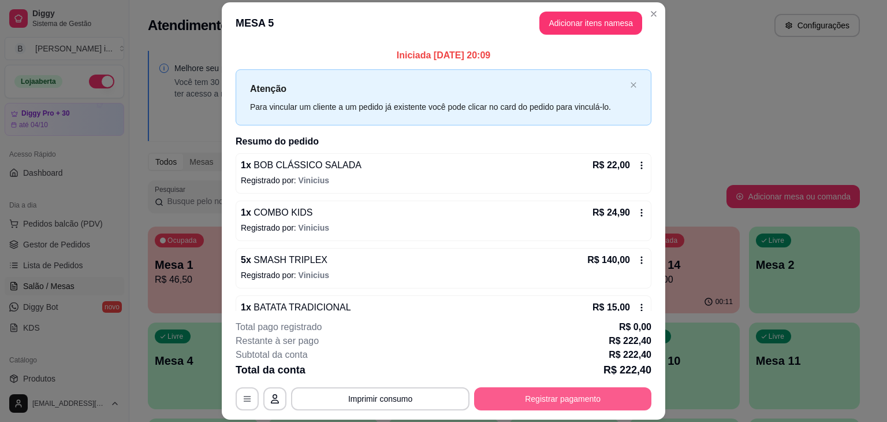
click at [582, 396] on button "Registrar pagamento" at bounding box center [562, 398] width 177 height 23
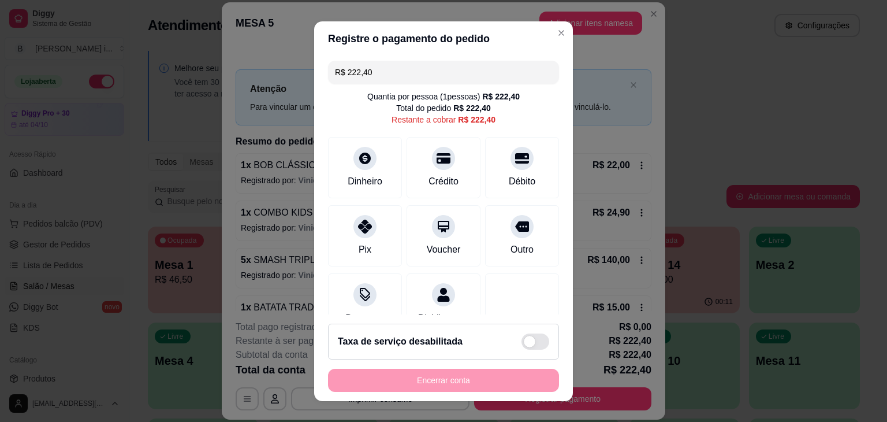
drag, startPoint x: 369, startPoint y: 89, endPoint x: 372, endPoint y: 80, distance: 9.3
click at [369, 88] on div "R$ 222,40 Quantia por pessoa ( 1 pessoas) R$ 222,40 Total do pedido R$ 222,40 R…" at bounding box center [443, 185] width 259 height 258
click at [371, 84] on div "R$ 222,40 Quantia por pessoa ( 1 pessoas) R$ 222,40 Total do pedido R$ 222,40 R…" at bounding box center [443, 185] width 259 height 258
click at [373, 79] on input "R$ 222,40" at bounding box center [443, 72] width 217 height 23
click at [360, 176] on div "Dinheiro" at bounding box center [365, 180] width 38 height 15
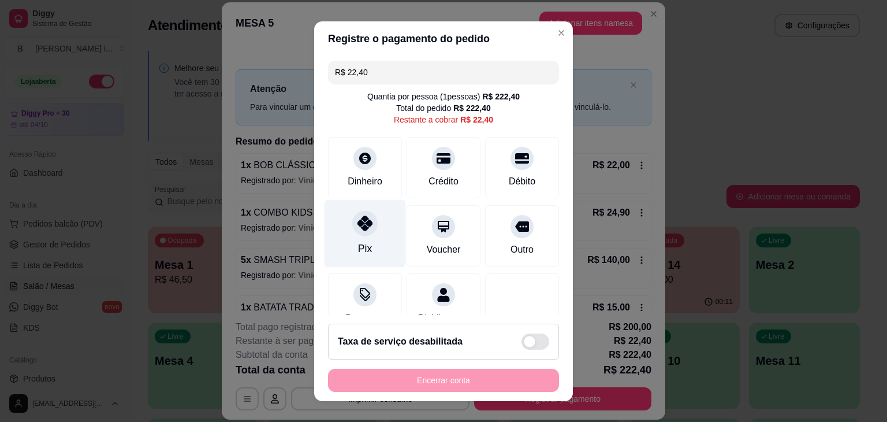
click at [361, 223] on icon at bounding box center [365, 222] width 15 height 15
type input "R$ 0,00"
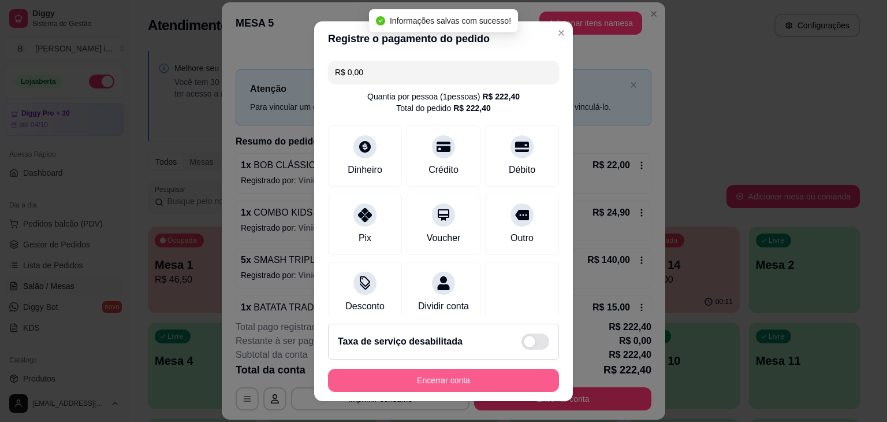
click at [437, 377] on button "Encerrar conta" at bounding box center [443, 380] width 231 height 23
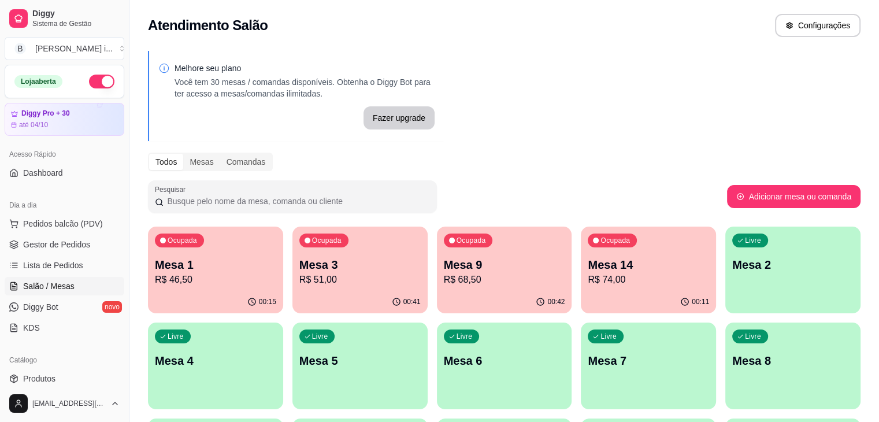
click at [587, 266] on p "Mesa 14" at bounding box center [647, 264] width 121 height 16
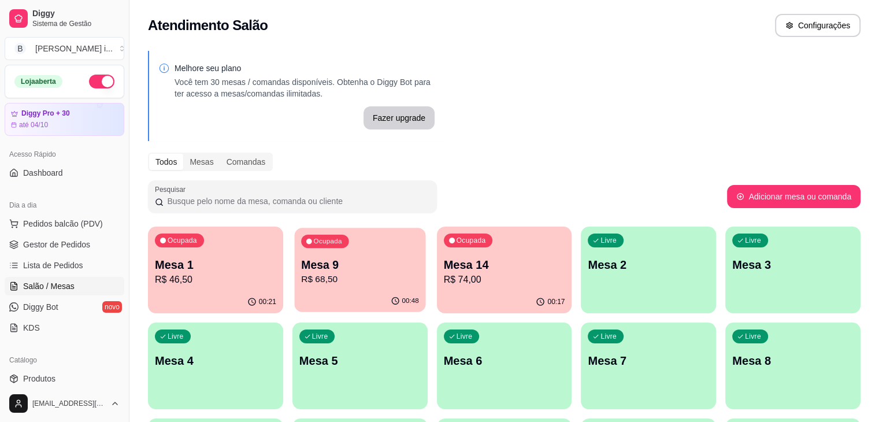
click at [330, 289] on div "Ocupada Mesa 9 R$ 68,50" at bounding box center [359, 259] width 131 height 62
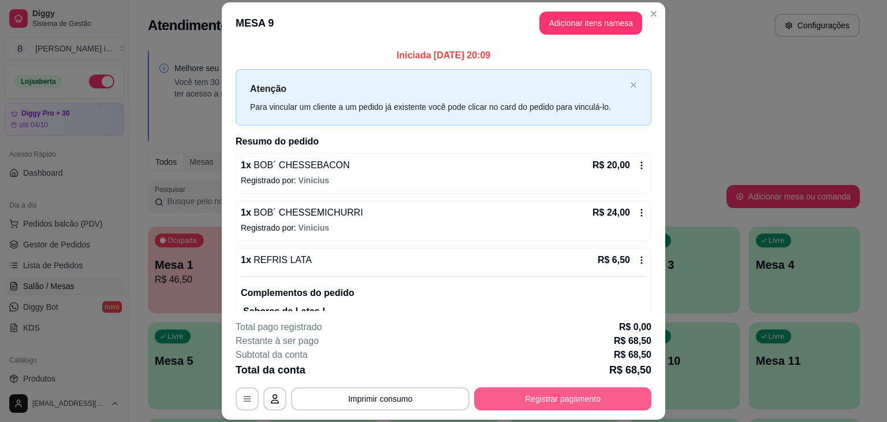
click at [582, 392] on button "Registrar pagamento" at bounding box center [562, 398] width 177 height 23
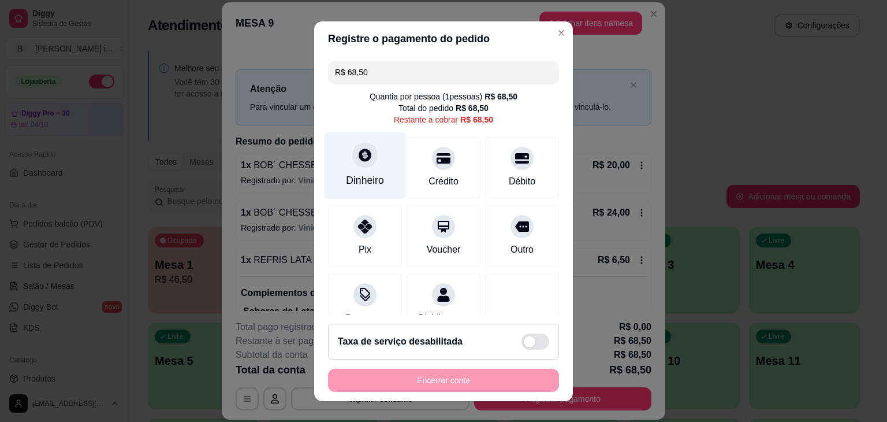
click at [382, 164] on div "Dinheiro" at bounding box center [365, 165] width 81 height 68
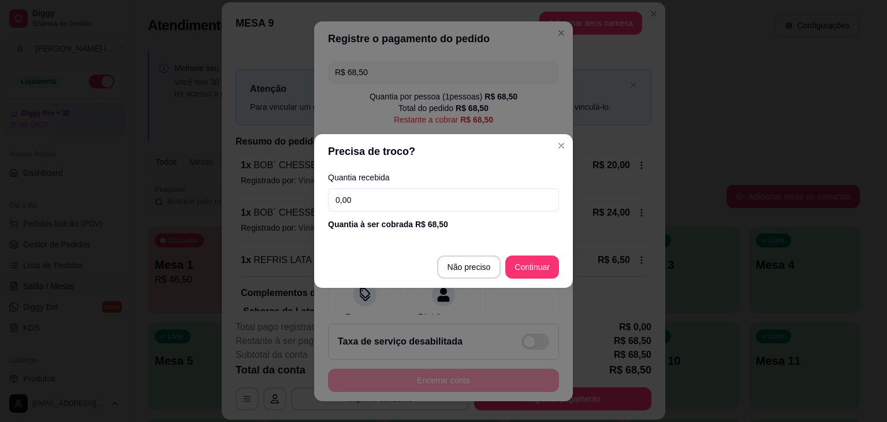
click at [395, 202] on input "0,00" at bounding box center [443, 199] width 231 height 23
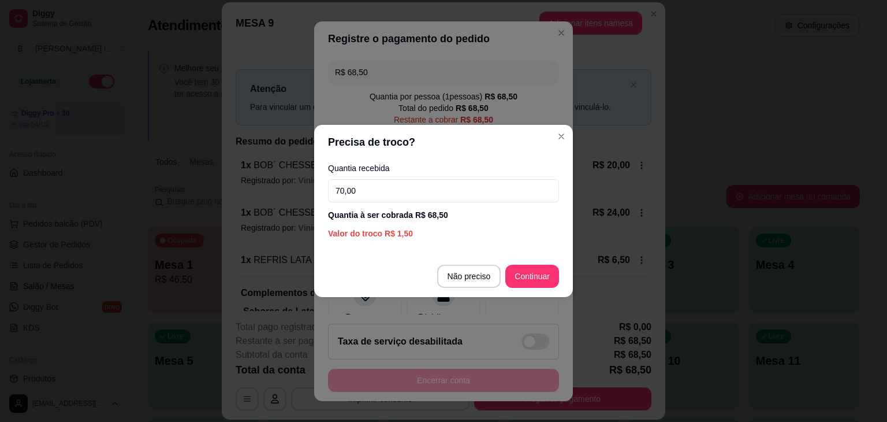
type input "70,00"
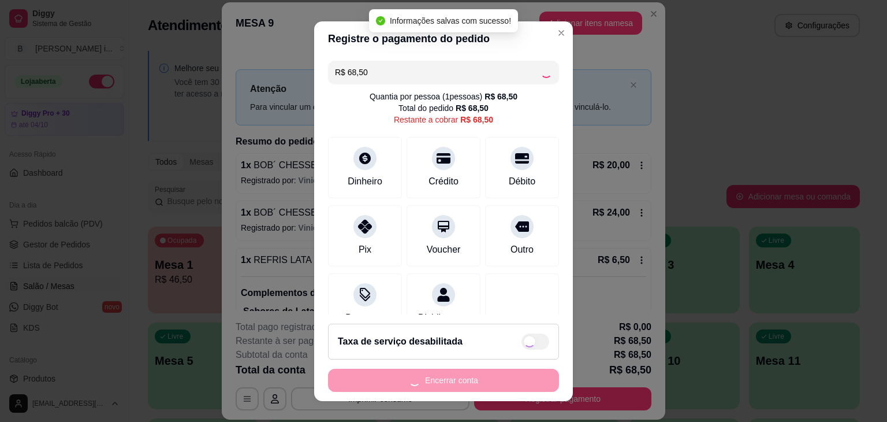
type input "R$ 0,00"
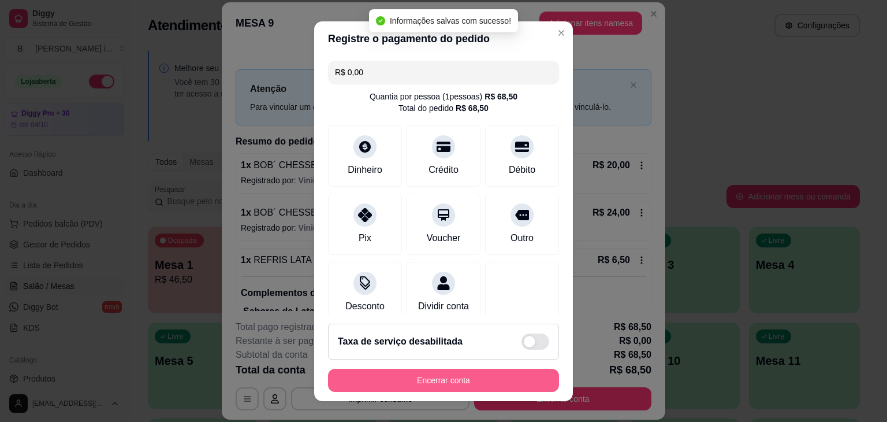
click at [490, 382] on button "Encerrar conta" at bounding box center [443, 380] width 231 height 23
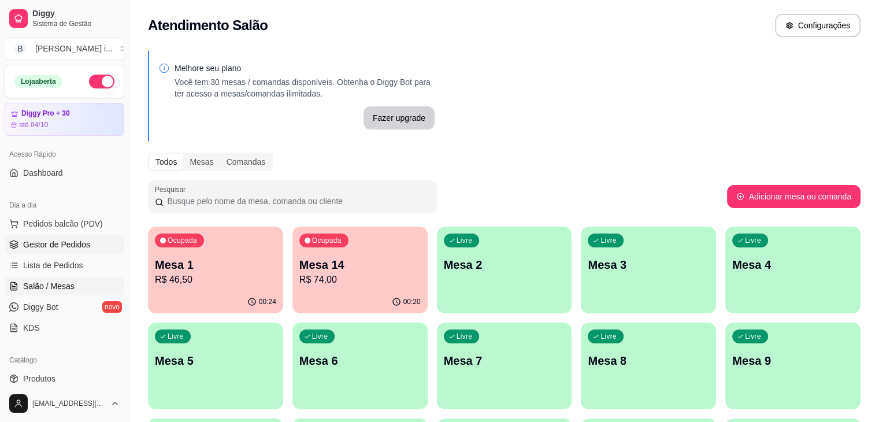
click at [55, 240] on span "Gestor de Pedidos" at bounding box center [56, 245] width 67 height 12
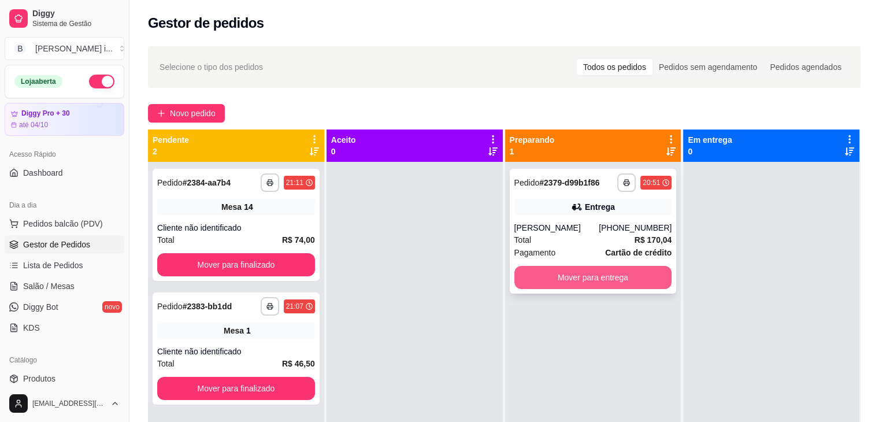
click at [631, 281] on button "Mover para entrega" at bounding box center [593, 277] width 158 height 23
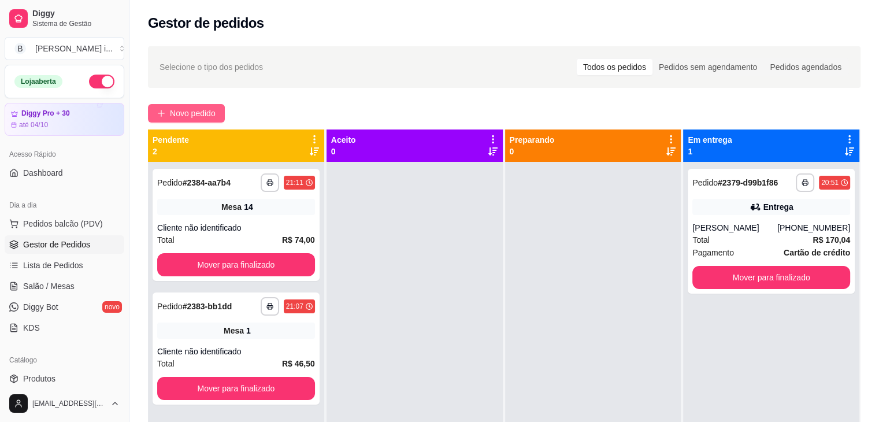
click at [180, 114] on span "Novo pedido" at bounding box center [193, 113] width 46 height 13
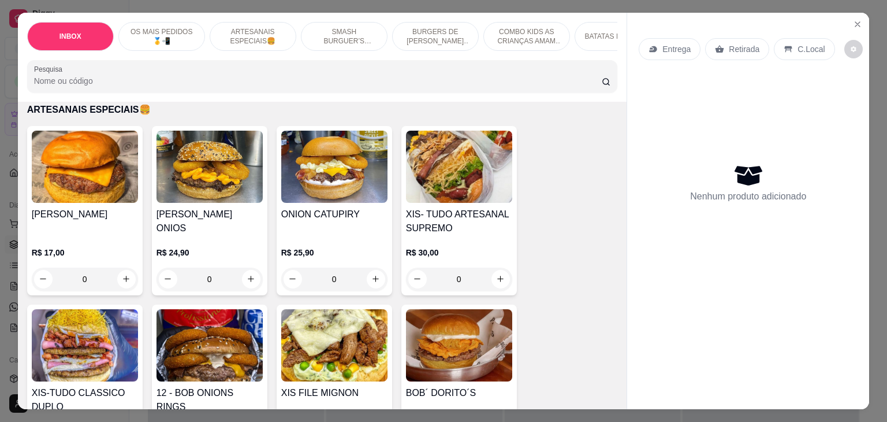
scroll to position [635, 0]
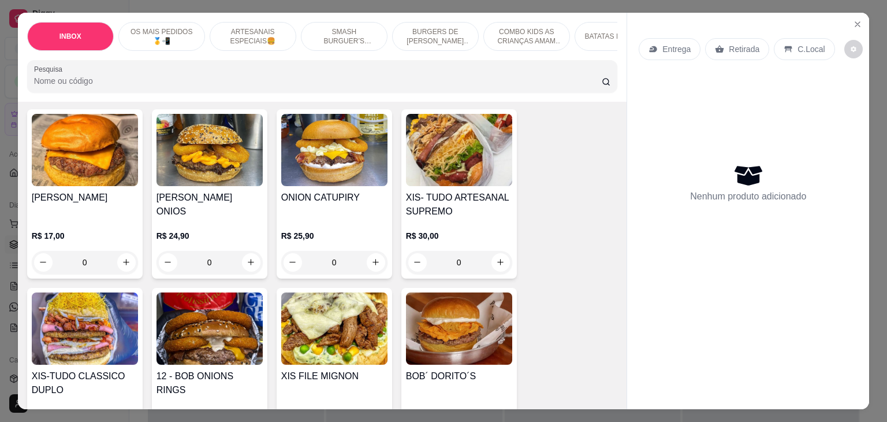
click at [103, 191] on div "[PERSON_NAME]" at bounding box center [85, 205] width 106 height 28
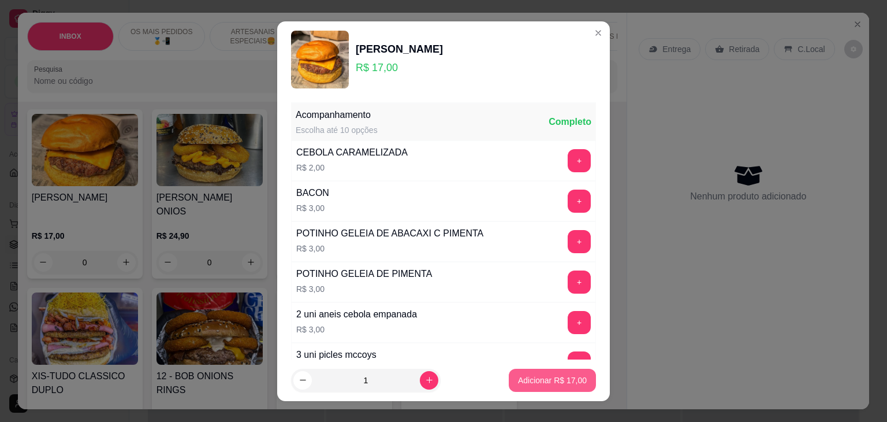
click at [553, 379] on p "Adicionar R$ 17,00" at bounding box center [552, 380] width 69 height 12
type input "1"
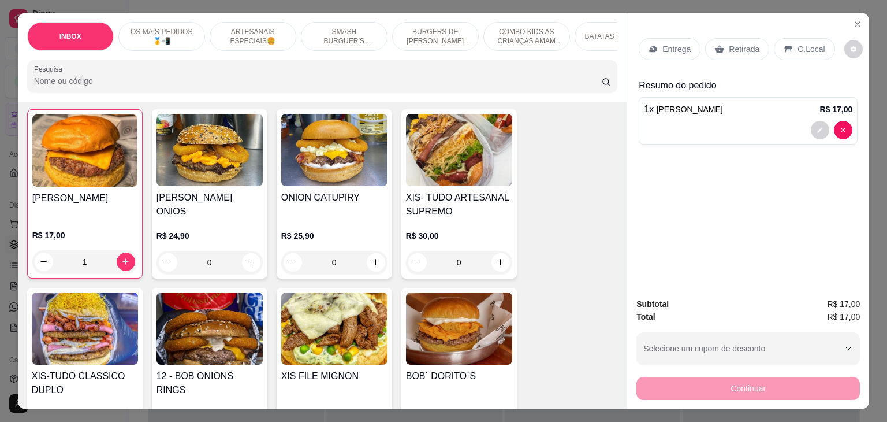
click at [219, 341] on div "12 - BOB ONIONS RINGS R$ 24,90 0" at bounding box center [210, 372] width 116 height 169
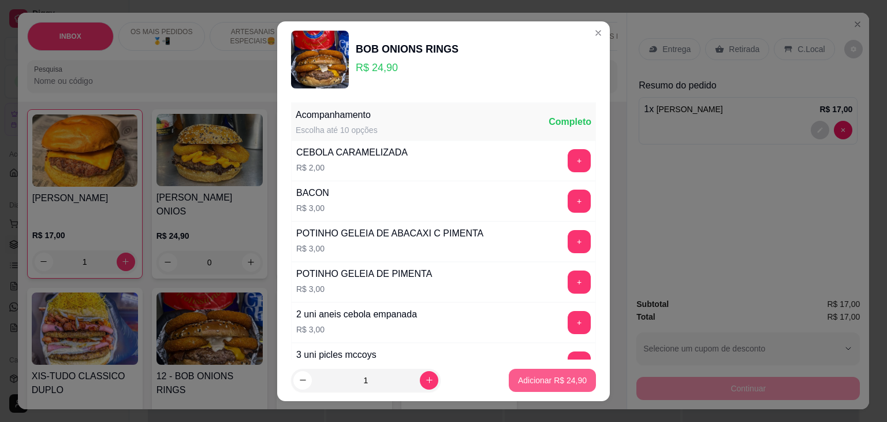
click at [555, 377] on p "Adicionar R$ 24,90" at bounding box center [552, 380] width 69 height 12
type input "1"
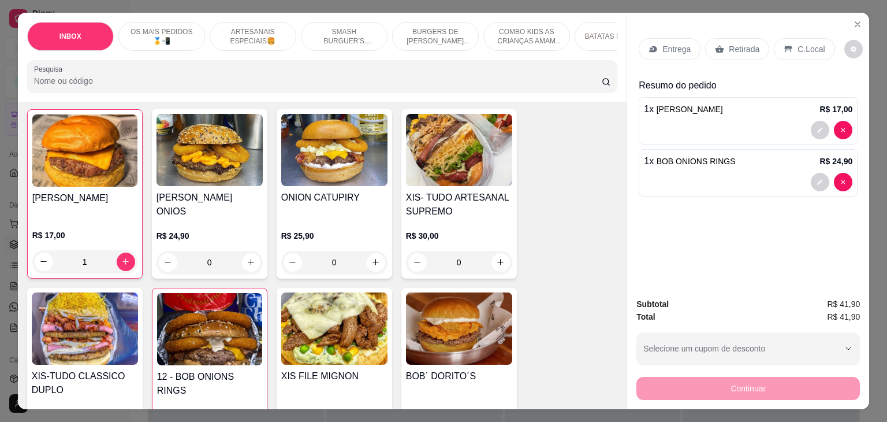
click at [798, 44] on p "C.Local" at bounding box center [811, 49] width 27 height 12
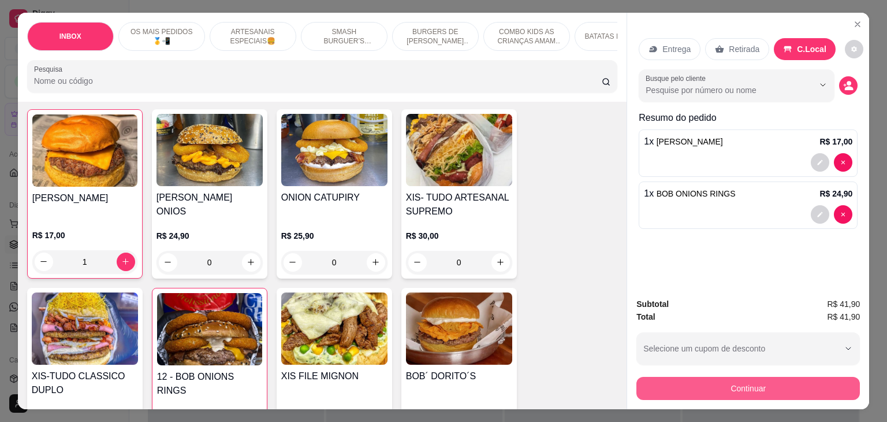
click at [737, 382] on button "Continuar" at bounding box center [749, 388] width 224 height 23
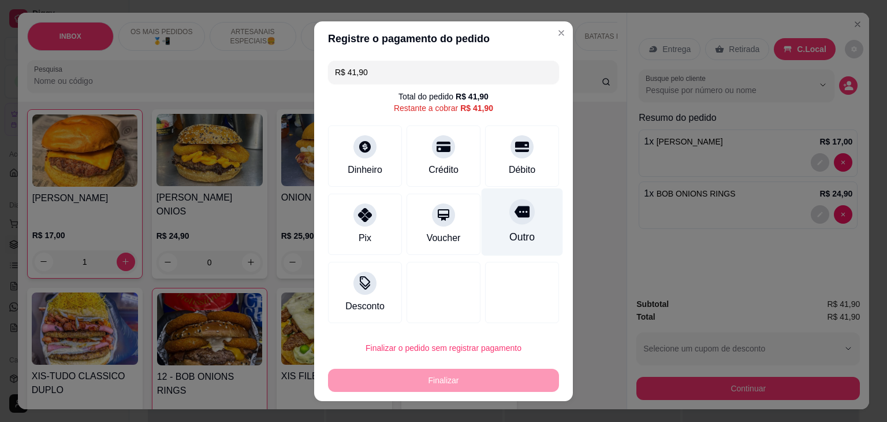
click at [519, 216] on div at bounding box center [521, 211] width 25 height 25
type input "R$ 0,00"
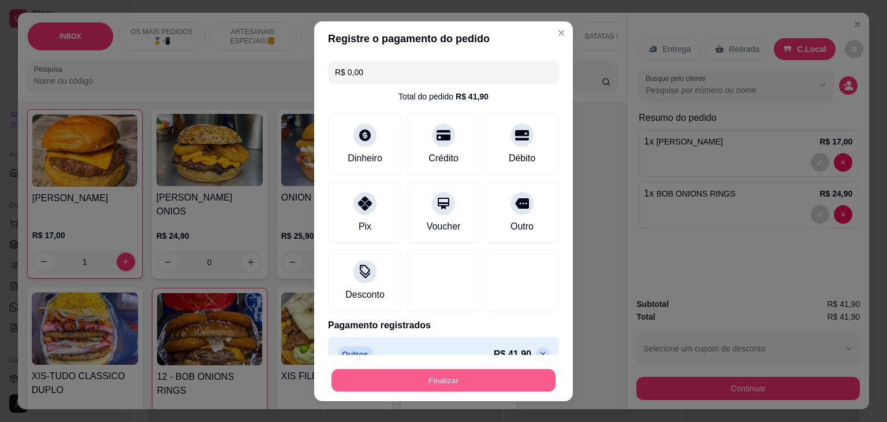
click at [479, 377] on button "Finalizar" at bounding box center [444, 380] width 224 height 23
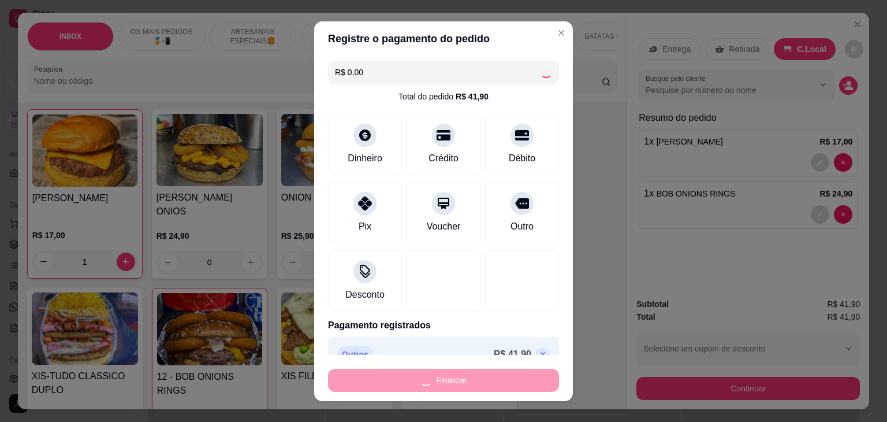
type input "0"
type input "-R$ 41,90"
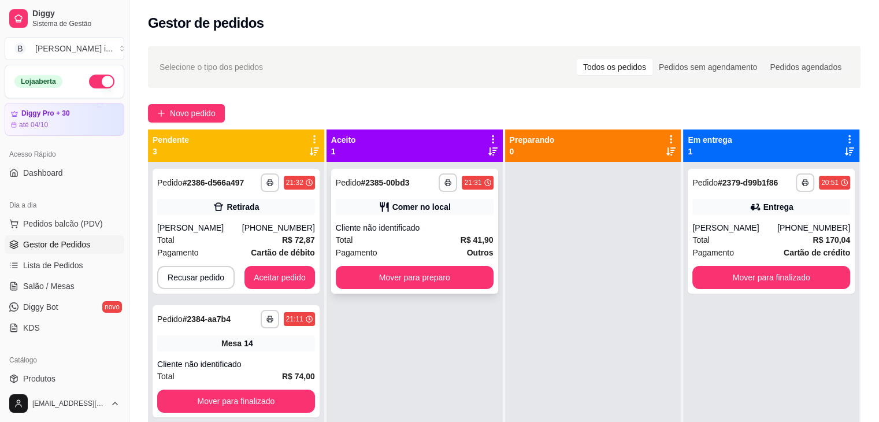
click at [426, 218] on div "**********" at bounding box center [414, 231] width 167 height 125
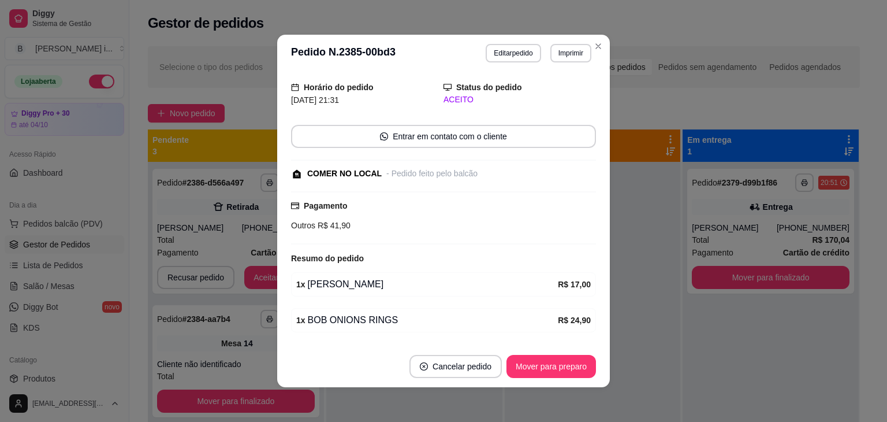
scroll to position [68, 0]
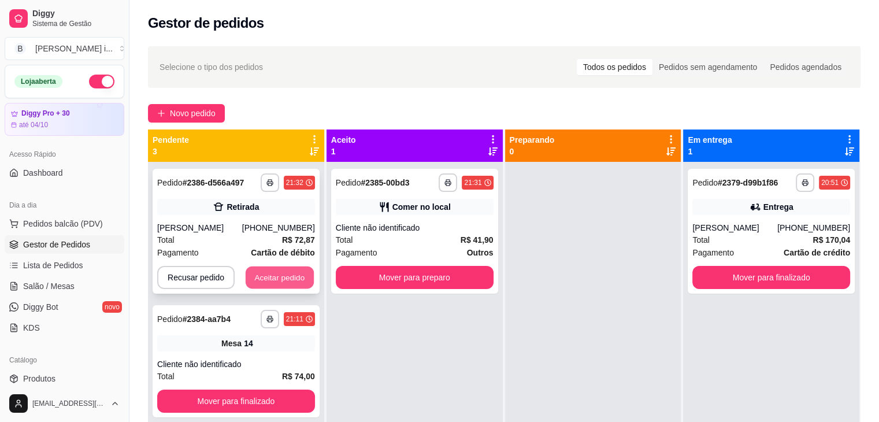
click at [270, 278] on button "Aceitar pedido" at bounding box center [279, 277] width 68 height 23
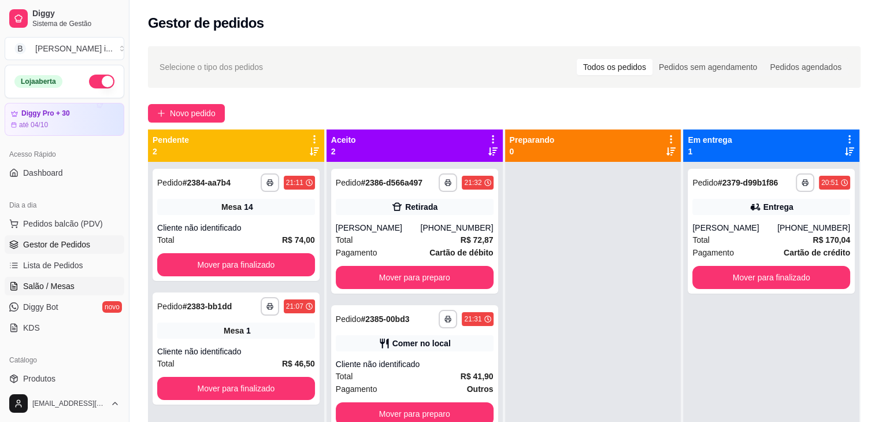
click at [69, 280] on span "Salão / Mesas" at bounding box center [48, 286] width 51 height 12
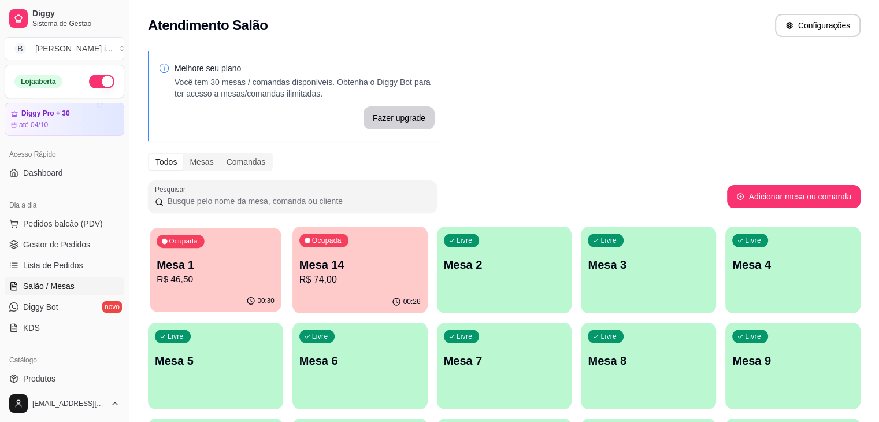
click at [227, 269] on p "Mesa 1" at bounding box center [216, 265] width 118 height 16
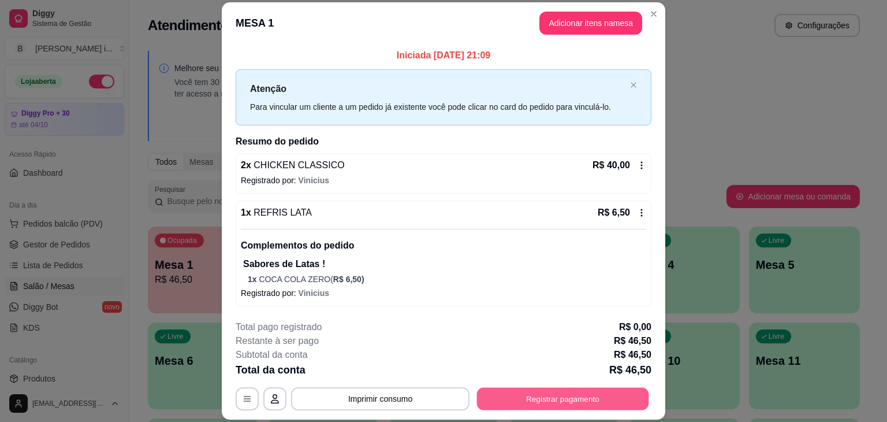
click at [489, 388] on button "Registrar pagamento" at bounding box center [563, 399] width 172 height 23
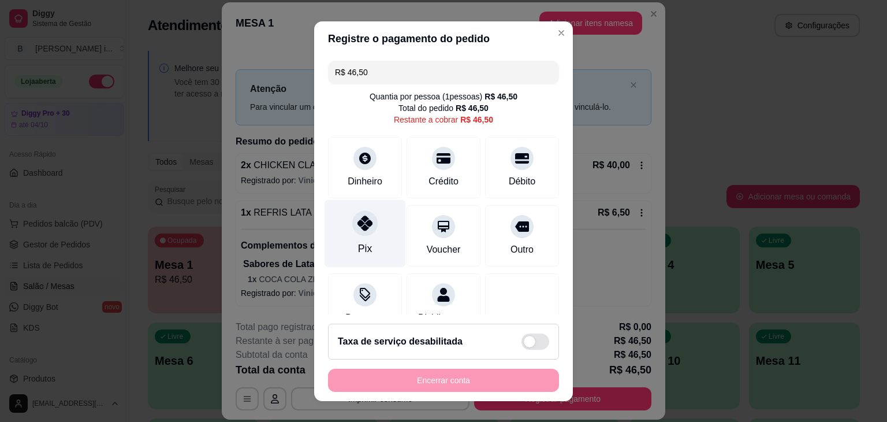
click at [358, 243] on div "Pix" at bounding box center [365, 248] width 14 height 15
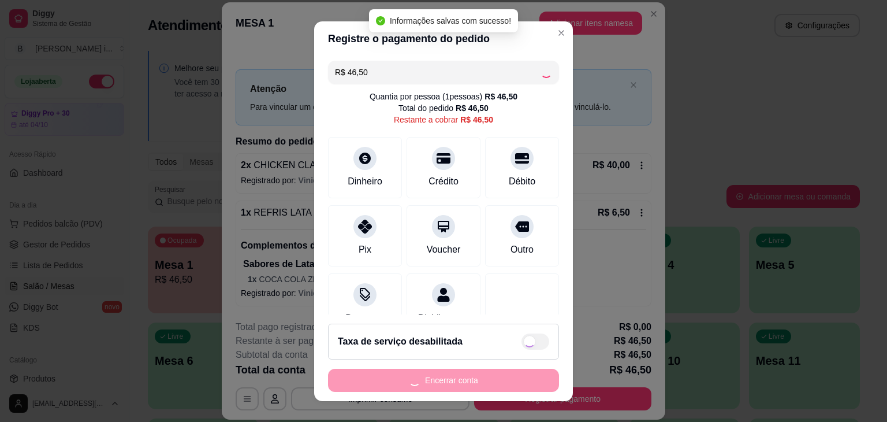
type input "R$ 0,00"
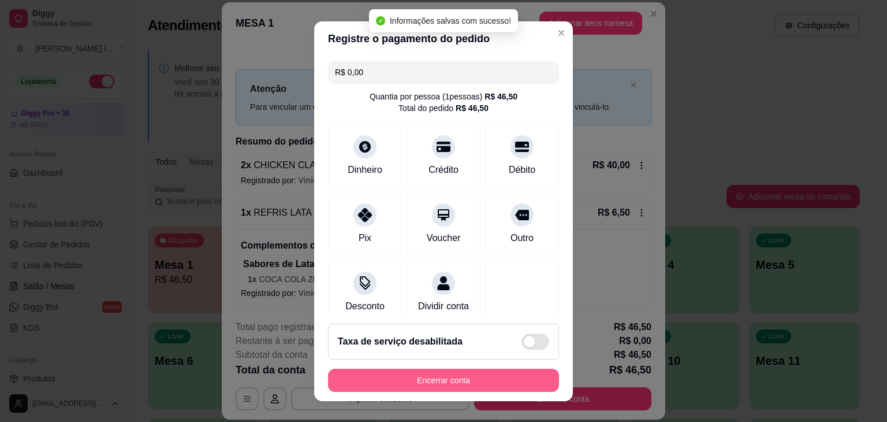
click at [464, 378] on button "Encerrar conta" at bounding box center [443, 380] width 231 height 23
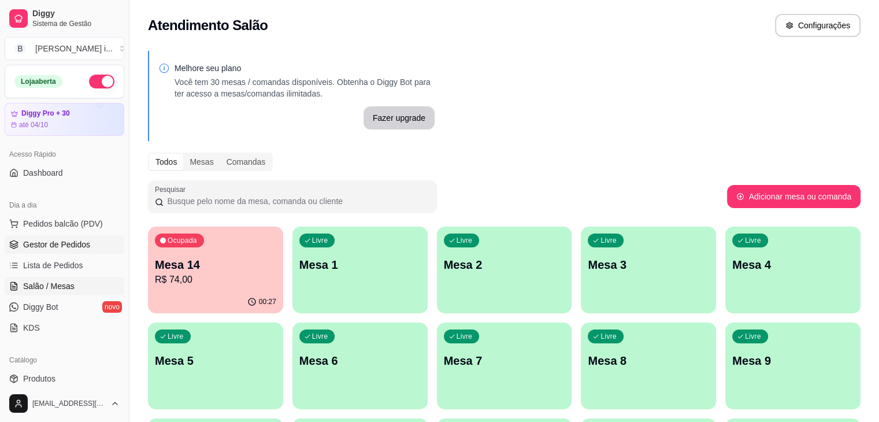
click at [69, 244] on span "Gestor de Pedidos" at bounding box center [56, 245] width 67 height 12
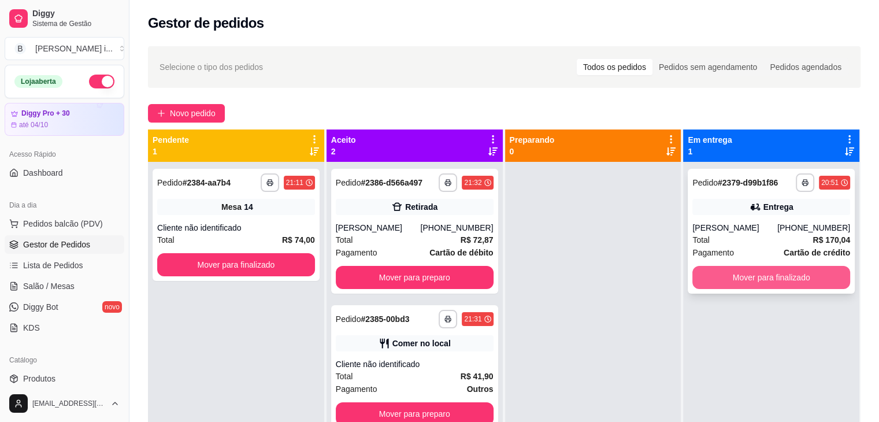
click at [784, 285] on button "Mover para finalizado" at bounding box center [771, 277] width 158 height 23
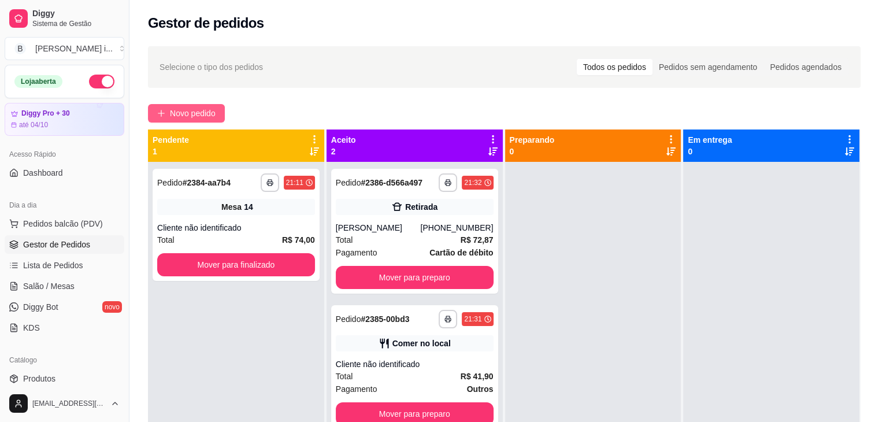
click at [204, 116] on span "Novo pedido" at bounding box center [193, 113] width 46 height 13
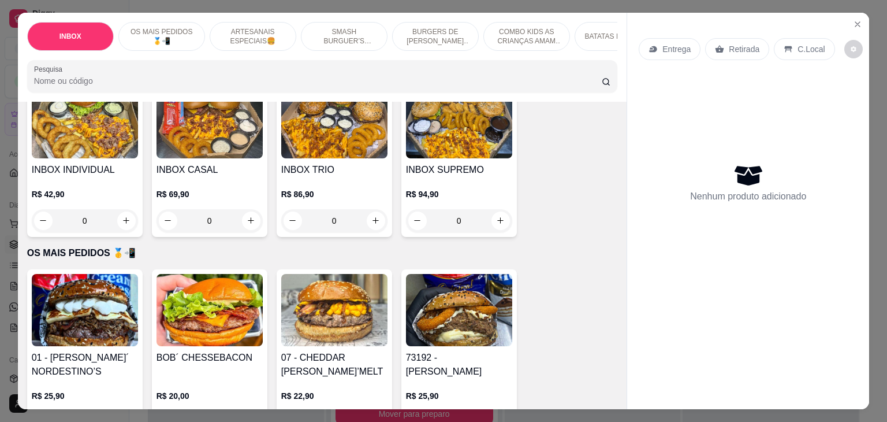
scroll to position [116, 0]
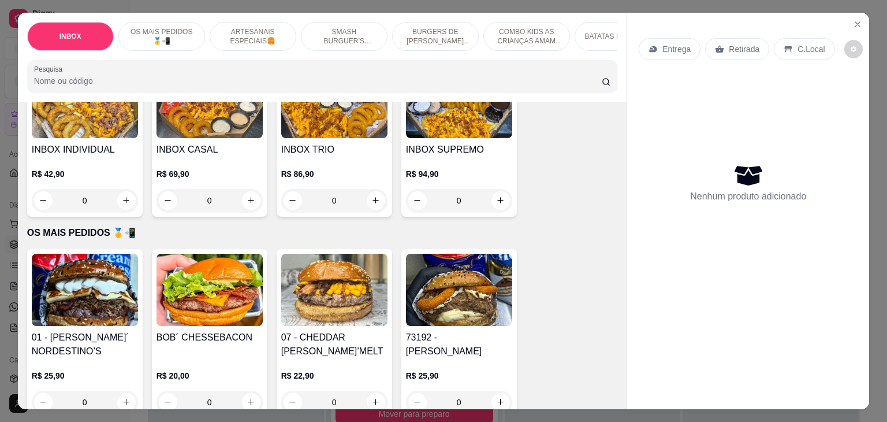
click at [55, 326] on img at bounding box center [85, 290] width 106 height 72
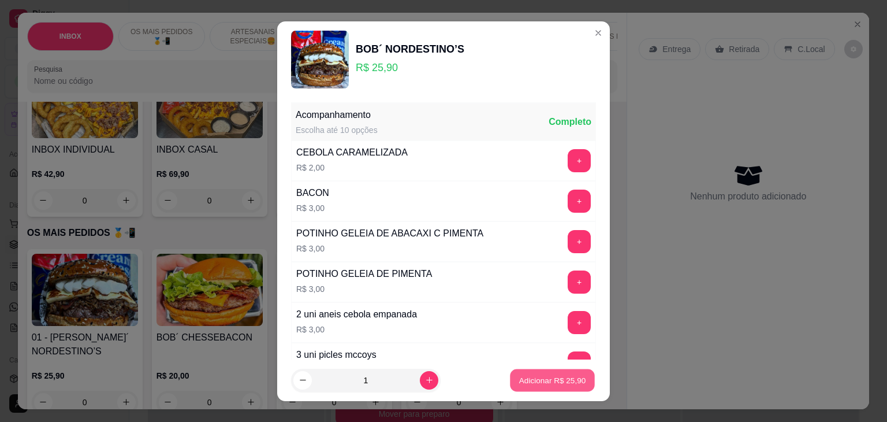
click at [519, 377] on p "Adicionar R$ 25,90" at bounding box center [552, 379] width 67 height 11
type input "1"
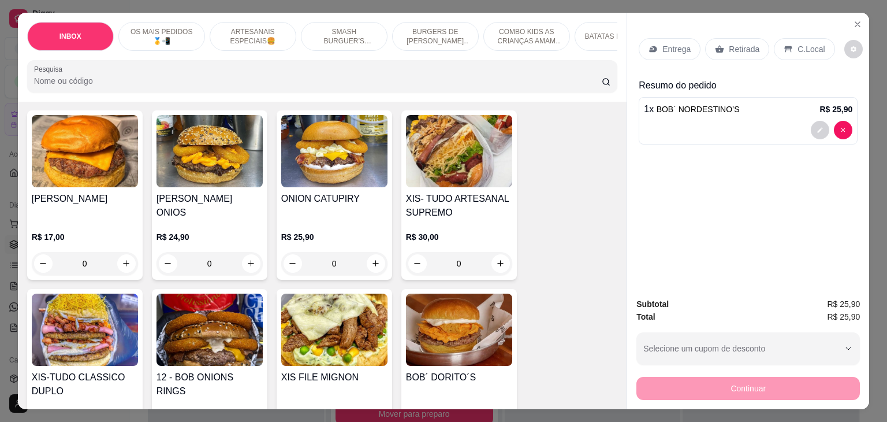
scroll to position [751, 0]
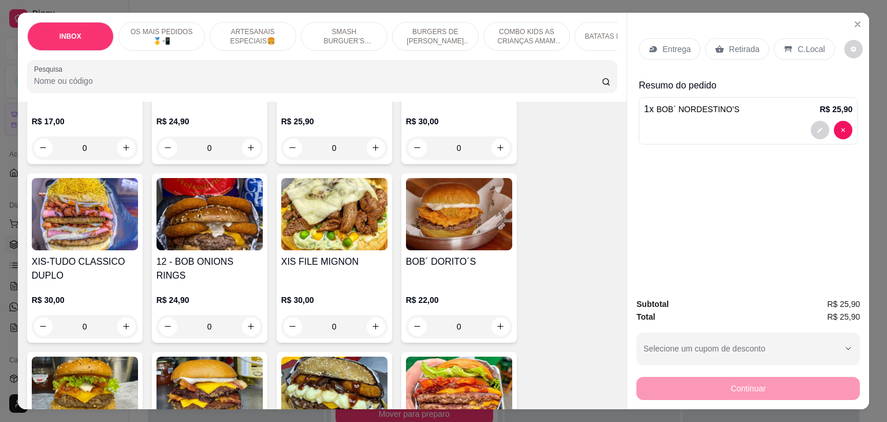
click at [230, 294] on p "R$ 24,90" at bounding box center [210, 300] width 106 height 12
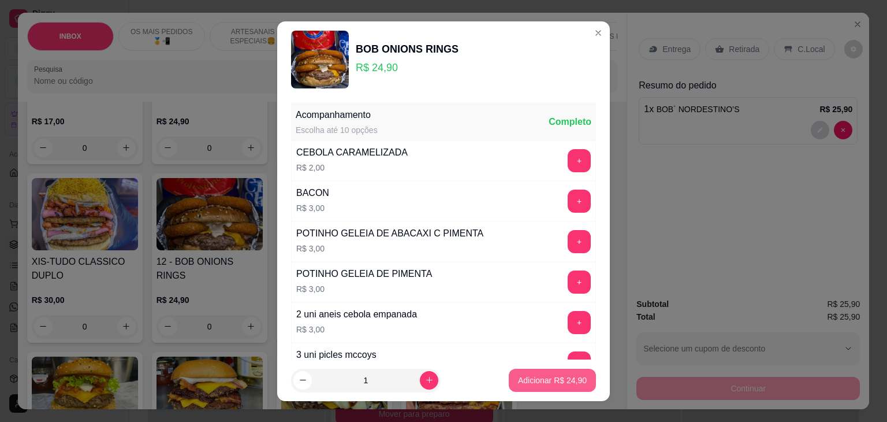
click at [518, 374] on p "Adicionar R$ 24,90" at bounding box center [552, 380] width 69 height 12
type input "1"
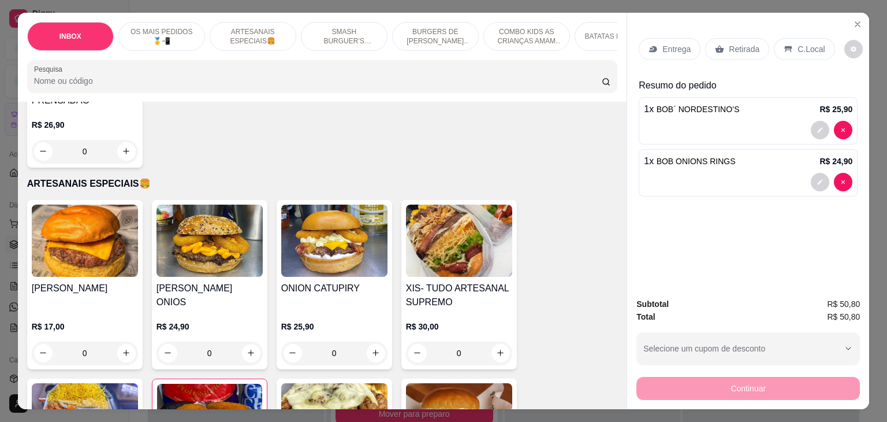
scroll to position [520, 0]
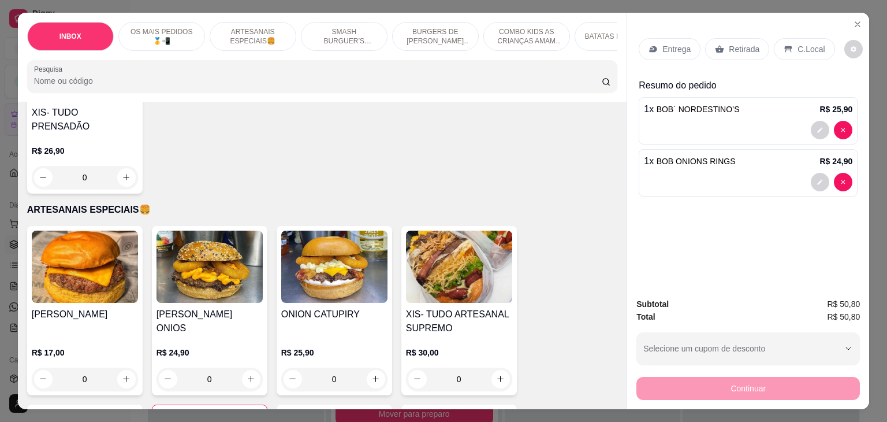
click at [99, 230] on img at bounding box center [85, 266] width 106 height 72
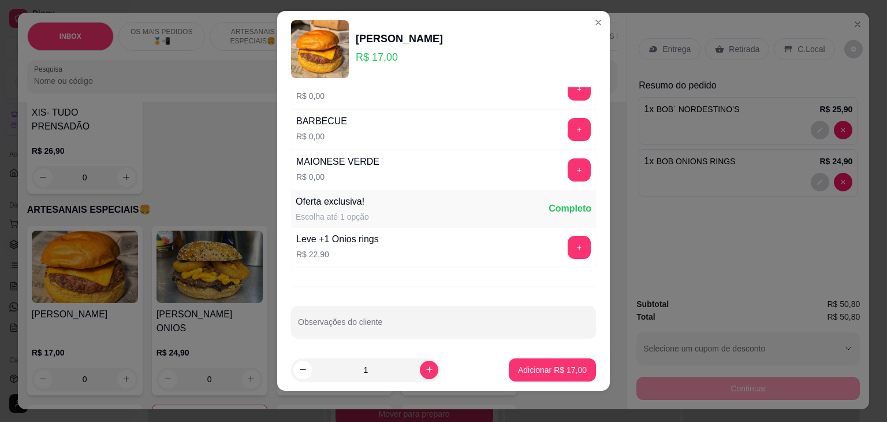
scroll to position [16, 0]
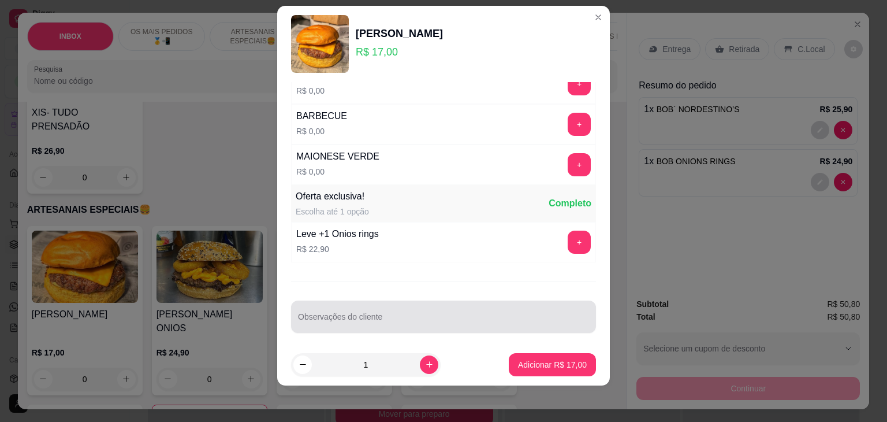
click at [340, 305] on div at bounding box center [443, 316] width 291 height 23
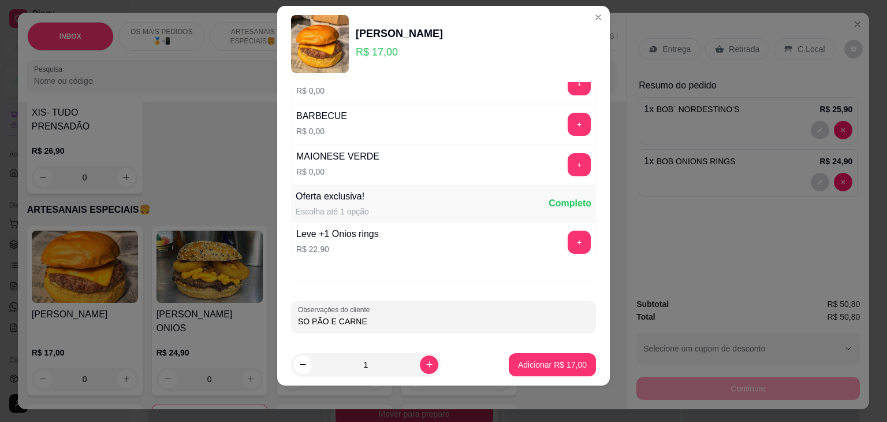
type input "SO PÃO E CARNE"
click at [559, 373] on button "Adicionar R$ 17,00" at bounding box center [552, 364] width 85 height 23
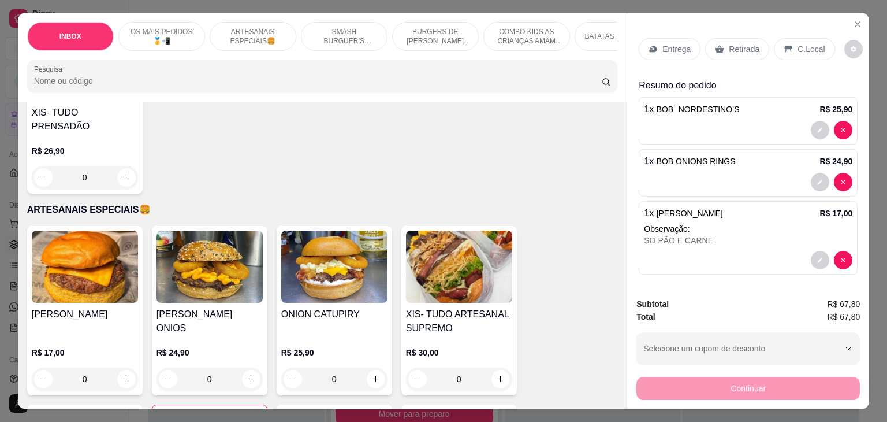
scroll to position [1, 0]
click at [668, 37] on div "Entrega" at bounding box center [670, 48] width 62 height 22
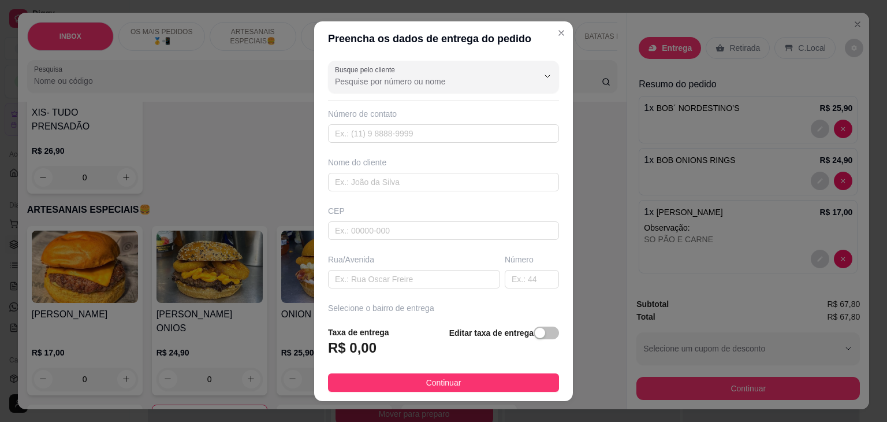
click at [400, 170] on div "Nome do cliente" at bounding box center [444, 174] width 236 height 35
click at [403, 178] on input "text" at bounding box center [443, 182] width 231 height 18
type input "[PERSON_NAME]"
click at [421, 277] on input "text" at bounding box center [414, 279] width 172 height 18
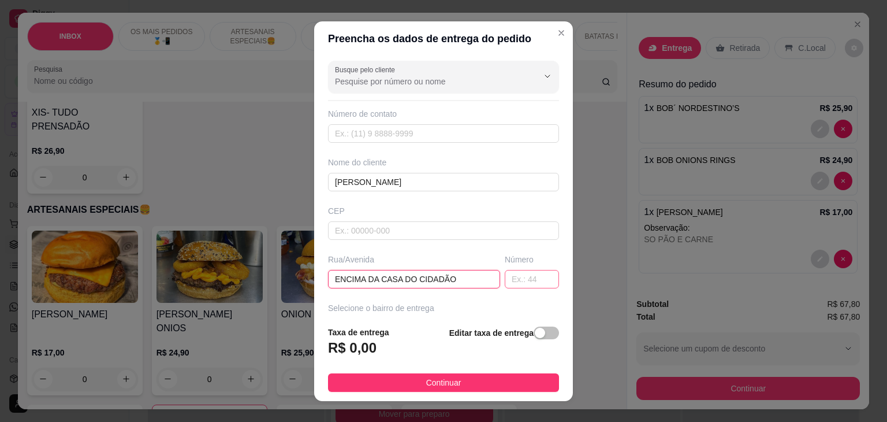
type input "ENCIMA DA CASA DO CIDADÃO"
click at [505, 278] on input "text" at bounding box center [532, 279] width 54 height 18
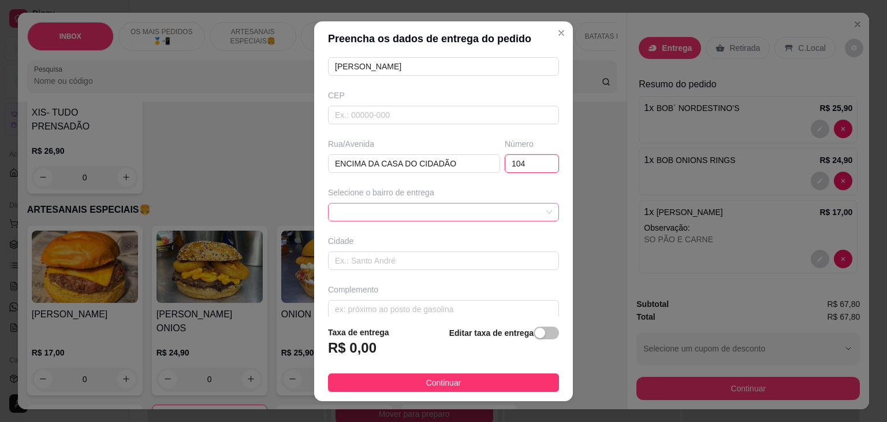
click at [477, 217] on span at bounding box center [443, 211] width 217 height 17
type input "104"
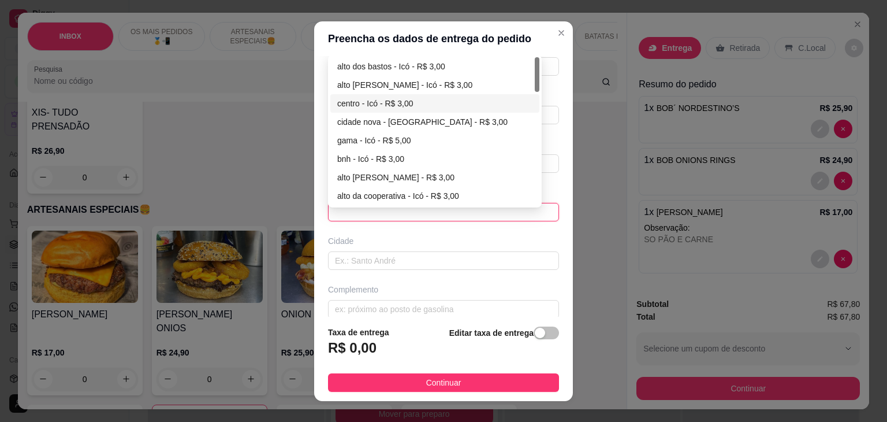
click at [355, 105] on div "centro - Icó - R$ 3,00" at bounding box center [434, 103] width 195 height 13
type input "Icó"
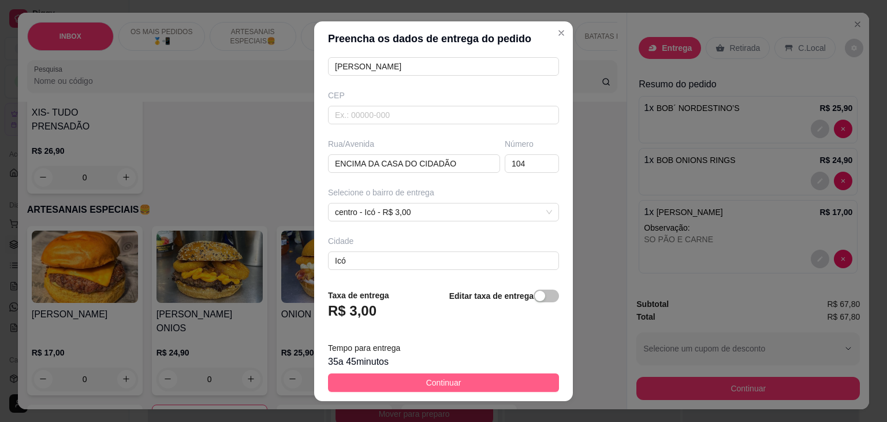
click at [441, 382] on span "Continuar" at bounding box center [443, 382] width 35 height 13
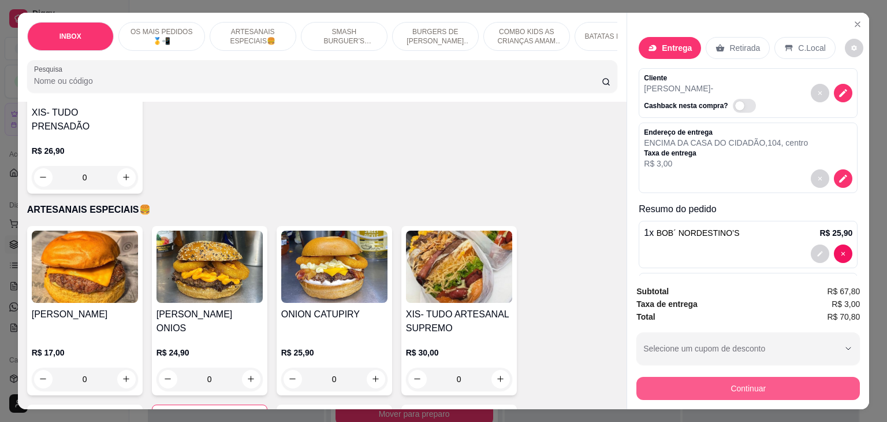
click at [746, 384] on button "Continuar" at bounding box center [749, 388] width 224 height 23
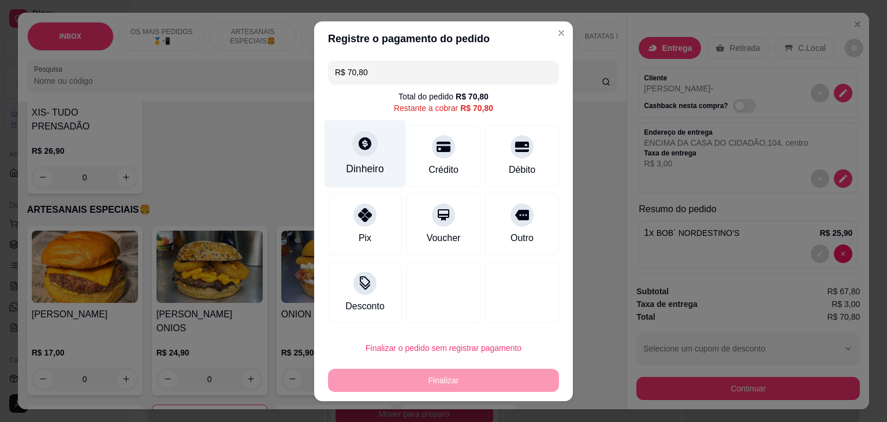
click at [352, 141] on div at bounding box center [364, 143] width 25 height 25
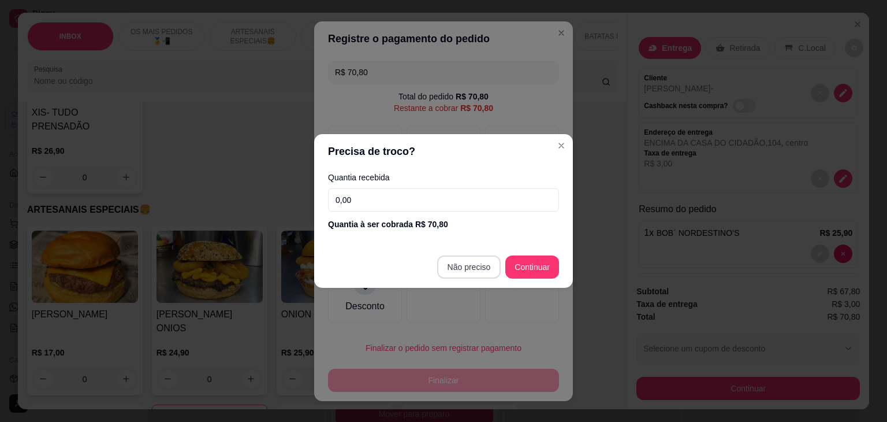
type input "R$ 0,00"
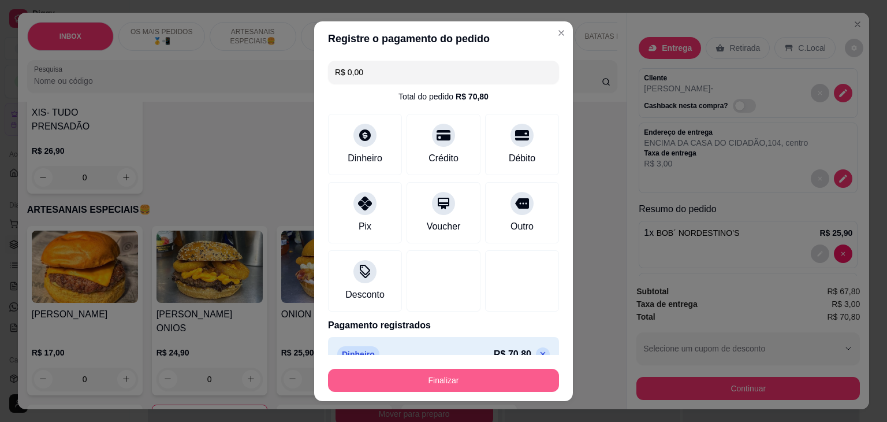
click at [440, 386] on button "Finalizar" at bounding box center [443, 380] width 231 height 23
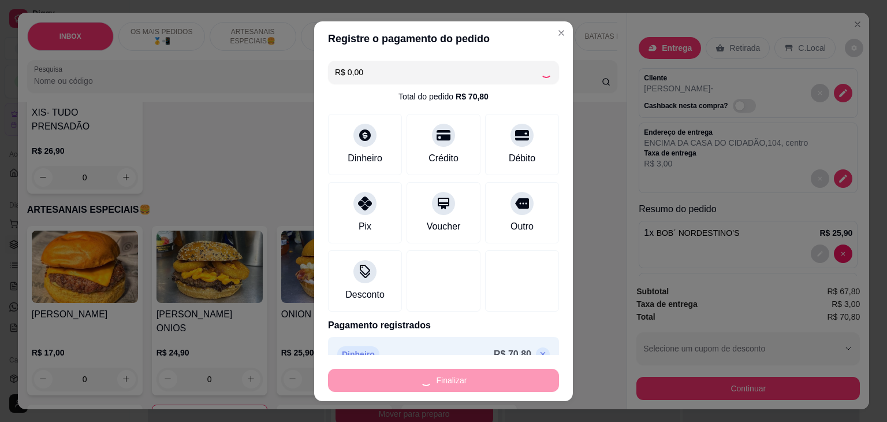
type input "0"
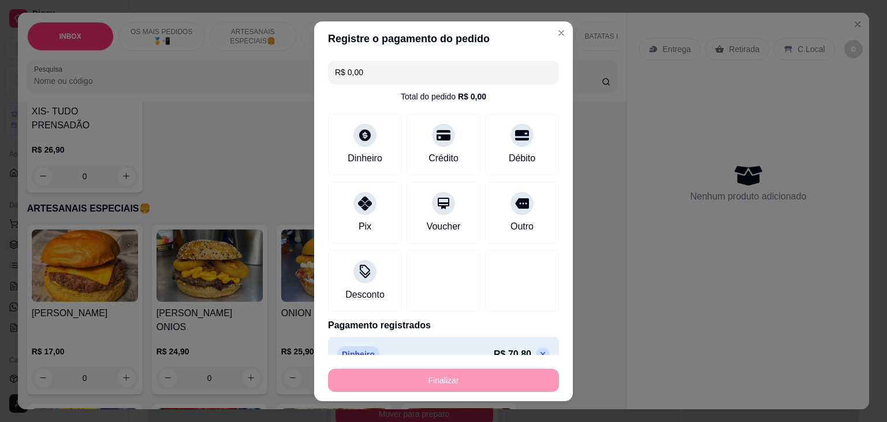
type input "-R$ 70,80"
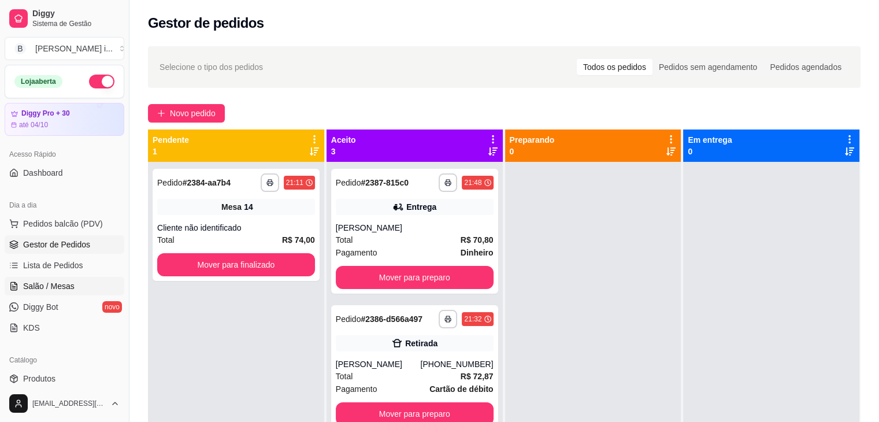
click at [50, 289] on span "Salão / Mesas" at bounding box center [48, 286] width 51 height 12
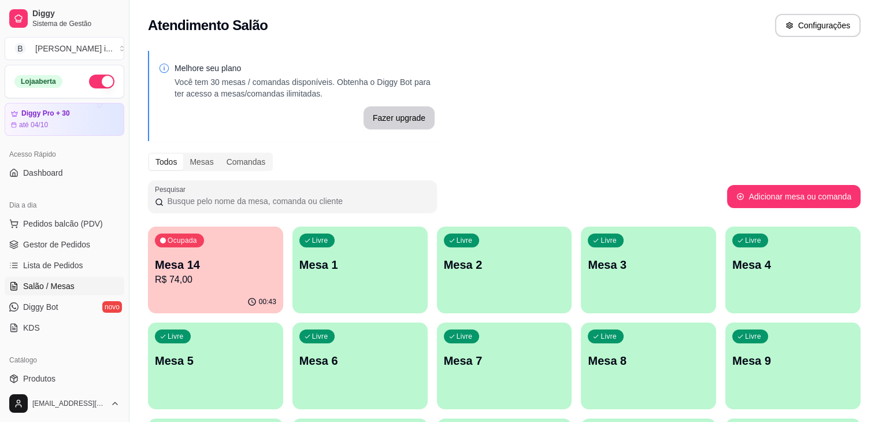
click at [152, 285] on div "Ocupada Mesa 14 R$ 74,00" at bounding box center [215, 258] width 135 height 64
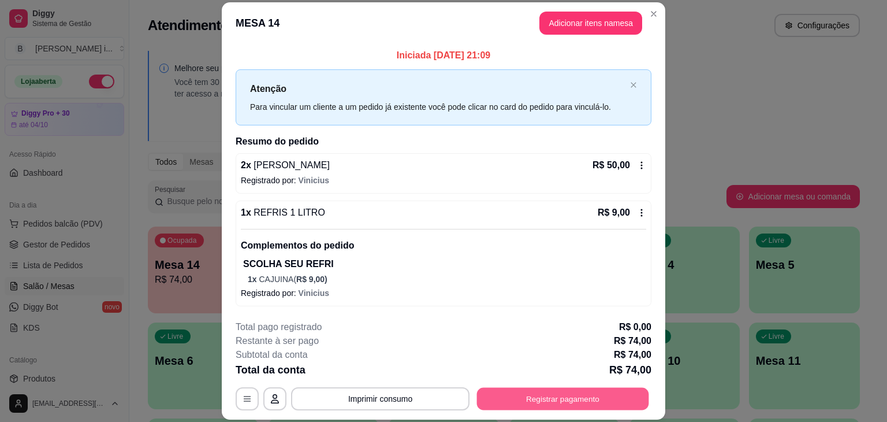
click at [539, 394] on button "Registrar pagamento" at bounding box center [563, 399] width 172 height 23
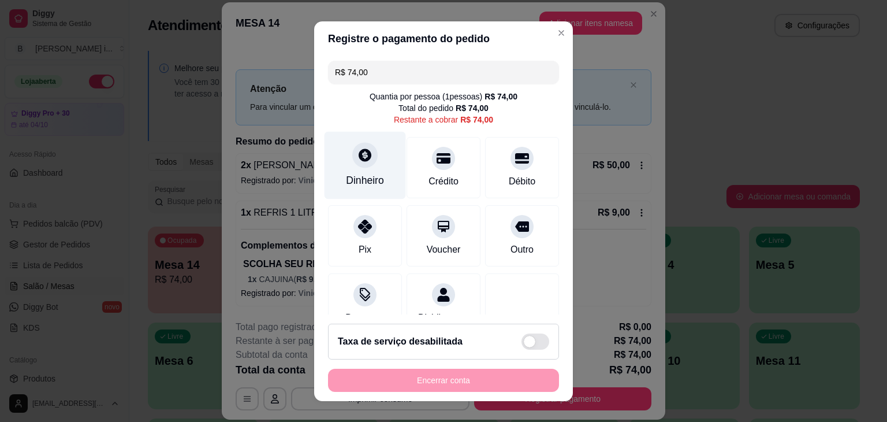
click at [369, 151] on div "Dinheiro" at bounding box center [365, 165] width 81 height 68
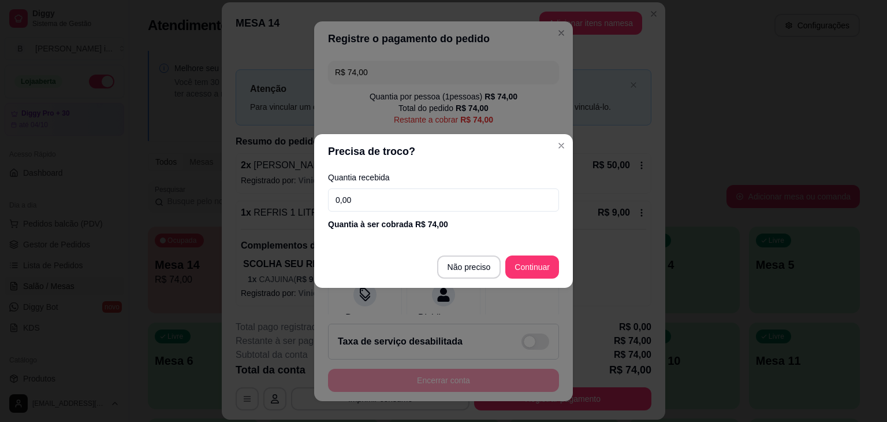
click at [389, 207] on input "0,00" at bounding box center [443, 199] width 231 height 23
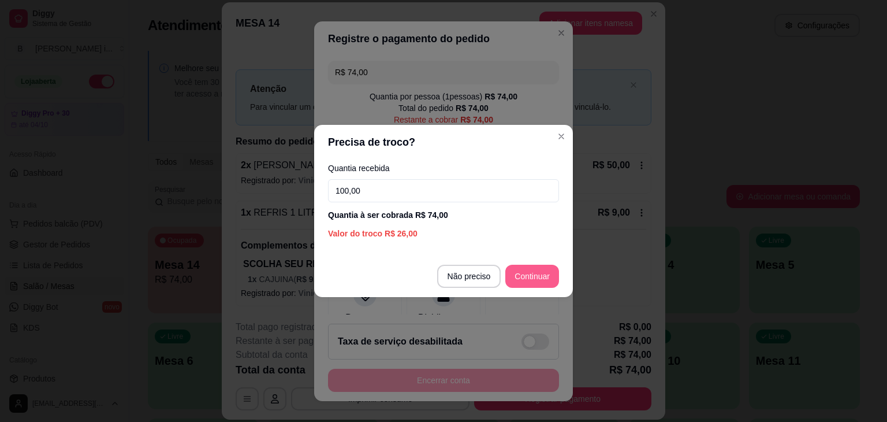
type input "100,00"
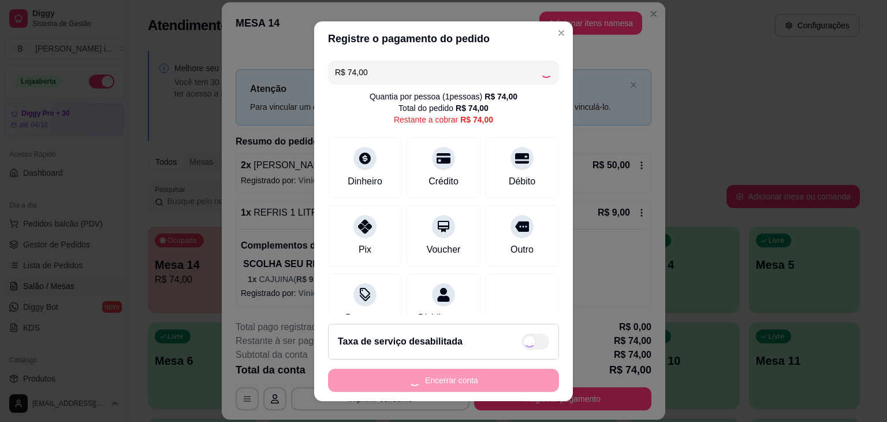
type input "R$ 0,00"
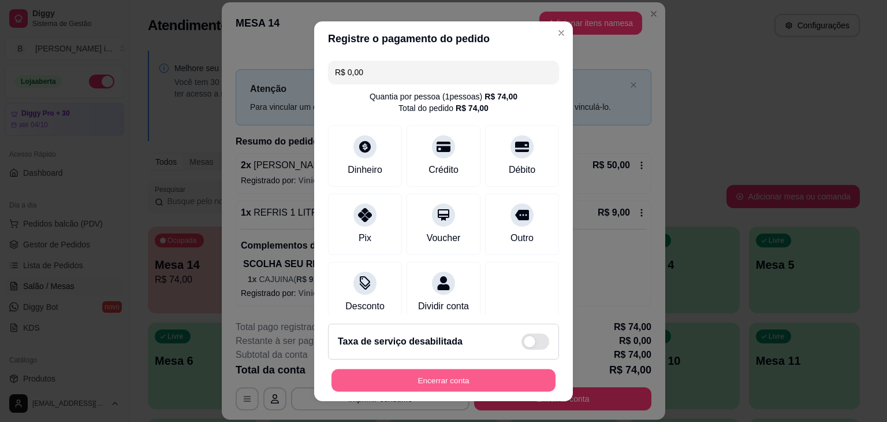
click at [468, 371] on button "Encerrar conta" at bounding box center [444, 380] width 224 height 23
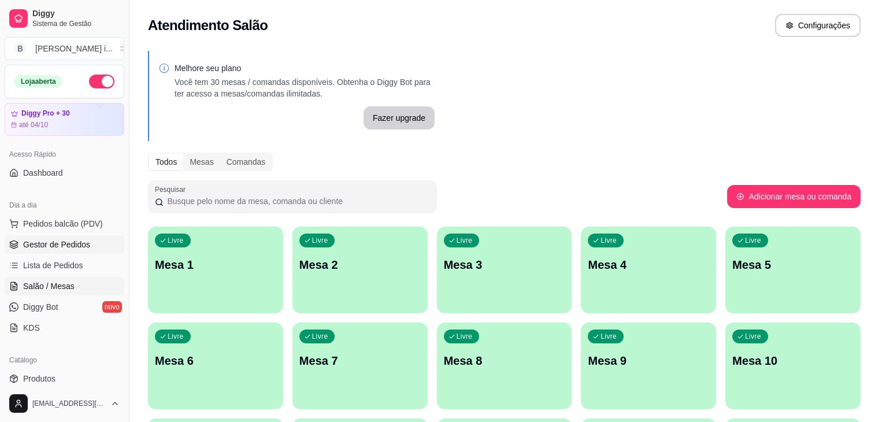
click at [80, 241] on span "Gestor de Pedidos" at bounding box center [56, 245] width 67 height 12
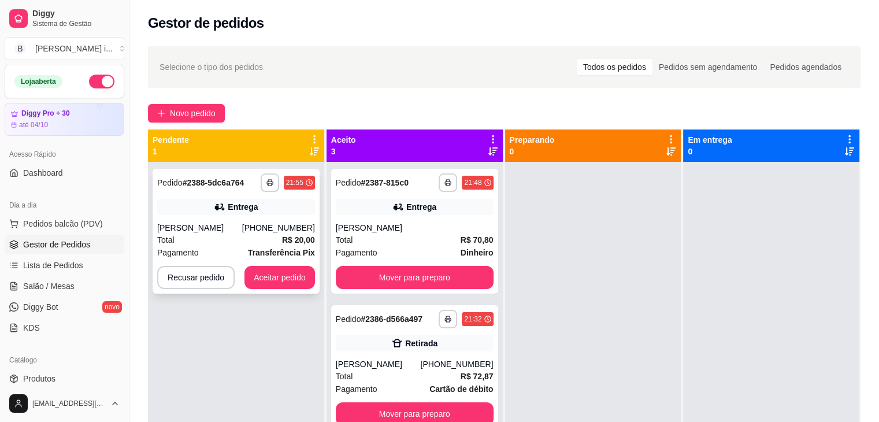
click at [214, 222] on div "[PERSON_NAME]" at bounding box center [199, 228] width 85 height 12
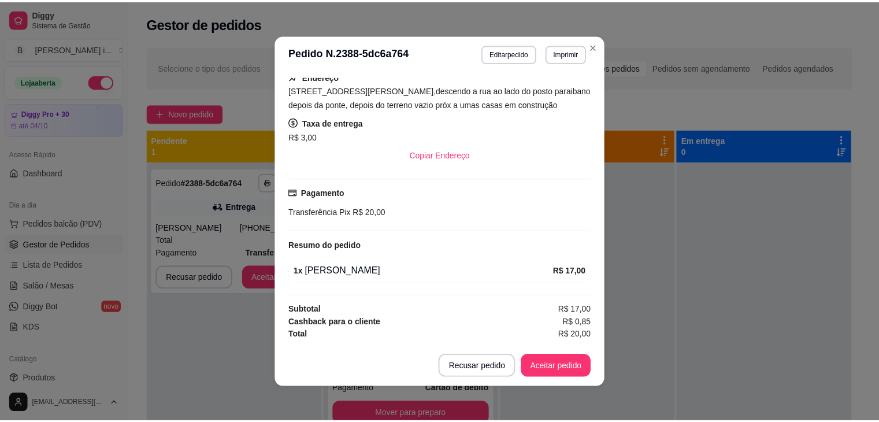
scroll to position [224, 0]
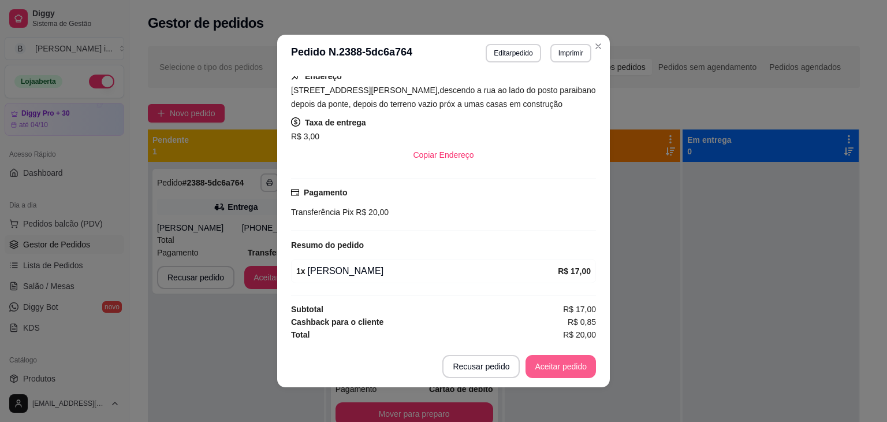
click at [567, 366] on button "Aceitar pedido" at bounding box center [561, 366] width 70 height 23
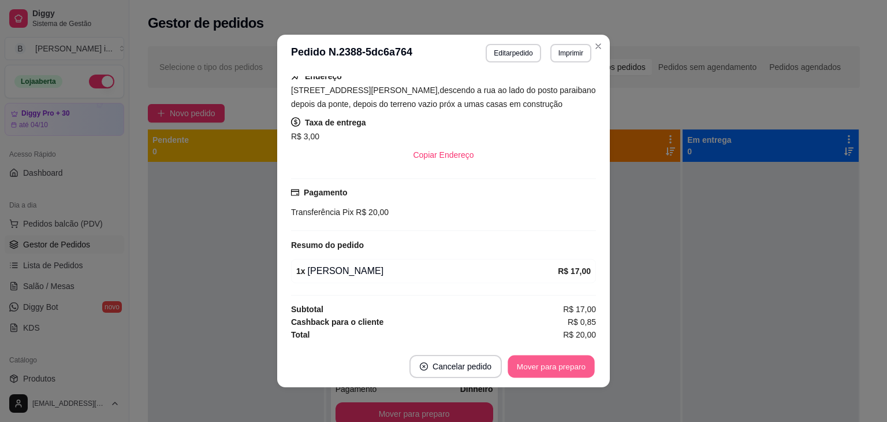
click at [583, 359] on button "Mover para preparo" at bounding box center [551, 366] width 87 height 23
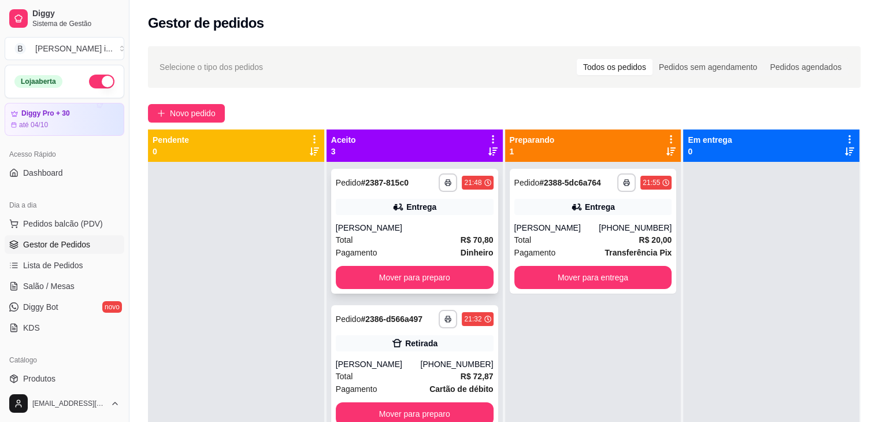
click at [374, 209] on div "Entrega" at bounding box center [415, 207] width 158 height 16
click at [430, 280] on button "Mover para preparo" at bounding box center [415, 277] width 158 height 23
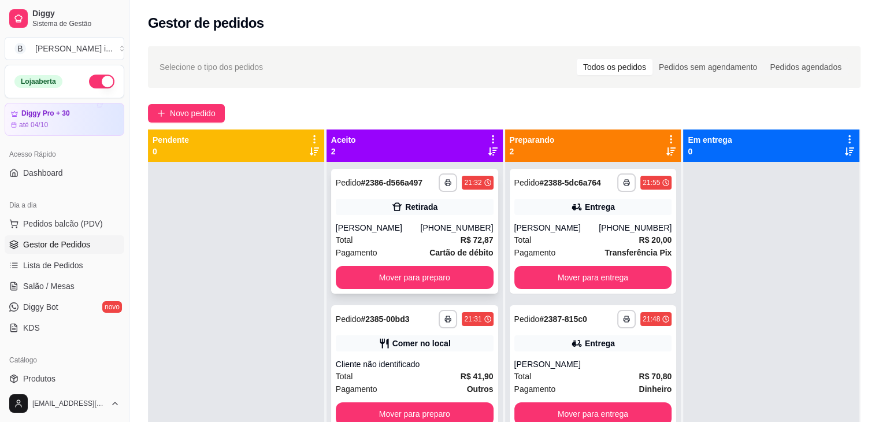
click at [435, 255] on strong "Cartão de débito" at bounding box center [461, 252] width 64 height 9
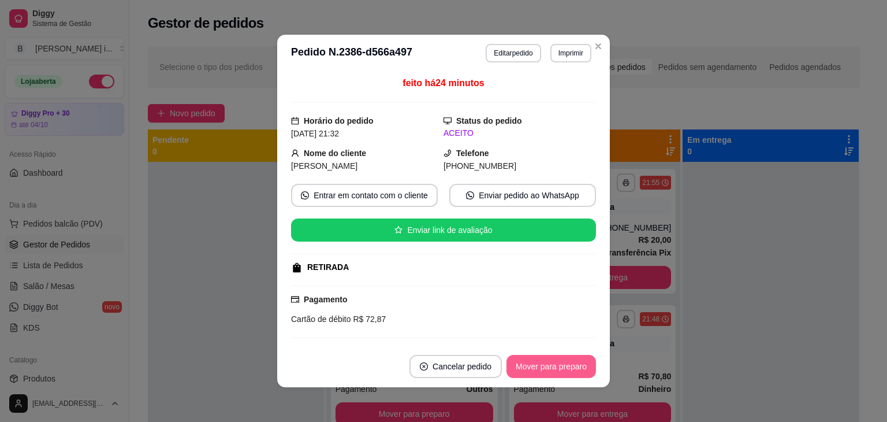
click at [557, 362] on button "Mover para preparo" at bounding box center [552, 366] width 90 height 23
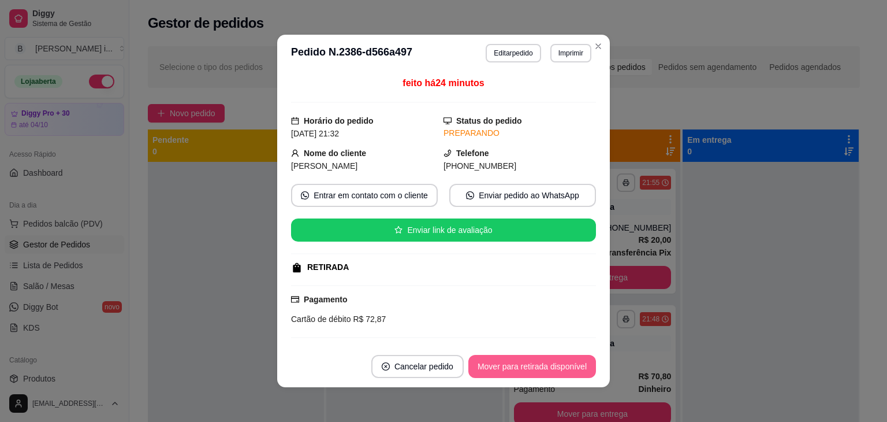
click at [559, 364] on button "Mover para retirada disponível" at bounding box center [532, 366] width 128 height 23
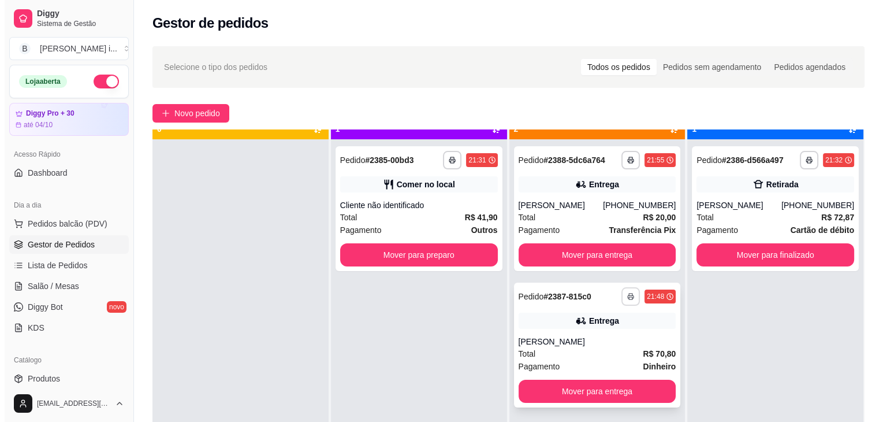
scroll to position [32, 0]
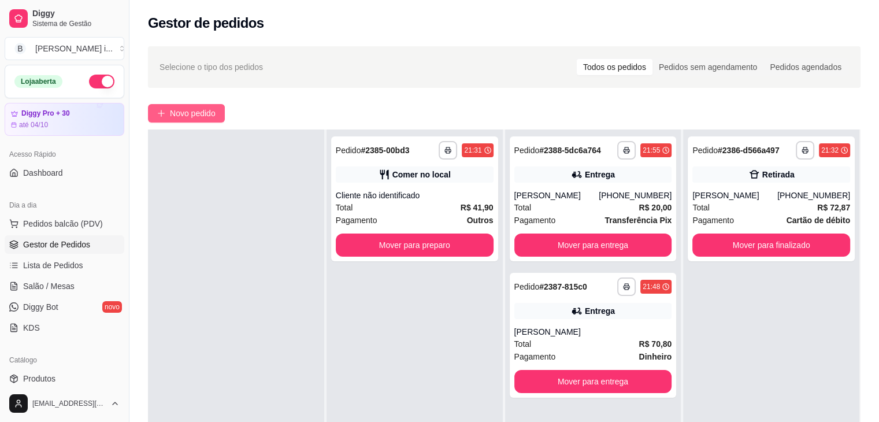
click at [163, 109] on icon "plus" at bounding box center [161, 113] width 8 height 8
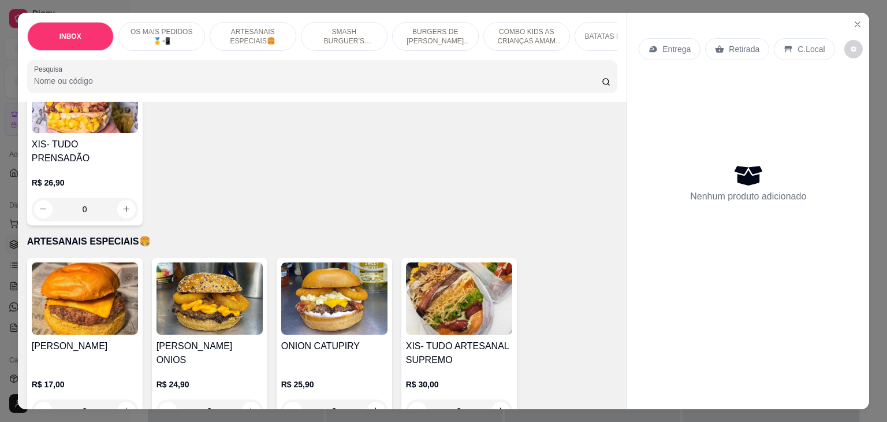
scroll to position [520, 0]
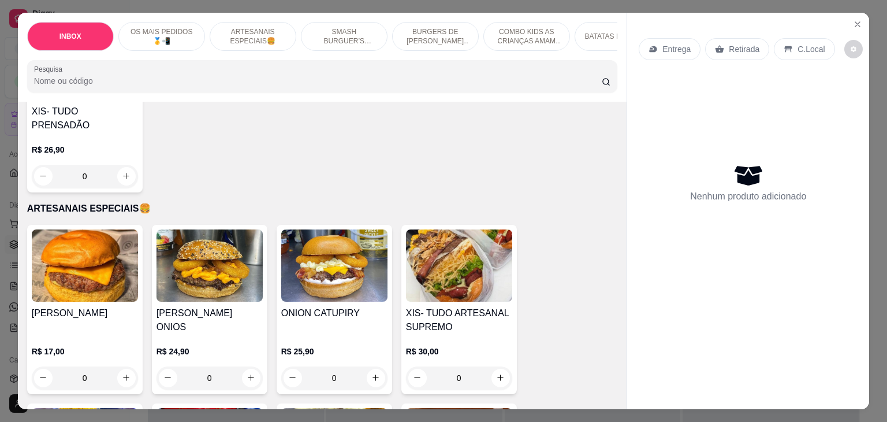
click at [51, 306] on div "[PERSON_NAME]" at bounding box center [85, 320] width 106 height 28
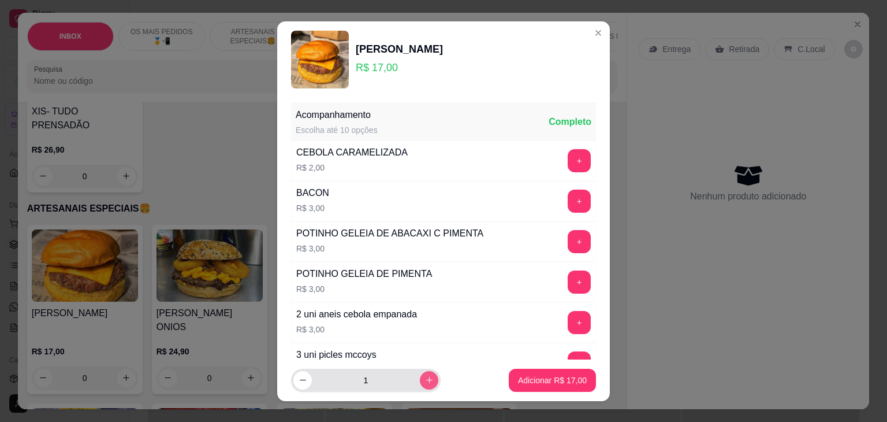
click at [425, 379] on icon "increase-product-quantity" at bounding box center [429, 379] width 9 height 9
type input "2"
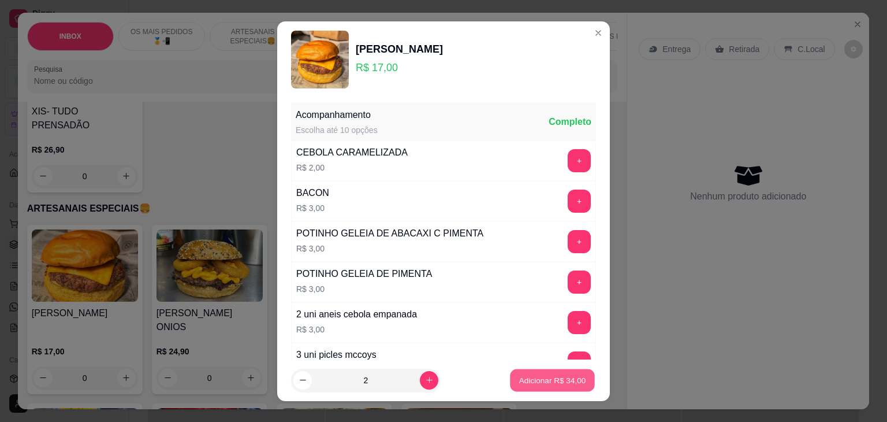
click at [553, 373] on button "Adicionar R$ 34,00" at bounding box center [552, 380] width 85 height 23
type input "2"
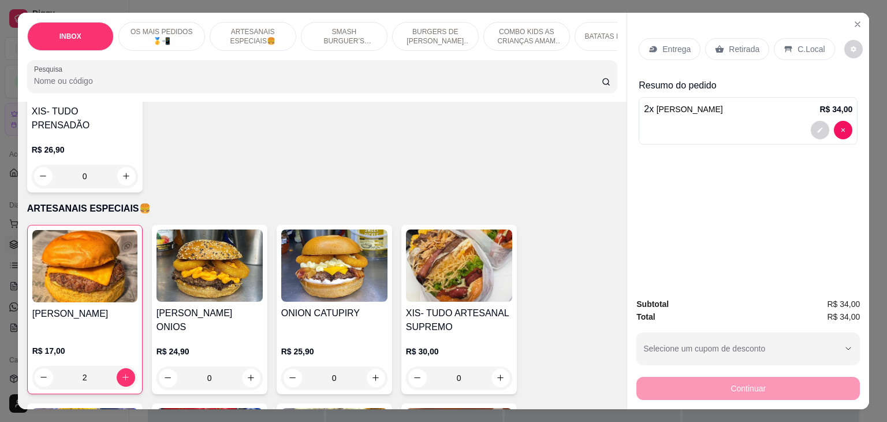
click at [674, 54] on div "Entrega" at bounding box center [670, 49] width 62 height 22
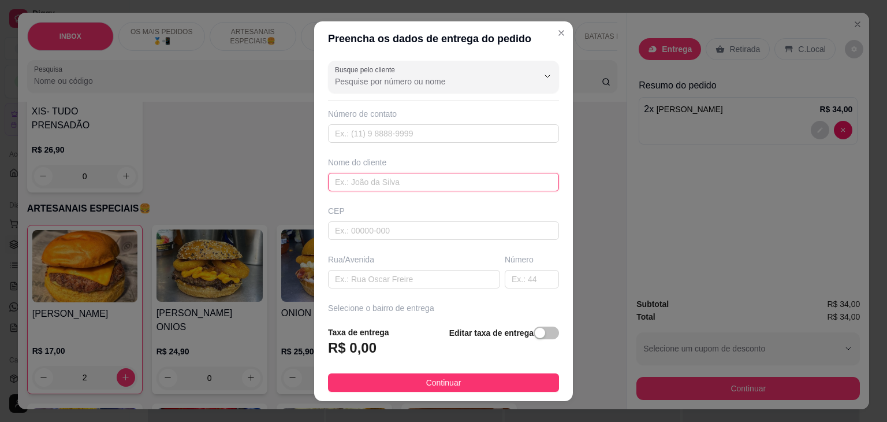
click at [435, 176] on input "text" at bounding box center [443, 182] width 231 height 18
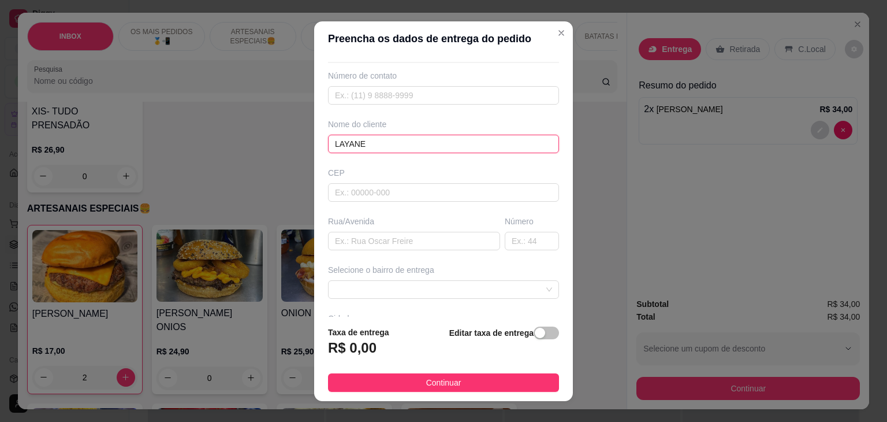
scroll to position [58, 0]
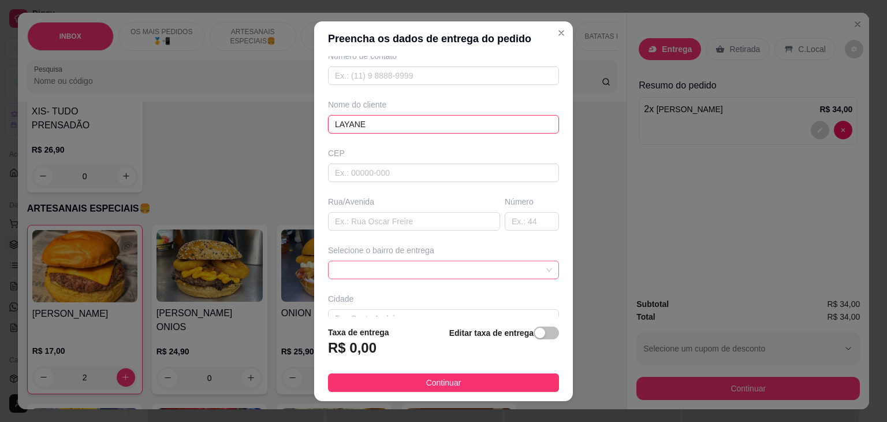
click at [497, 266] on span at bounding box center [443, 269] width 217 height 17
type input "LAYANE"
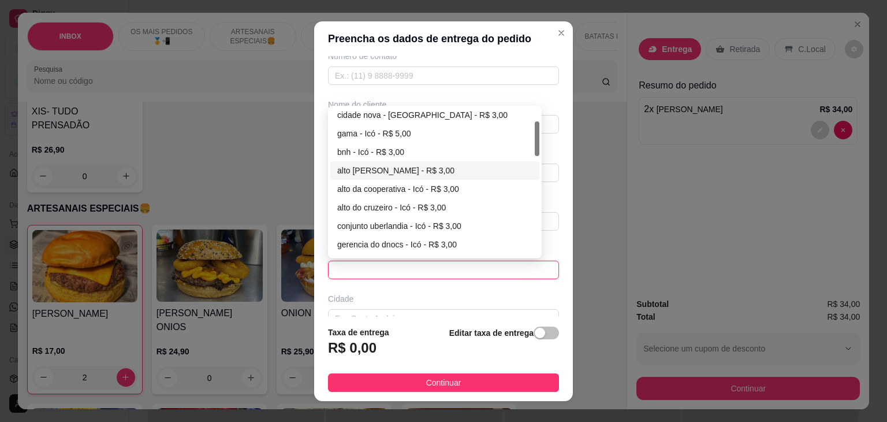
scroll to position [116, 0]
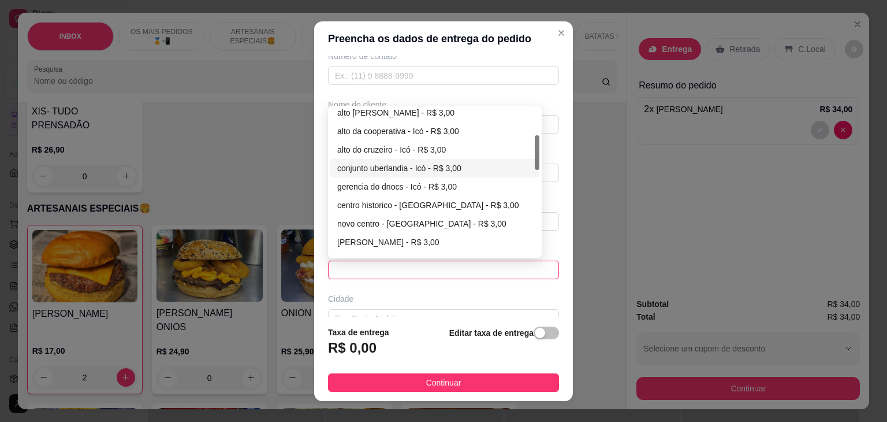
click at [392, 169] on div "conjunto uberlandia - Icó - R$ 3,00" at bounding box center [434, 168] width 195 height 13
type input "Icó"
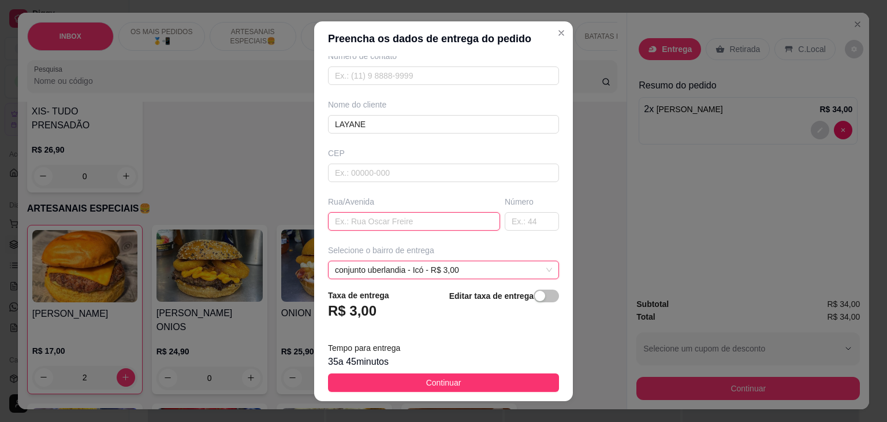
click at [382, 212] on input "text" at bounding box center [414, 221] width 172 height 18
type input "RUA B"
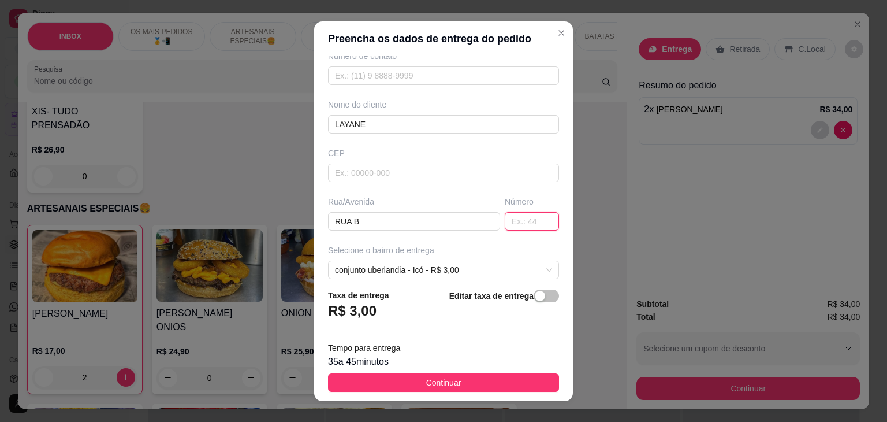
click at [520, 222] on input "text" at bounding box center [532, 221] width 54 height 18
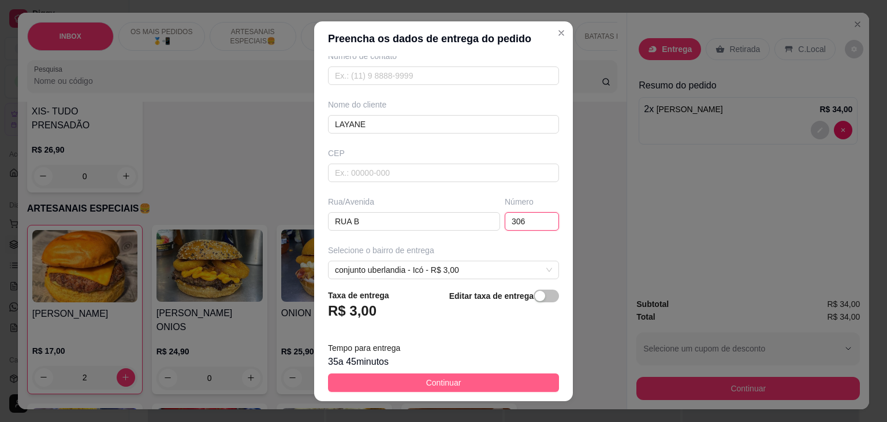
type input "306"
click at [470, 377] on button "Continuar" at bounding box center [443, 382] width 231 height 18
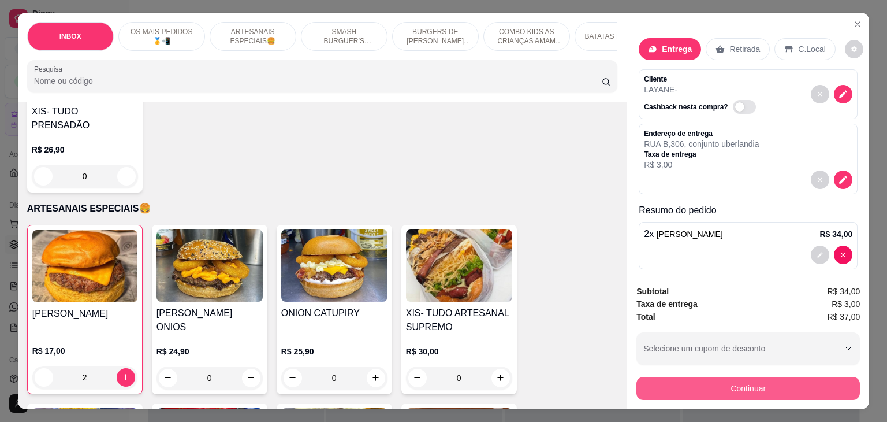
click at [734, 391] on button "Continuar" at bounding box center [749, 388] width 224 height 23
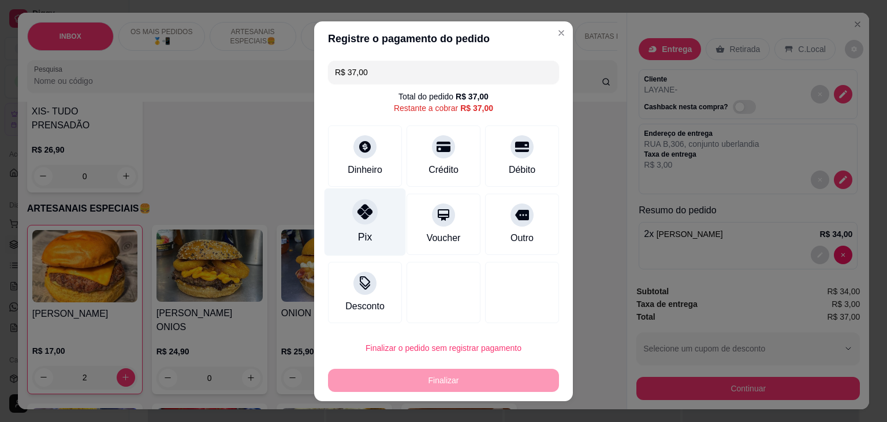
click at [368, 225] on div "Pix" at bounding box center [365, 222] width 81 height 68
type input "R$ 0,00"
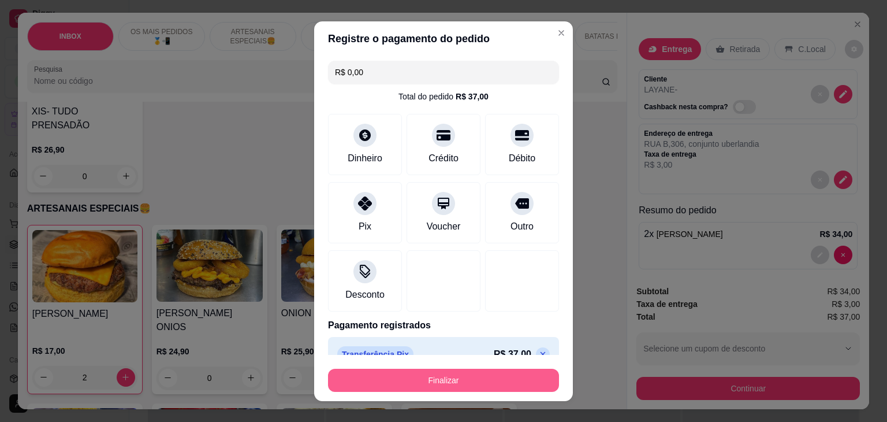
click at [440, 379] on button "Finalizar" at bounding box center [443, 380] width 231 height 23
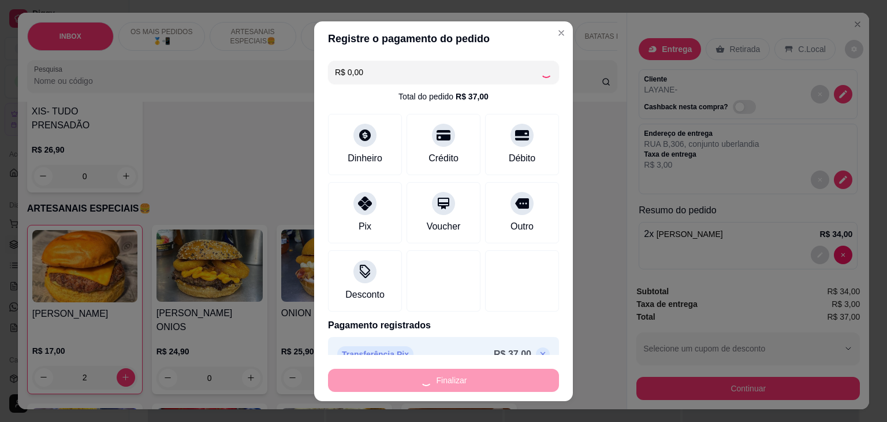
type input "0"
type input "-R$ 37,00"
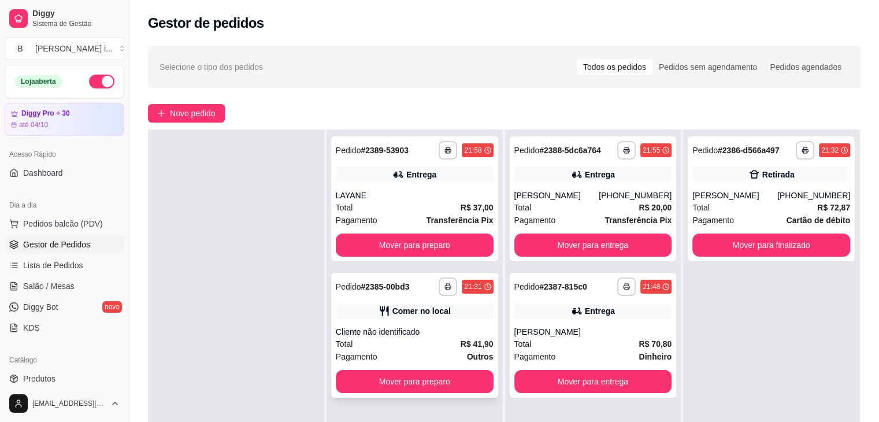
click at [467, 319] on div "**********" at bounding box center [414, 335] width 167 height 125
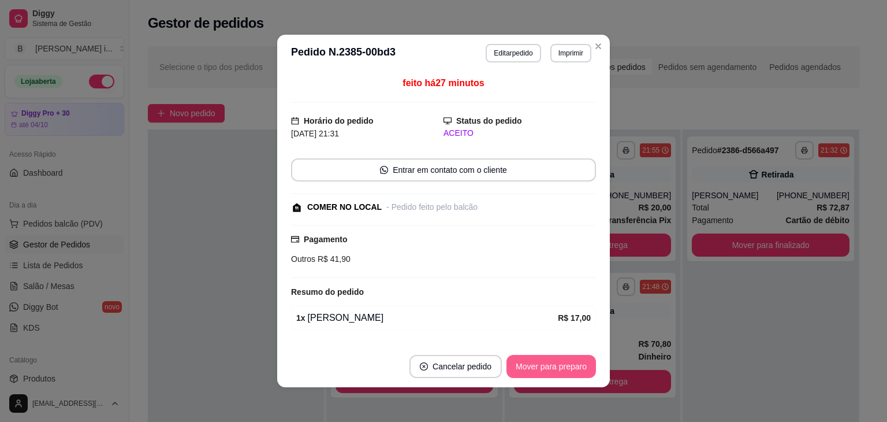
click at [531, 363] on button "Mover para preparo" at bounding box center [552, 366] width 90 height 23
click at [531, 364] on button "Mover para retirada disponível" at bounding box center [532, 366] width 128 height 23
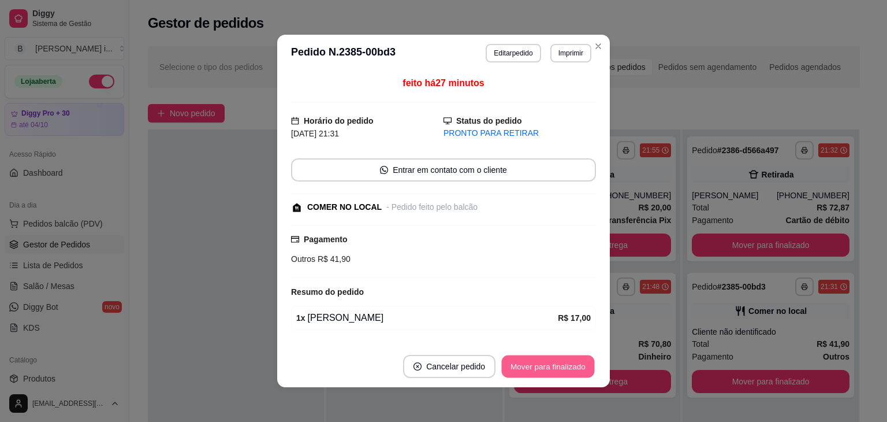
click at [531, 364] on button "Mover para finalizado" at bounding box center [548, 366] width 93 height 23
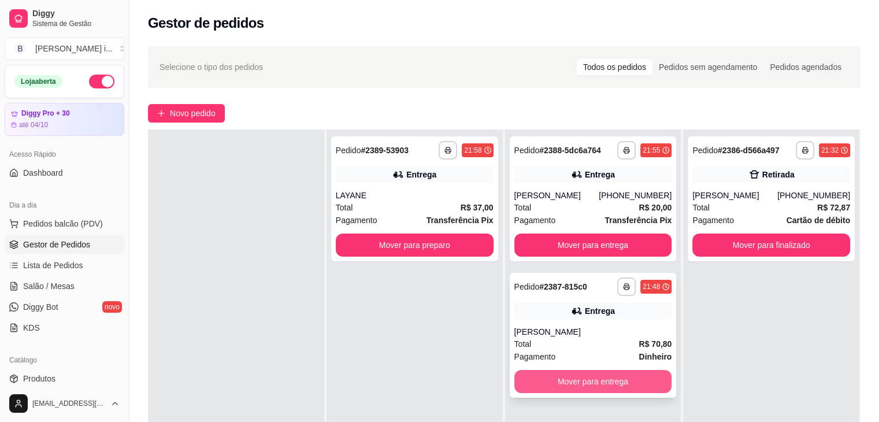
click at [602, 384] on button "Mover para entrega" at bounding box center [593, 381] width 158 height 23
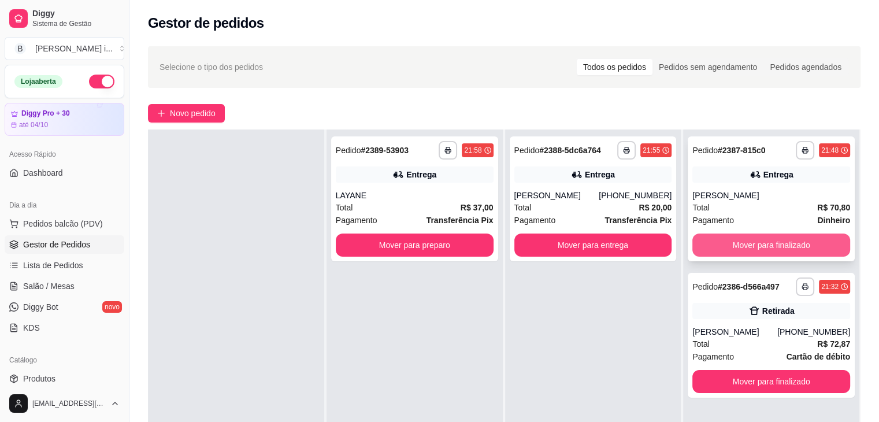
click at [795, 240] on button "Mover para finalizado" at bounding box center [771, 244] width 158 height 23
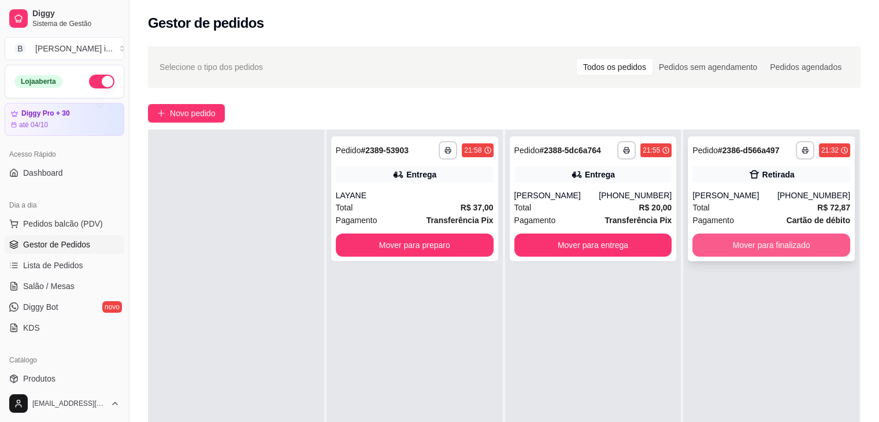
click at [795, 241] on button "Mover para finalizado" at bounding box center [771, 244] width 158 height 23
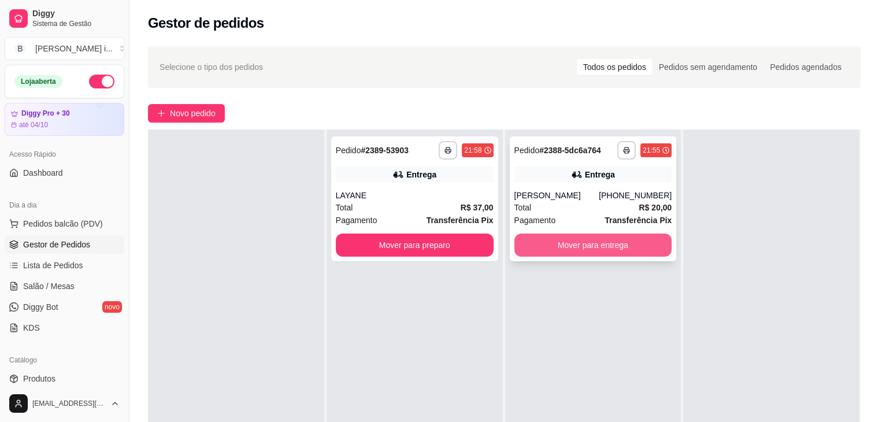
click at [649, 245] on button "Mover para entrega" at bounding box center [593, 244] width 158 height 23
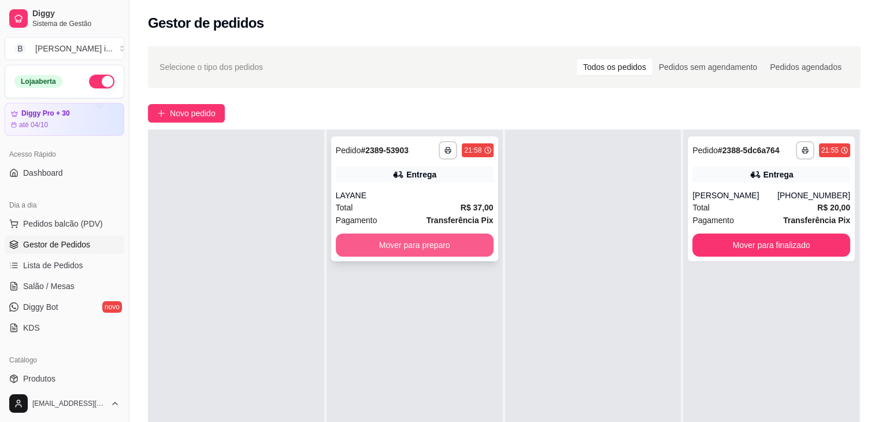
click at [447, 238] on button "Mover para preparo" at bounding box center [415, 244] width 158 height 23
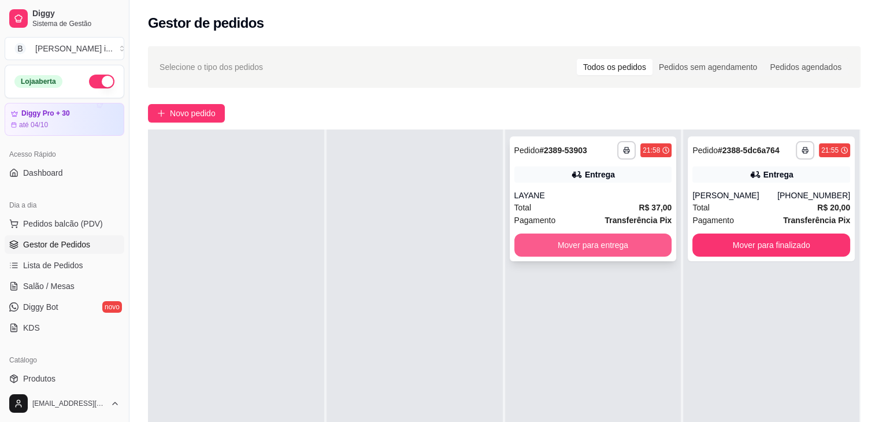
click at [591, 243] on button "Mover para entrega" at bounding box center [593, 244] width 158 height 23
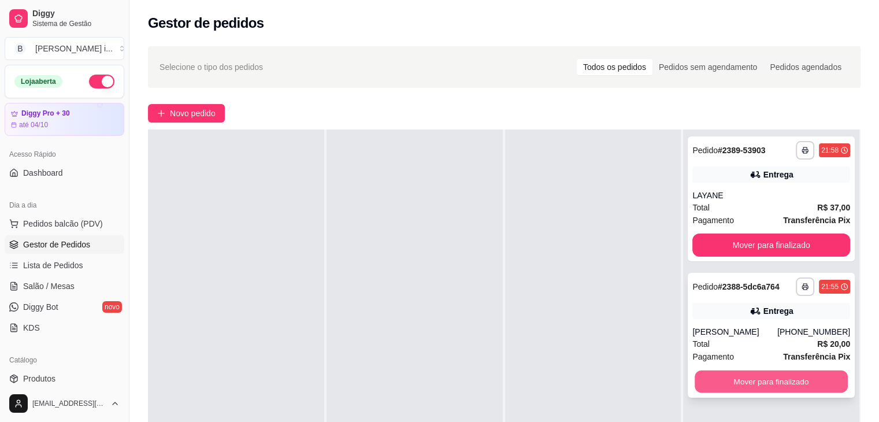
click at [813, 375] on button "Mover para finalizado" at bounding box center [770, 381] width 153 height 23
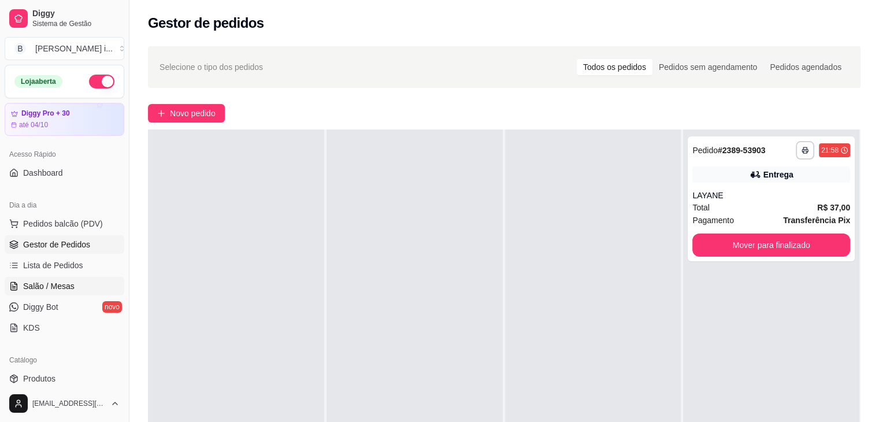
click at [51, 290] on span "Salão / Mesas" at bounding box center [48, 286] width 51 height 12
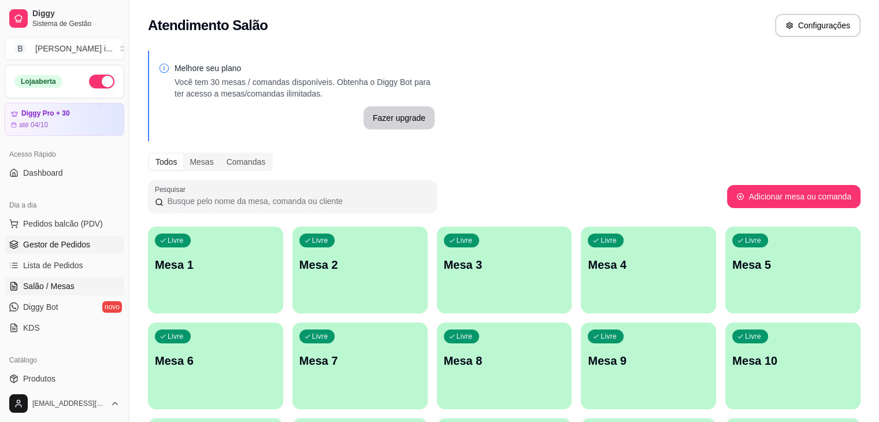
click at [57, 239] on span "Gestor de Pedidos" at bounding box center [56, 245] width 67 height 12
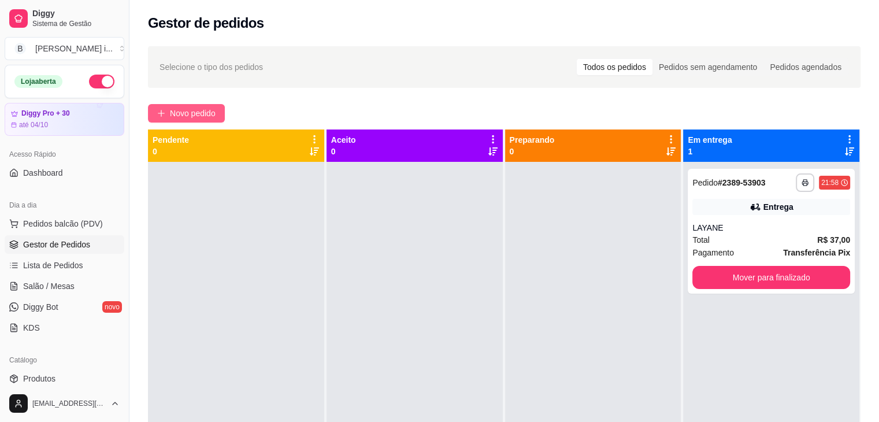
click at [214, 114] on span "Novo pedido" at bounding box center [193, 113] width 46 height 13
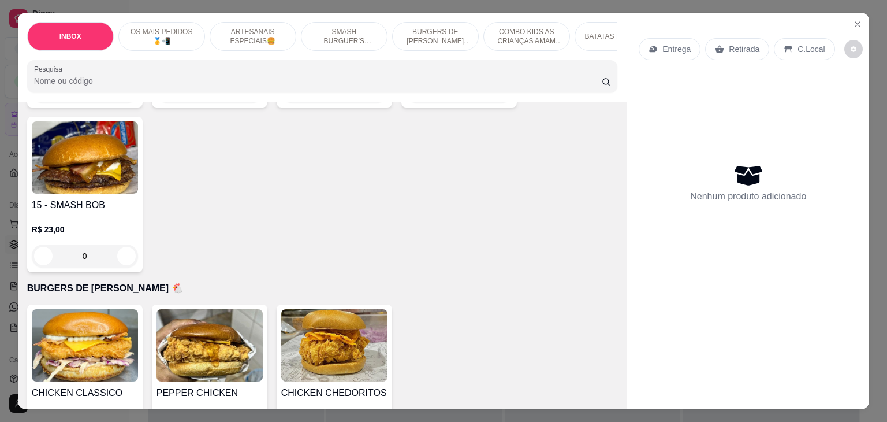
scroll to position [1560, 0]
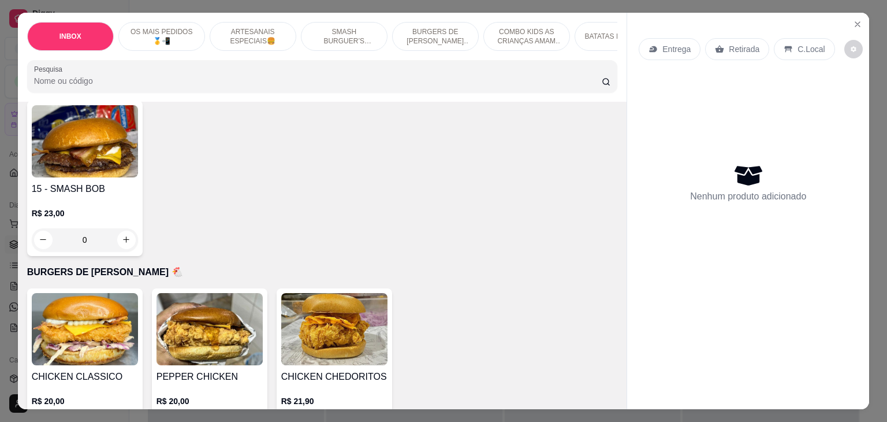
click at [101, 196] on div "R$ 23,00 0" at bounding box center [85, 223] width 106 height 55
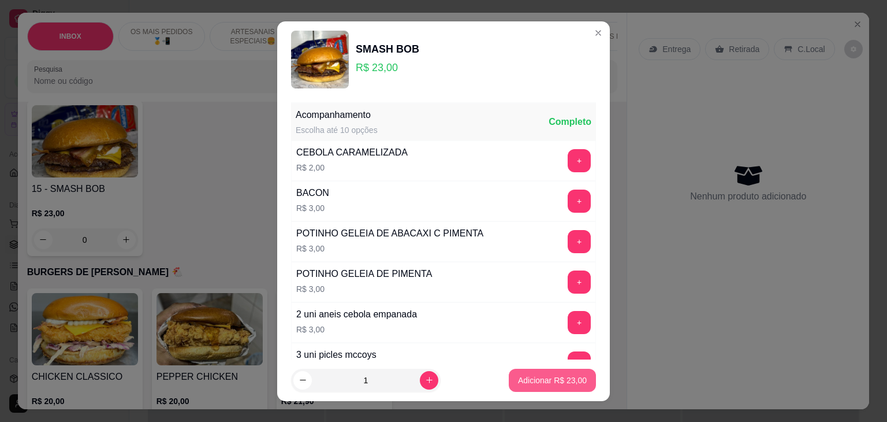
click at [548, 373] on button "Adicionar R$ 23,00" at bounding box center [552, 380] width 87 height 23
type input "1"
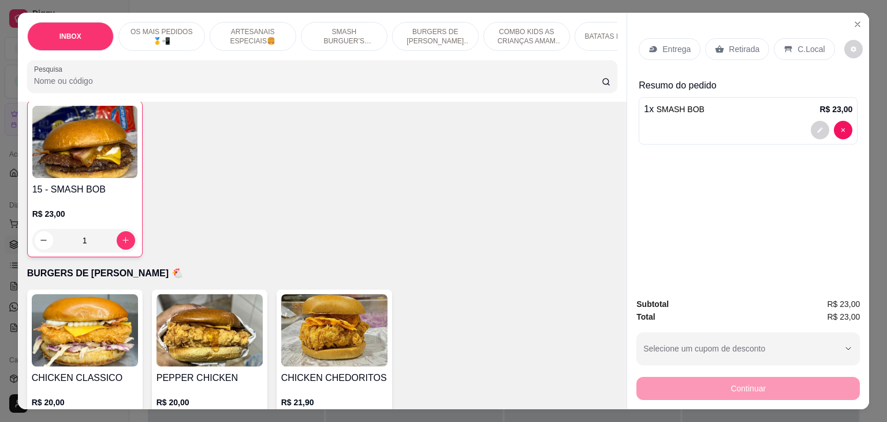
click at [718, 44] on icon at bounding box center [719, 48] width 9 height 9
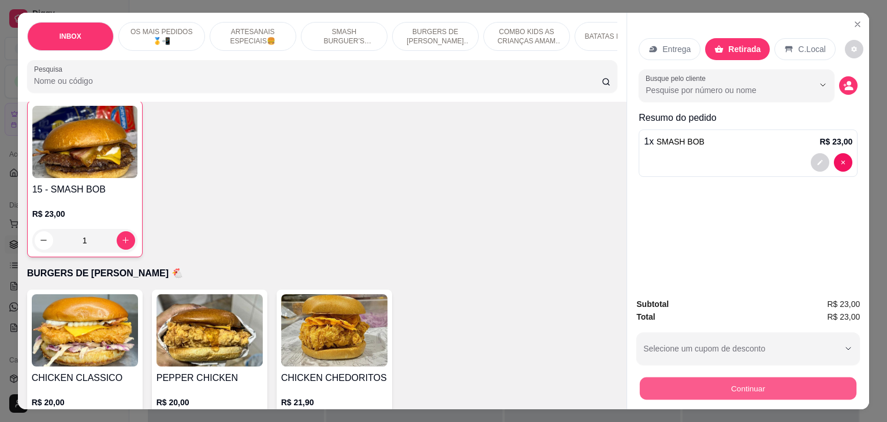
click at [734, 386] on button "Continuar" at bounding box center [748, 388] width 217 height 23
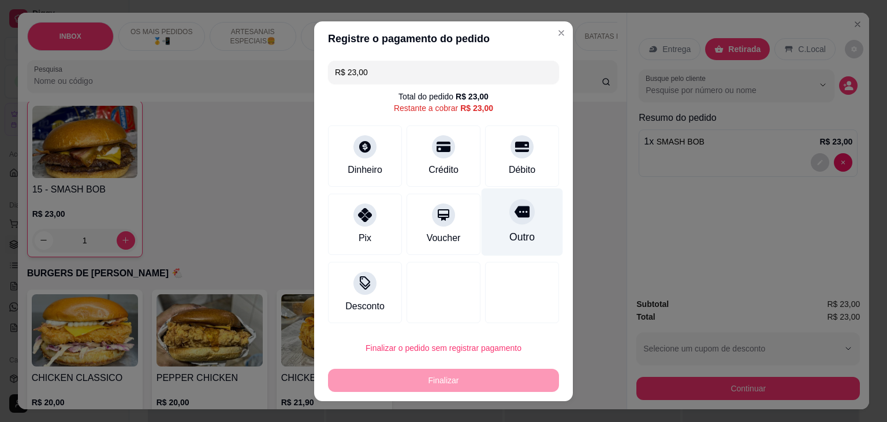
click at [522, 210] on div at bounding box center [521, 211] width 25 height 25
type input "R$ 0,00"
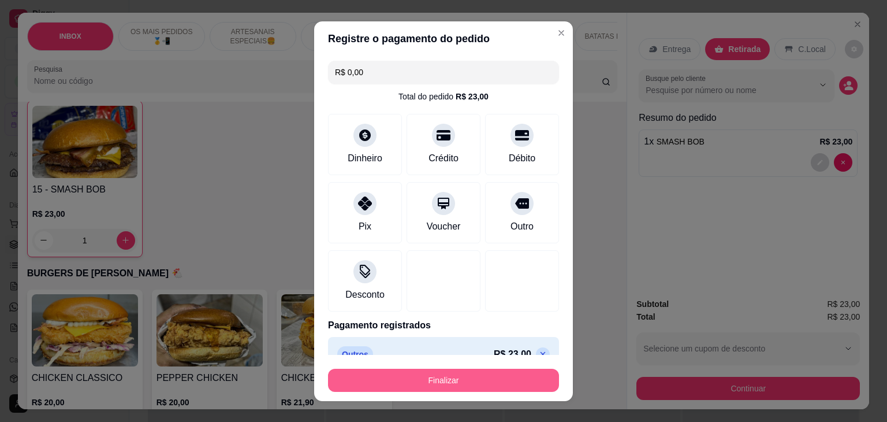
click at [454, 382] on button "Finalizar" at bounding box center [443, 380] width 231 height 23
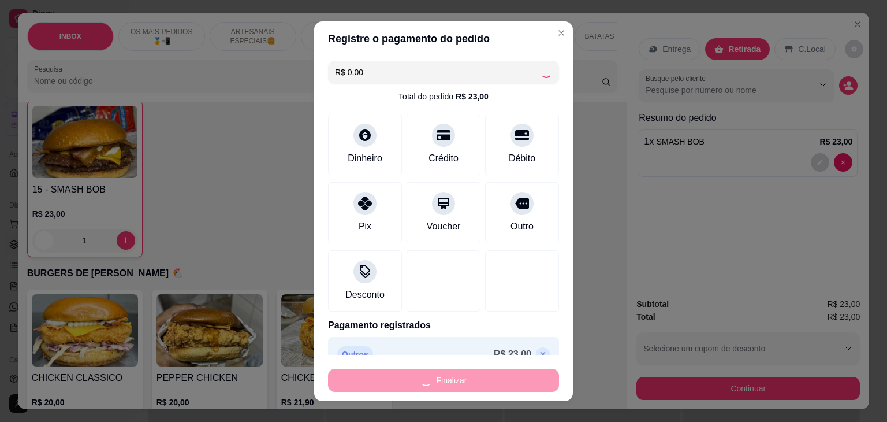
type input "0"
type input "-R$ 23,00"
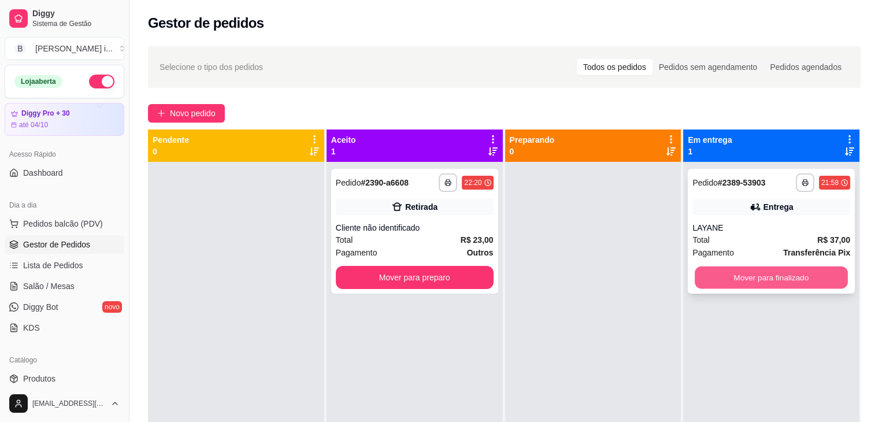
click at [765, 270] on button "Mover para finalizado" at bounding box center [770, 277] width 153 height 23
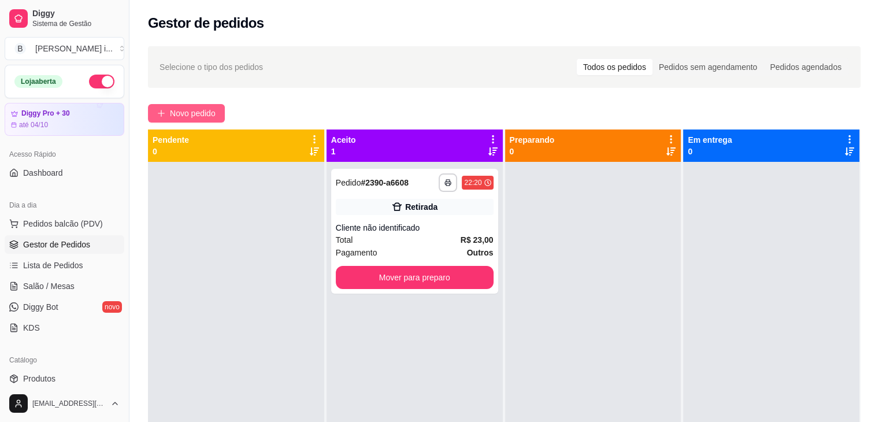
click at [202, 105] on button "Novo pedido" at bounding box center [186, 113] width 77 height 18
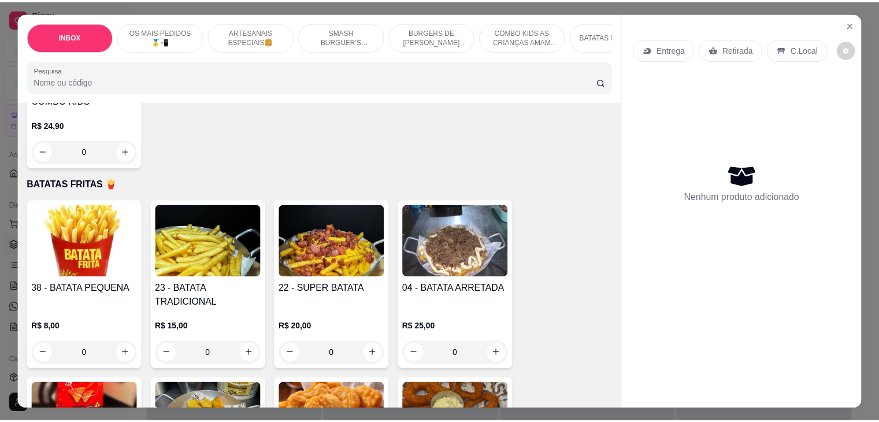
scroll to position [2079, 0]
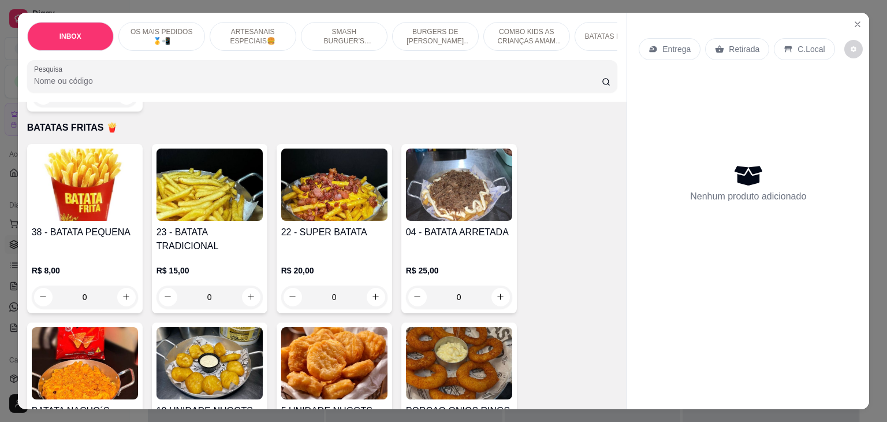
click at [362, 225] on h4 "22 - SUPER BATATA" at bounding box center [334, 232] width 106 height 14
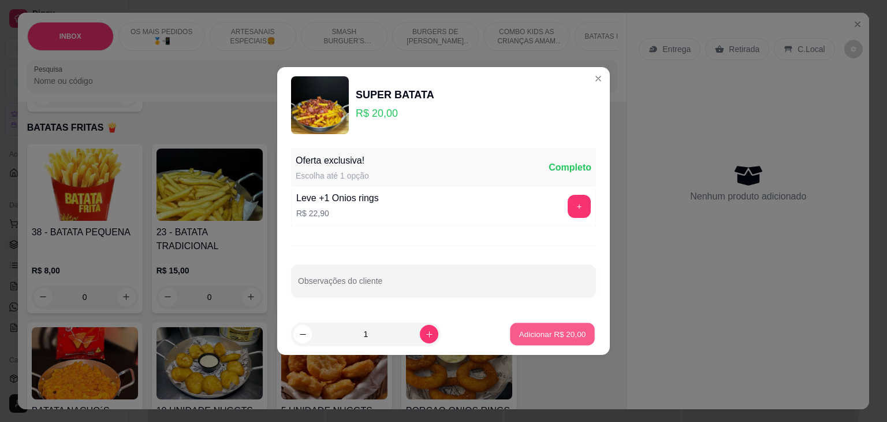
click at [542, 326] on button "Adicionar R$ 20,00" at bounding box center [552, 334] width 85 height 23
type input "1"
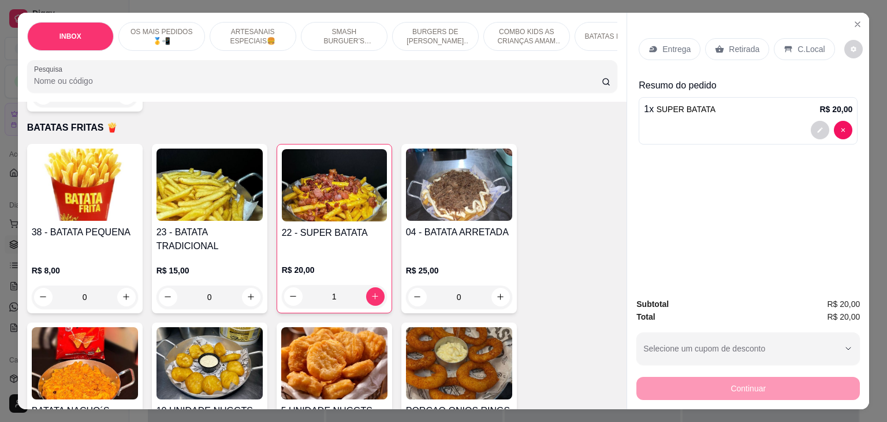
click at [748, 43] on p "Retirada" at bounding box center [744, 49] width 31 height 12
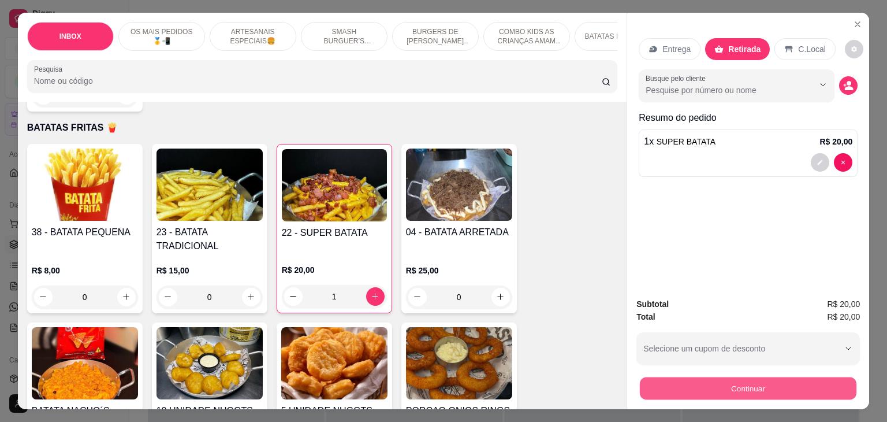
click at [652, 381] on button "Continuar" at bounding box center [748, 388] width 217 height 23
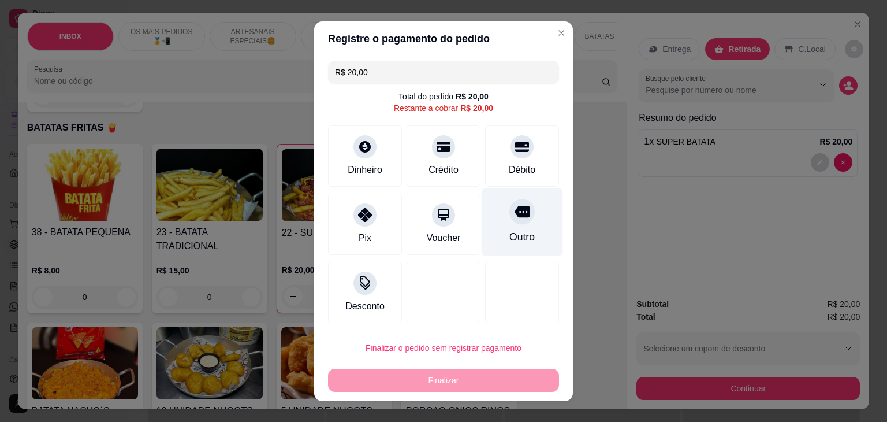
click at [516, 221] on div at bounding box center [521, 211] width 25 height 25
type input "R$ 0,00"
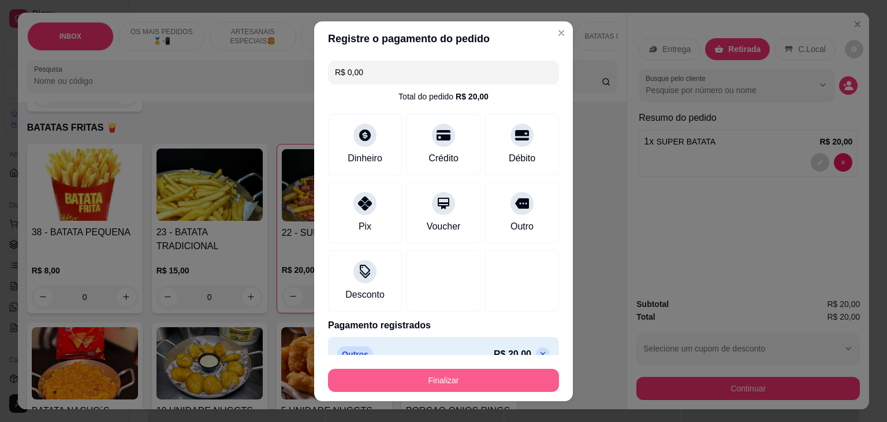
click at [499, 372] on button "Finalizar" at bounding box center [443, 380] width 231 height 23
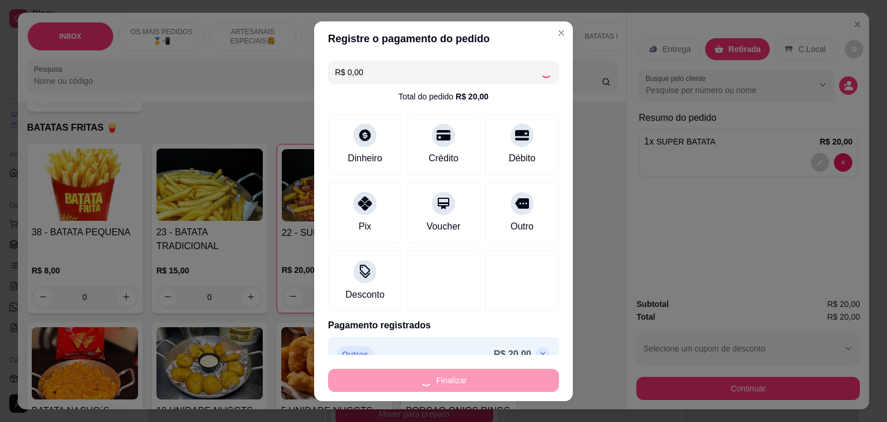
type input "0"
type input "-R$ 20,00"
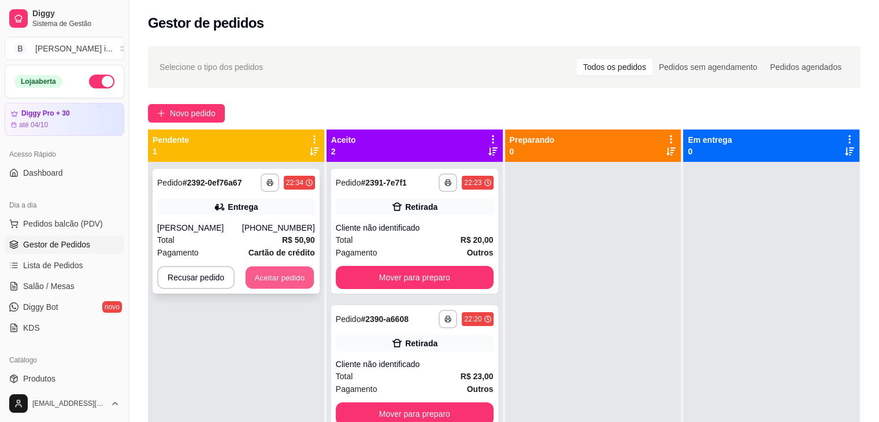
click at [282, 271] on button "Aceitar pedido" at bounding box center [279, 277] width 68 height 23
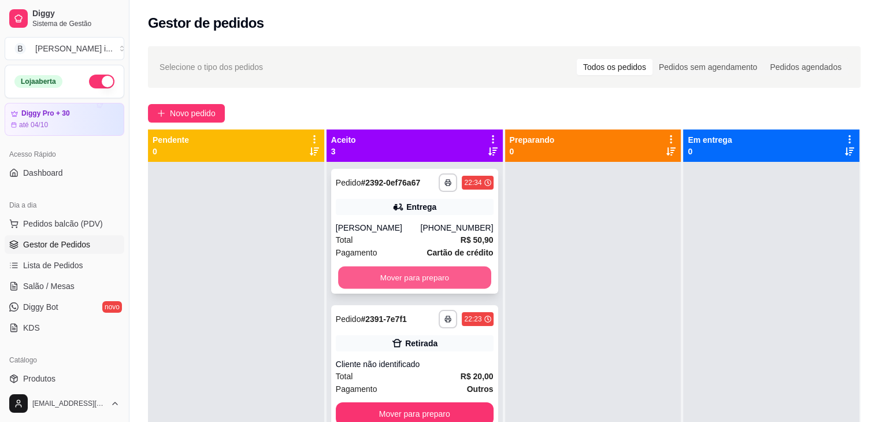
click at [452, 269] on button "Mover para preparo" at bounding box center [414, 277] width 153 height 23
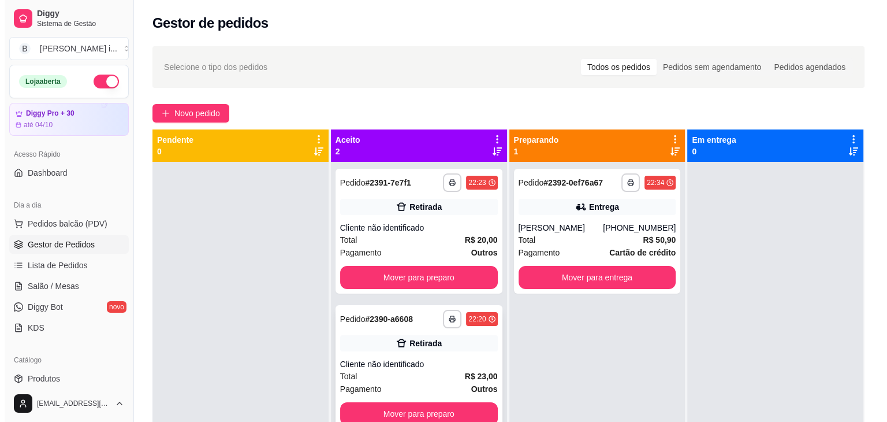
scroll to position [32, 0]
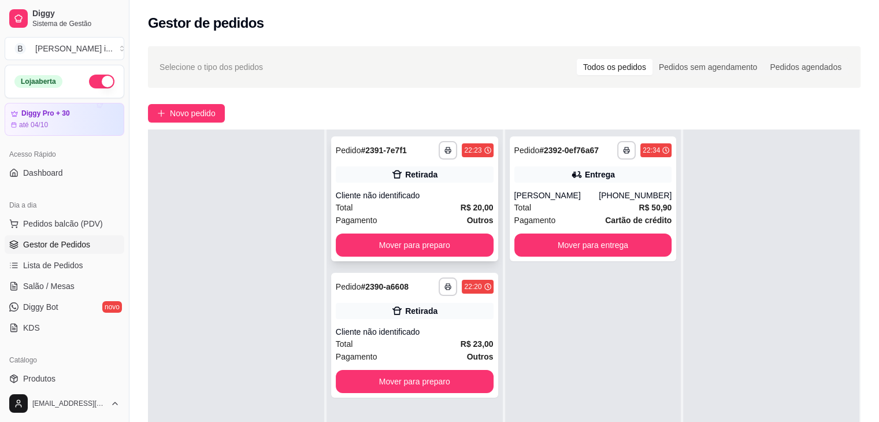
click at [392, 190] on div "Cliente não identificado" at bounding box center [415, 195] width 158 height 12
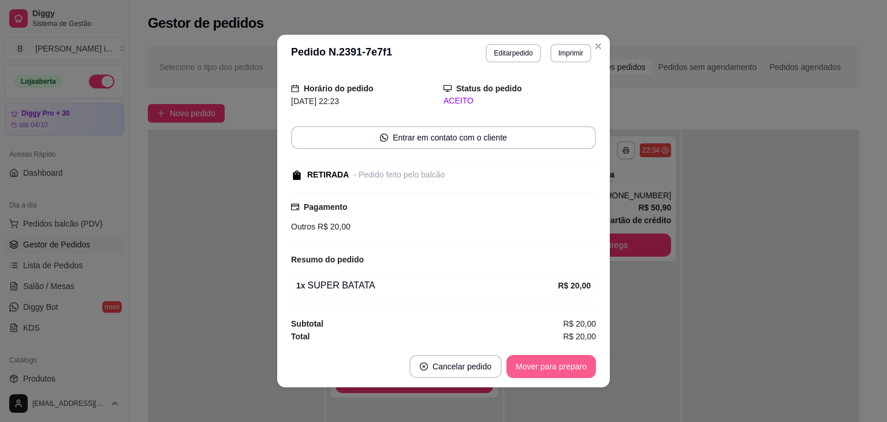
click at [553, 364] on button "Mover para preparo" at bounding box center [552, 366] width 90 height 23
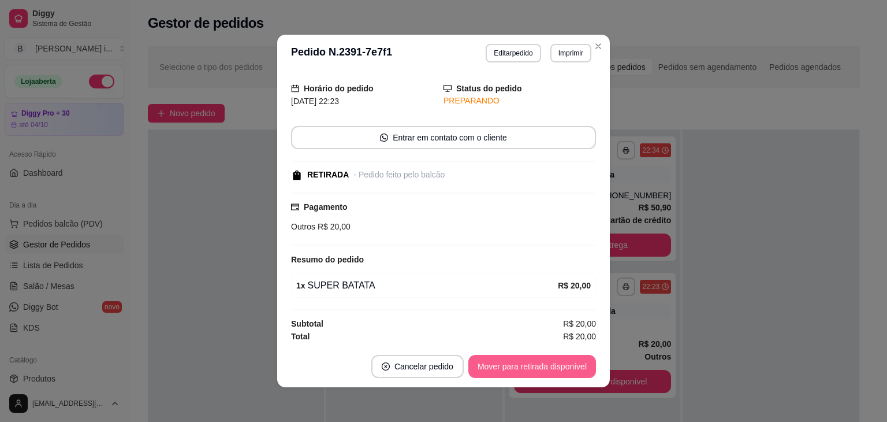
click at [553, 364] on button "Mover para retirada disponível" at bounding box center [532, 366] width 128 height 23
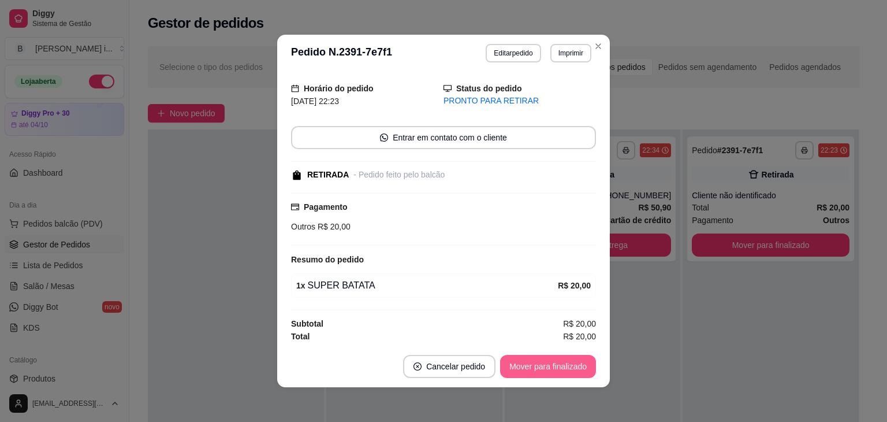
click at [553, 364] on button "Mover para finalizado" at bounding box center [548, 366] width 96 height 23
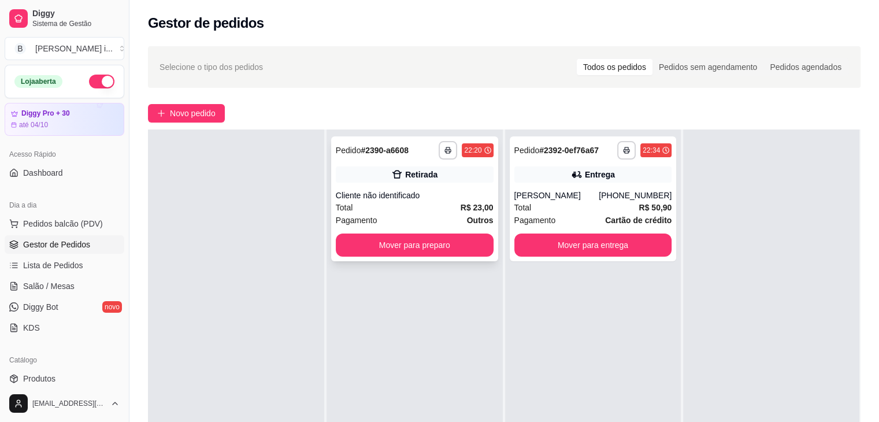
click at [382, 146] on strong "# 2390-a6608" at bounding box center [384, 150] width 48 height 9
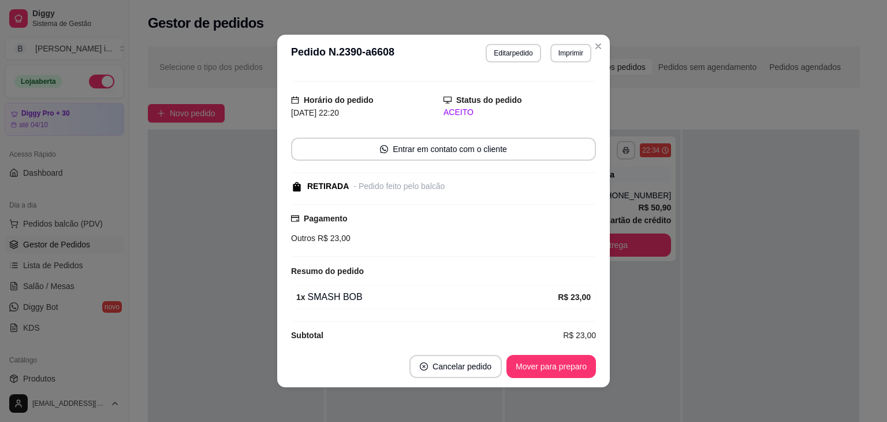
scroll to position [32, 0]
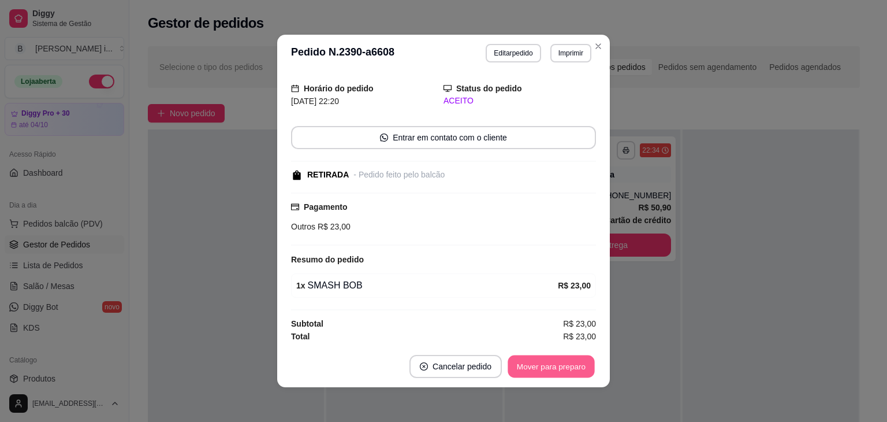
click at [566, 361] on button "Mover para preparo" at bounding box center [551, 366] width 87 height 23
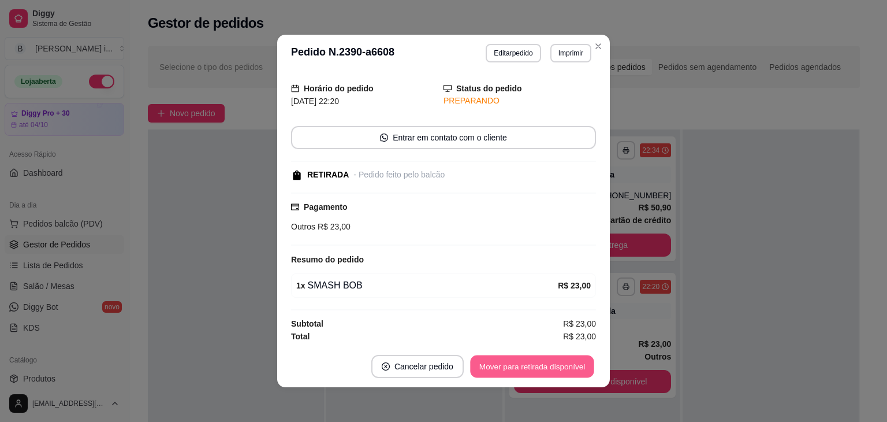
click at [566, 361] on button "Mover para retirada disponível" at bounding box center [532, 366] width 124 height 23
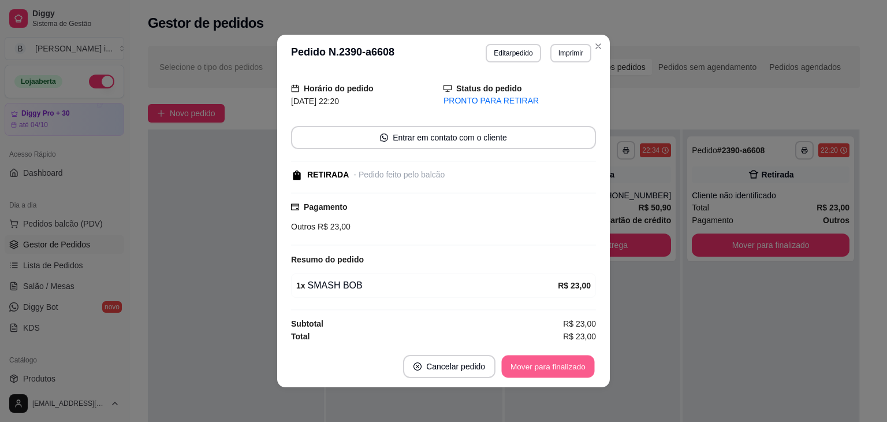
click at [565, 361] on button "Mover para finalizado" at bounding box center [548, 366] width 93 height 23
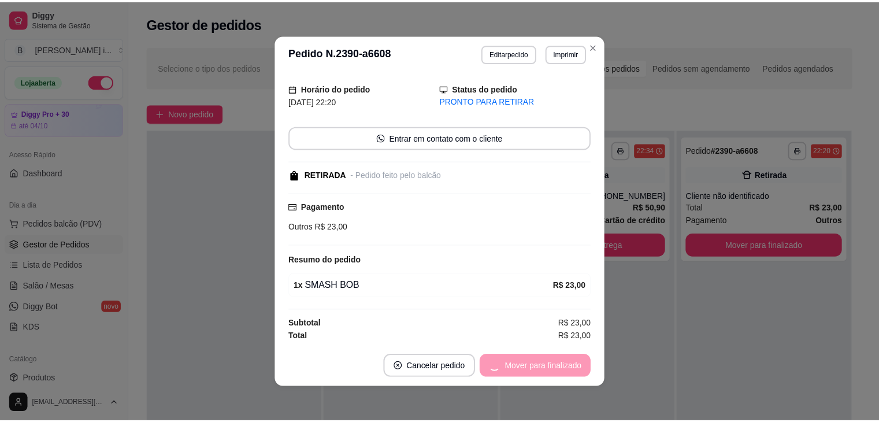
scroll to position [0, 0]
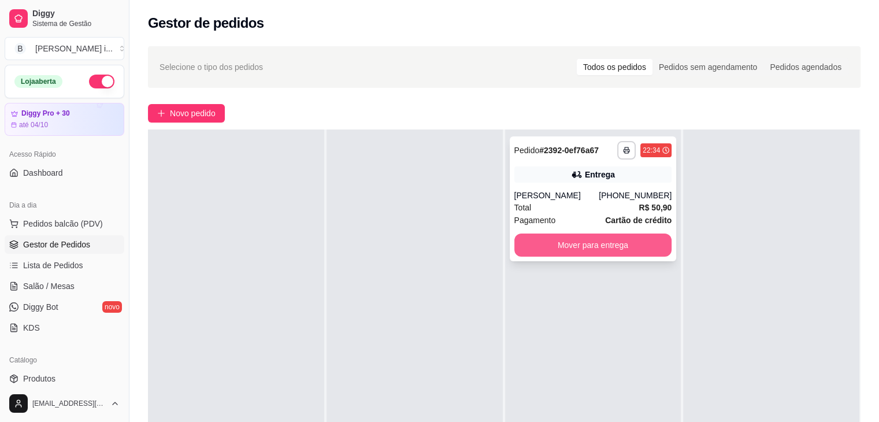
click at [631, 254] on button "Mover para entrega" at bounding box center [593, 244] width 158 height 23
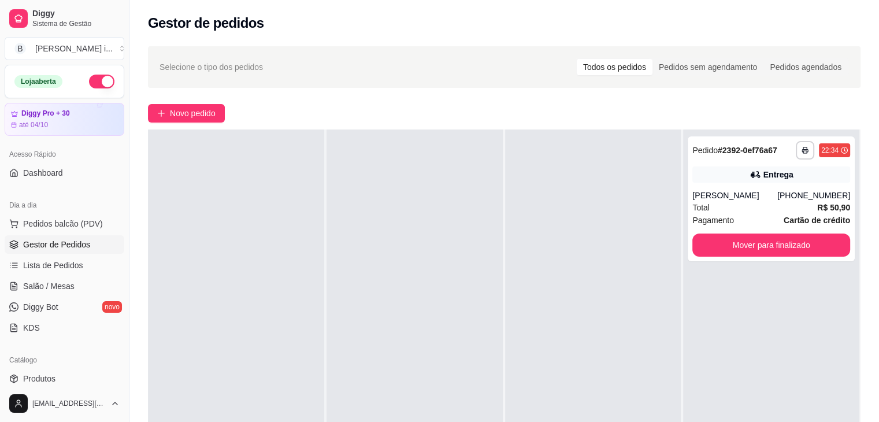
click at [94, 85] on button "button" at bounding box center [101, 82] width 25 height 14
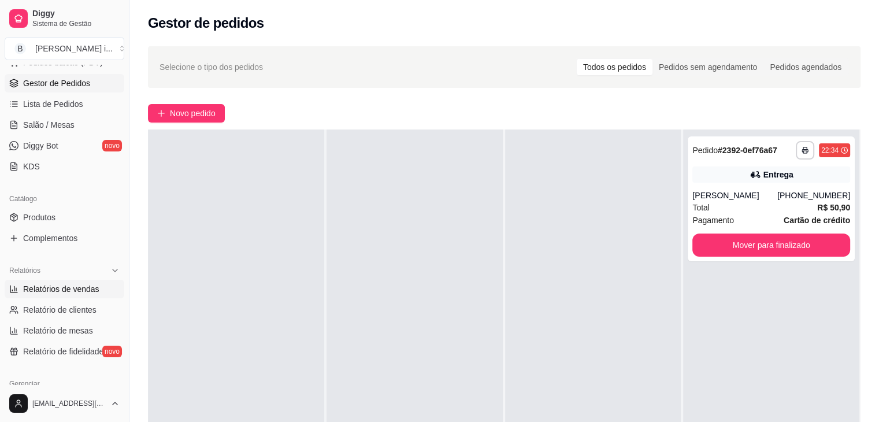
scroll to position [231, 0]
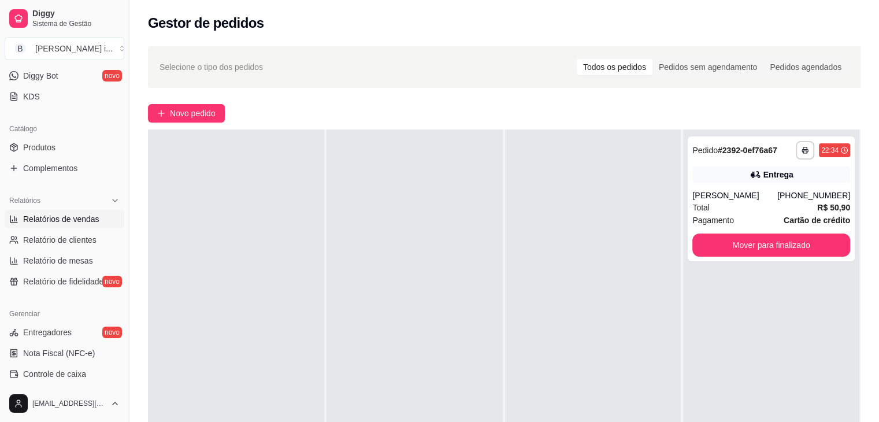
click at [87, 221] on span "Relatórios de vendas" at bounding box center [61, 219] width 76 height 12
select select "ALL"
select select "0"
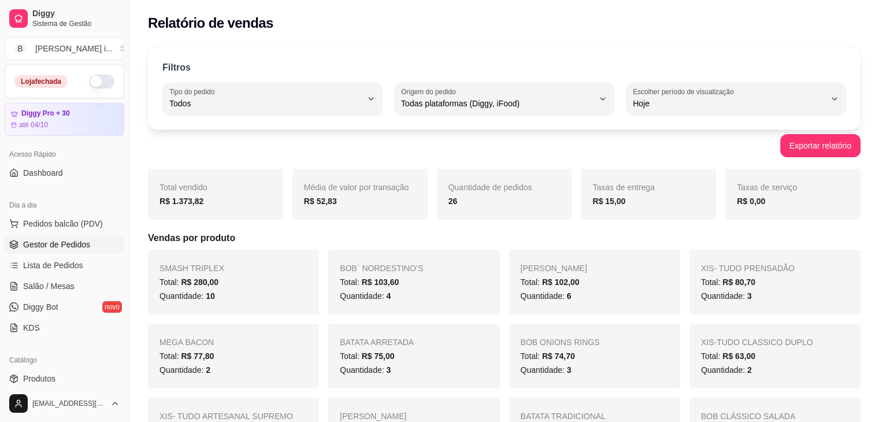
drag, startPoint x: 35, startPoint y: 243, endPoint x: 40, endPoint y: 240, distance: 6.2
click at [35, 243] on span "Gestor de Pedidos" at bounding box center [56, 245] width 67 height 12
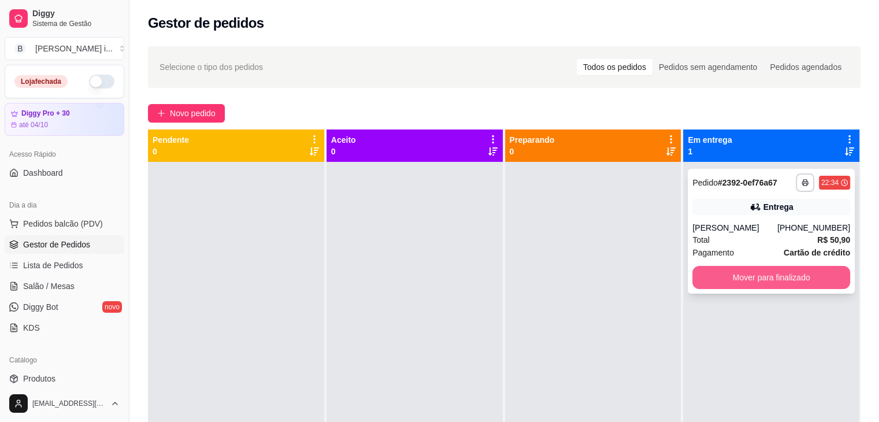
click at [780, 271] on button "Mover para finalizado" at bounding box center [771, 277] width 158 height 23
